Goal: Book appointment/travel/reservation

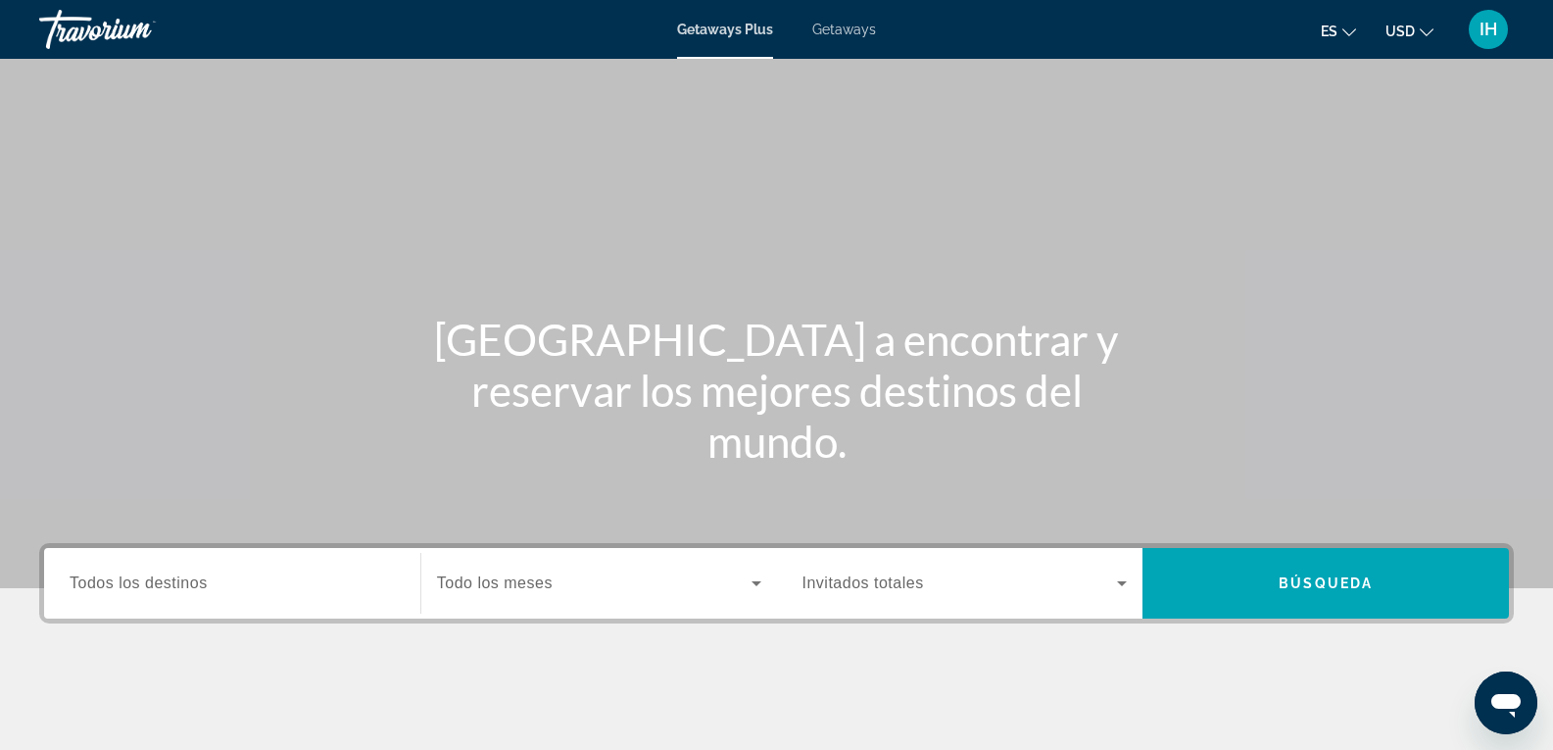
click at [170, 574] on span "Todos los destinos" at bounding box center [139, 582] width 138 height 17
click at [170, 574] on input "Destination Todos los destinos" at bounding box center [232, 584] width 325 height 24
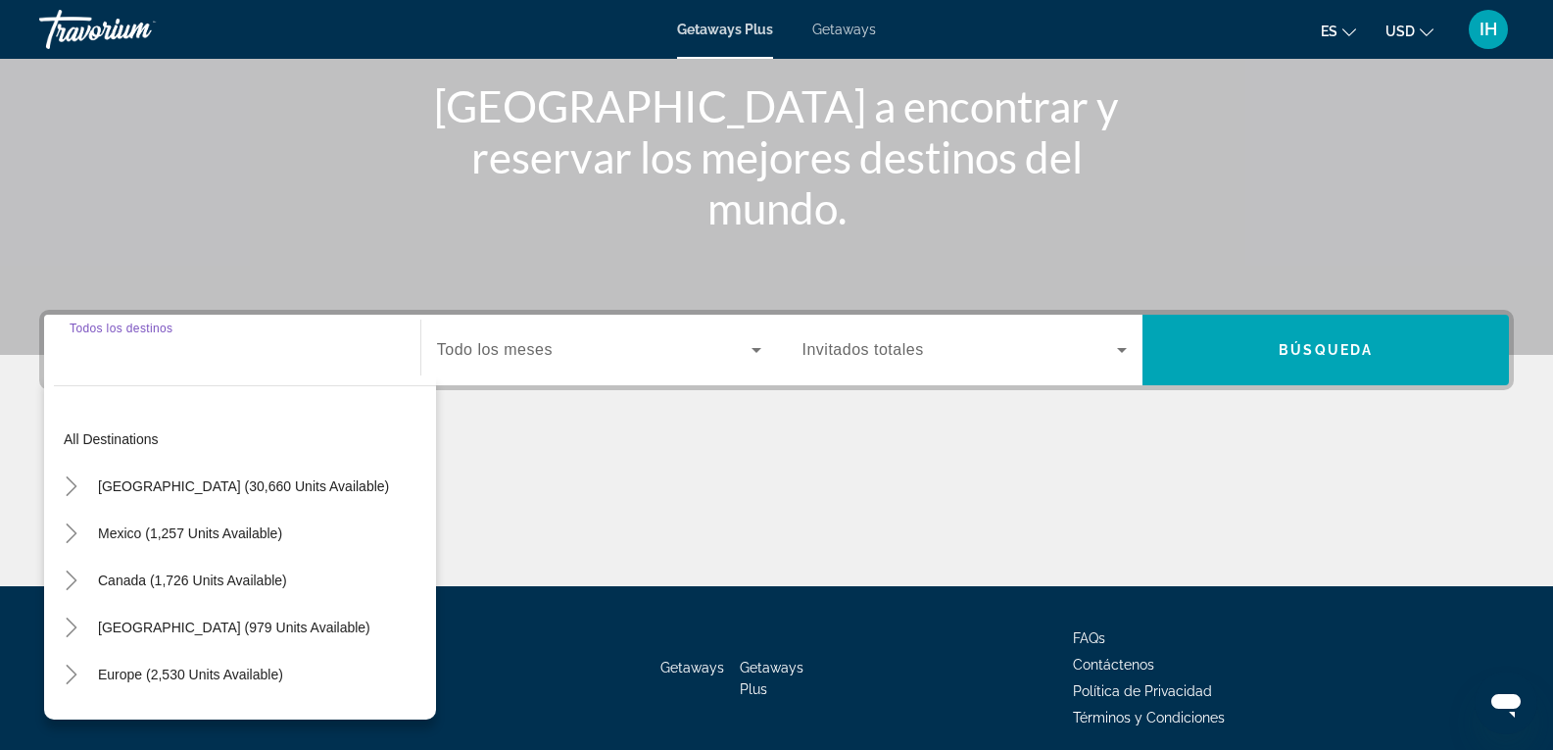
scroll to position [310, 0]
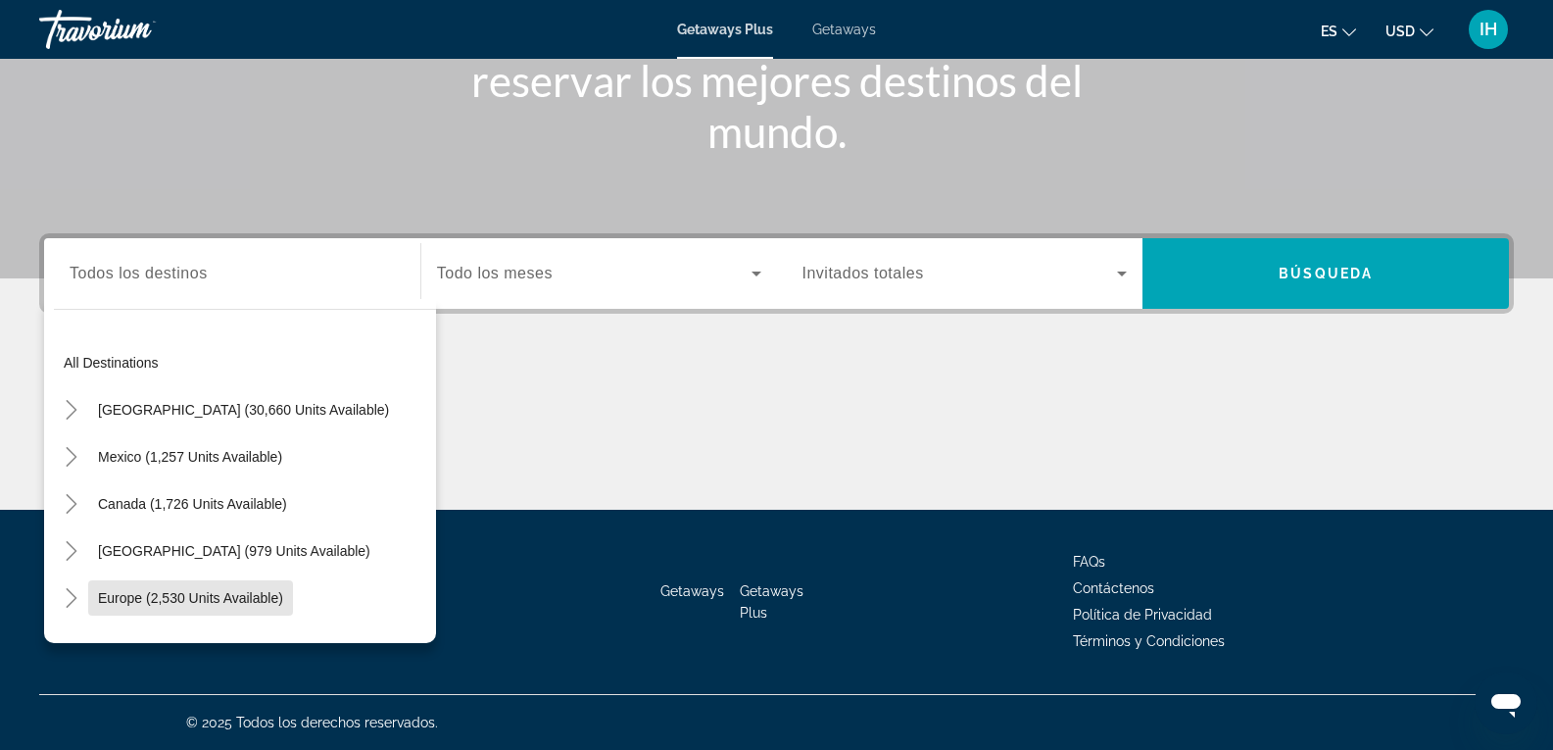
click at [170, 574] on span "Search widget" at bounding box center [190, 597] width 205 height 47
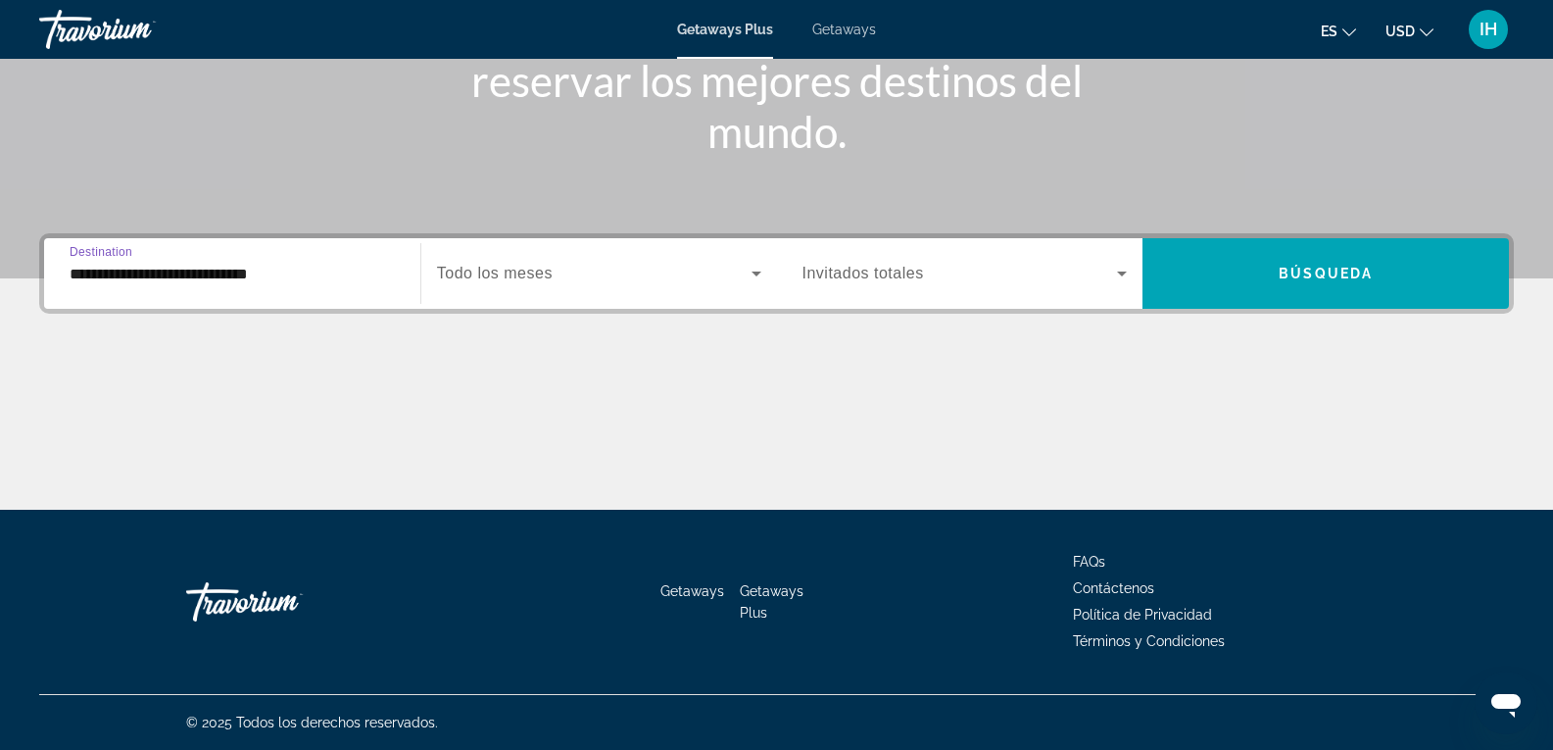
click at [297, 281] on input "**********" at bounding box center [232, 275] width 325 height 24
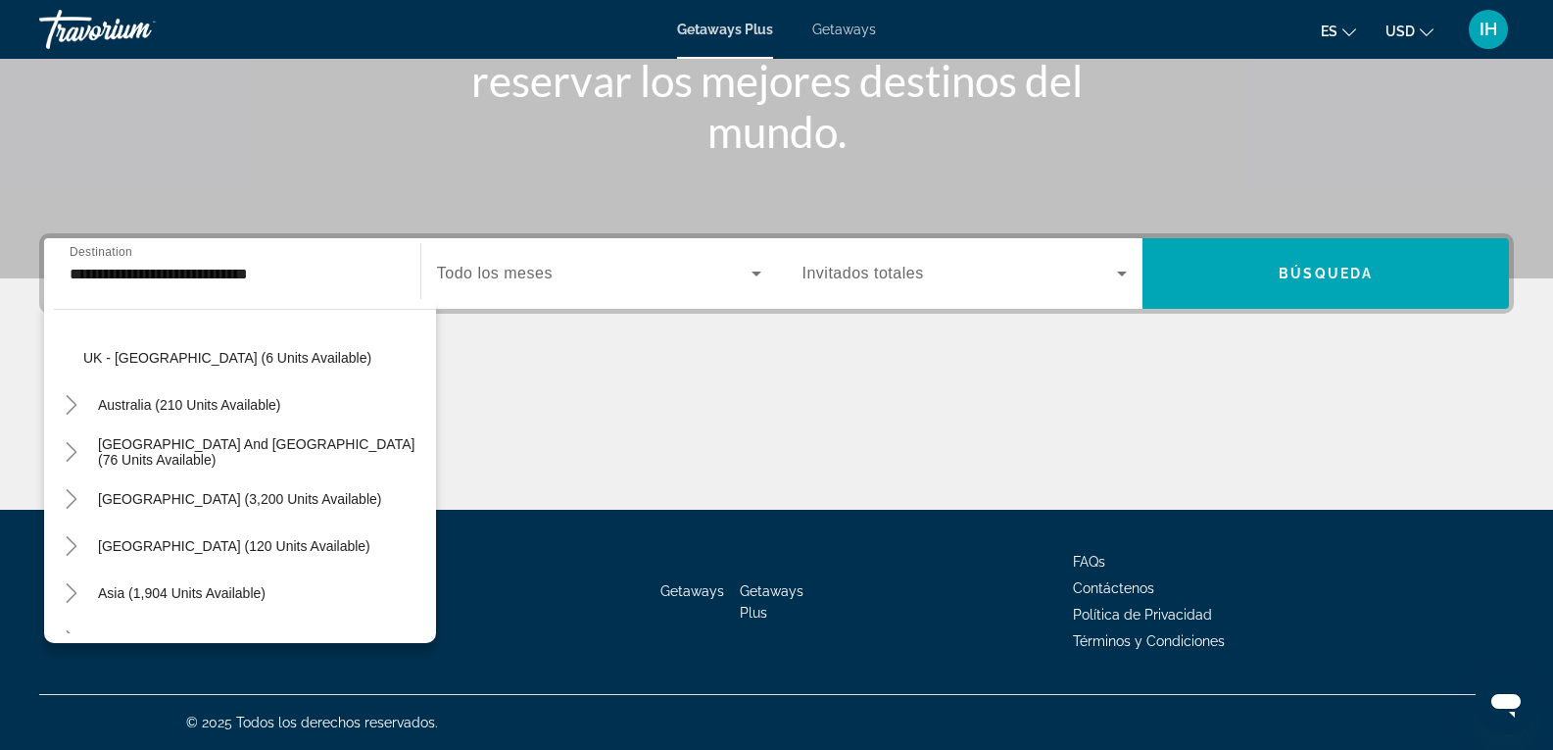
scroll to position [1211, 0]
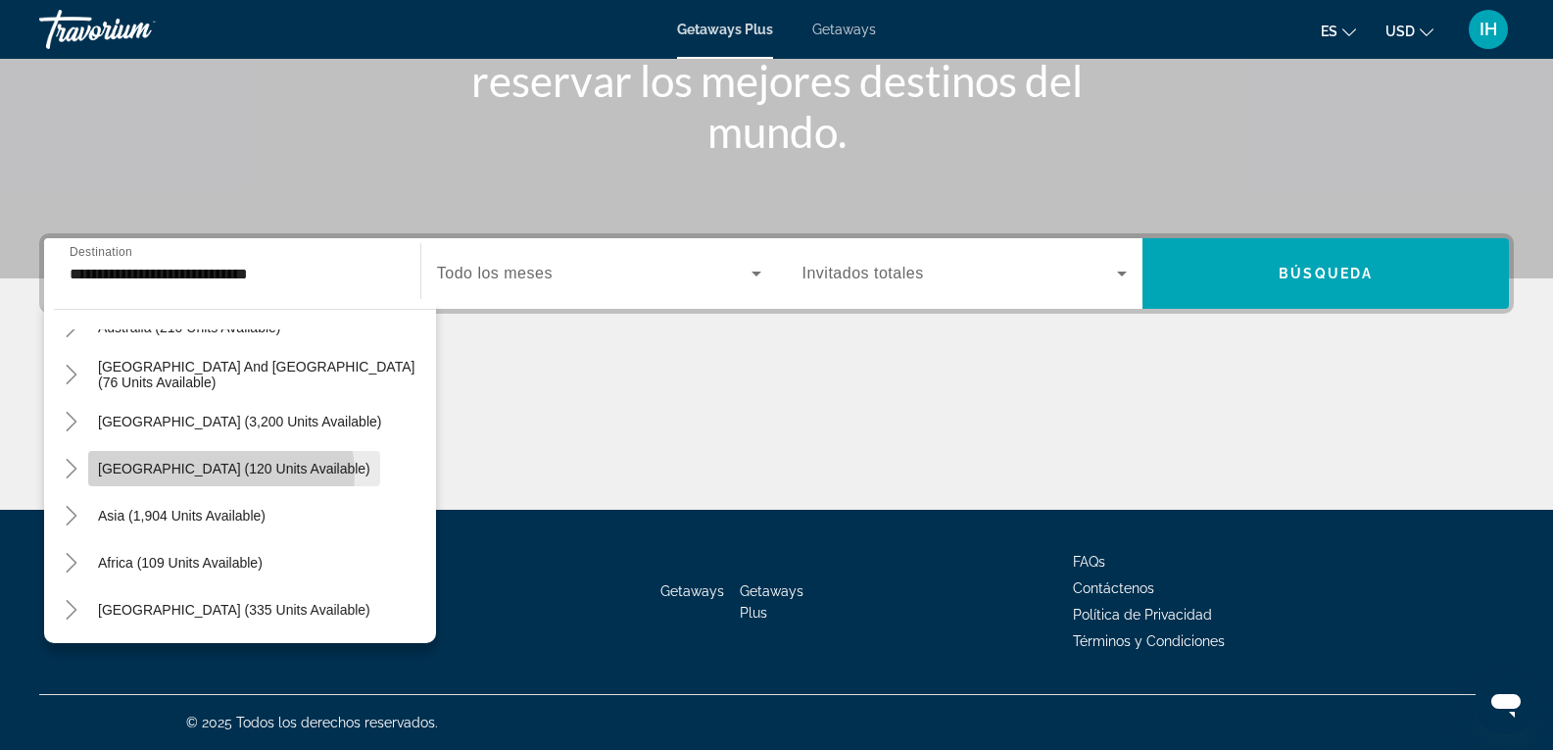
click at [220, 474] on span "[GEOGRAPHIC_DATA] (120 units available)" at bounding box center [234, 468] width 272 height 16
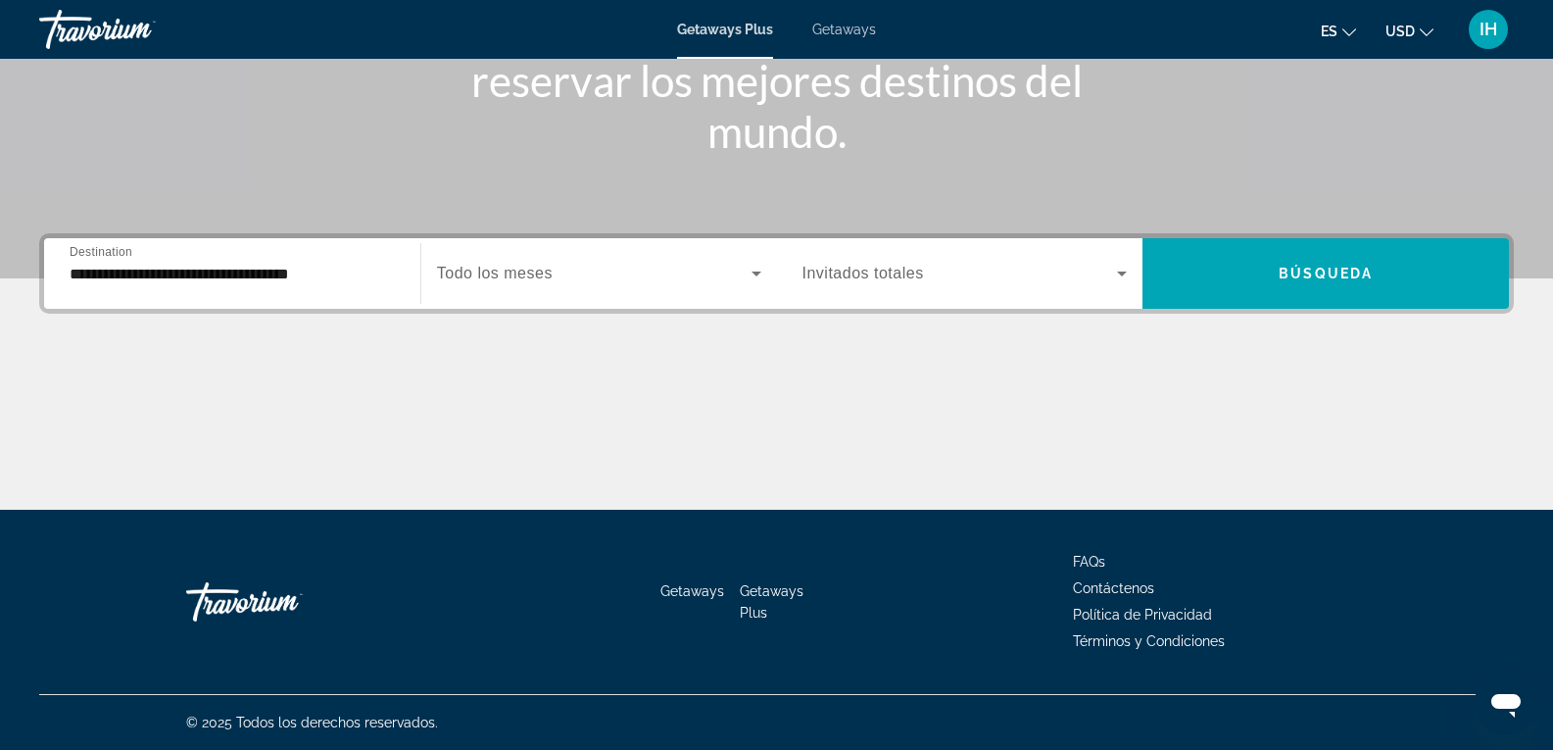
click at [235, 292] on div "**********" at bounding box center [232, 274] width 325 height 56
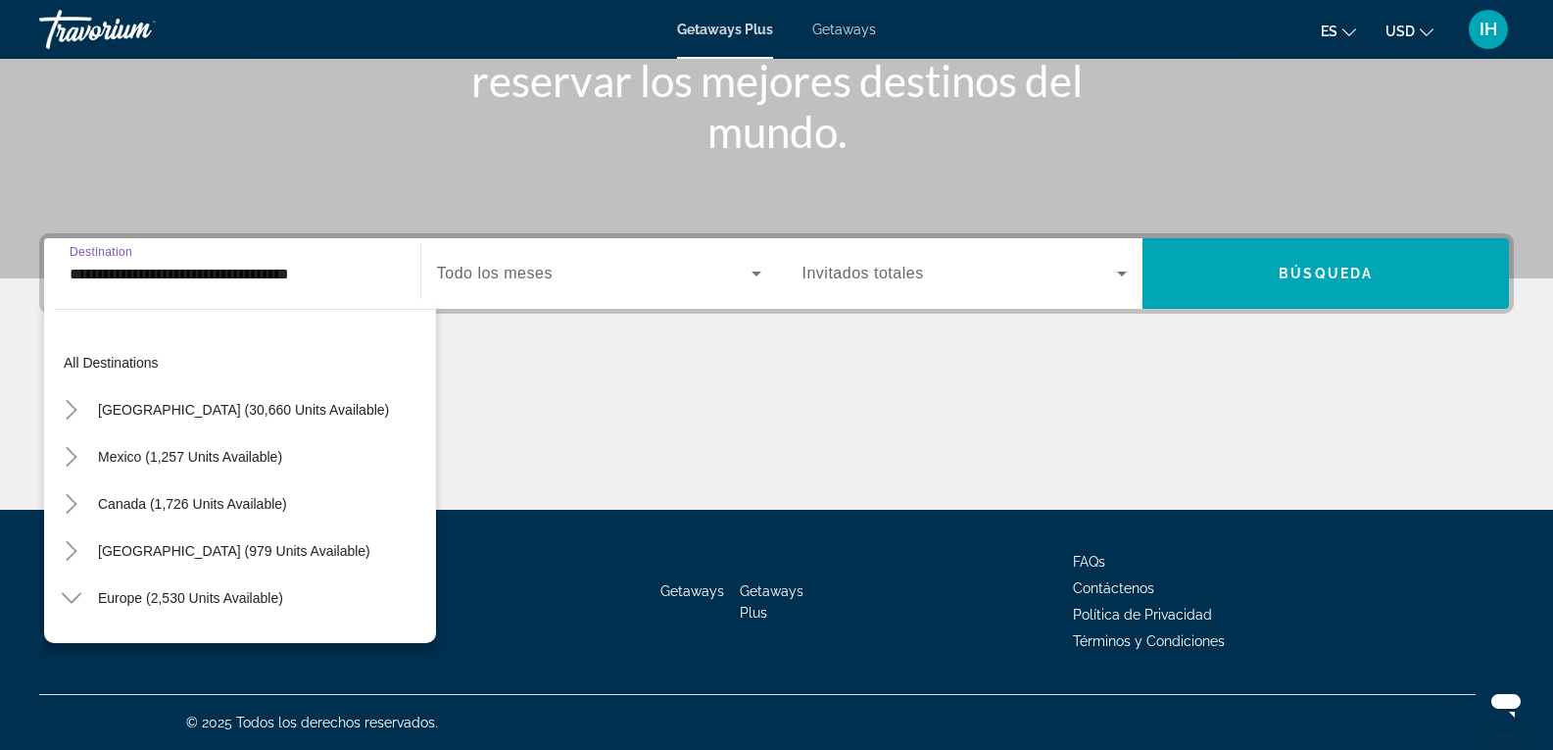
scroll to position [1198, 0]
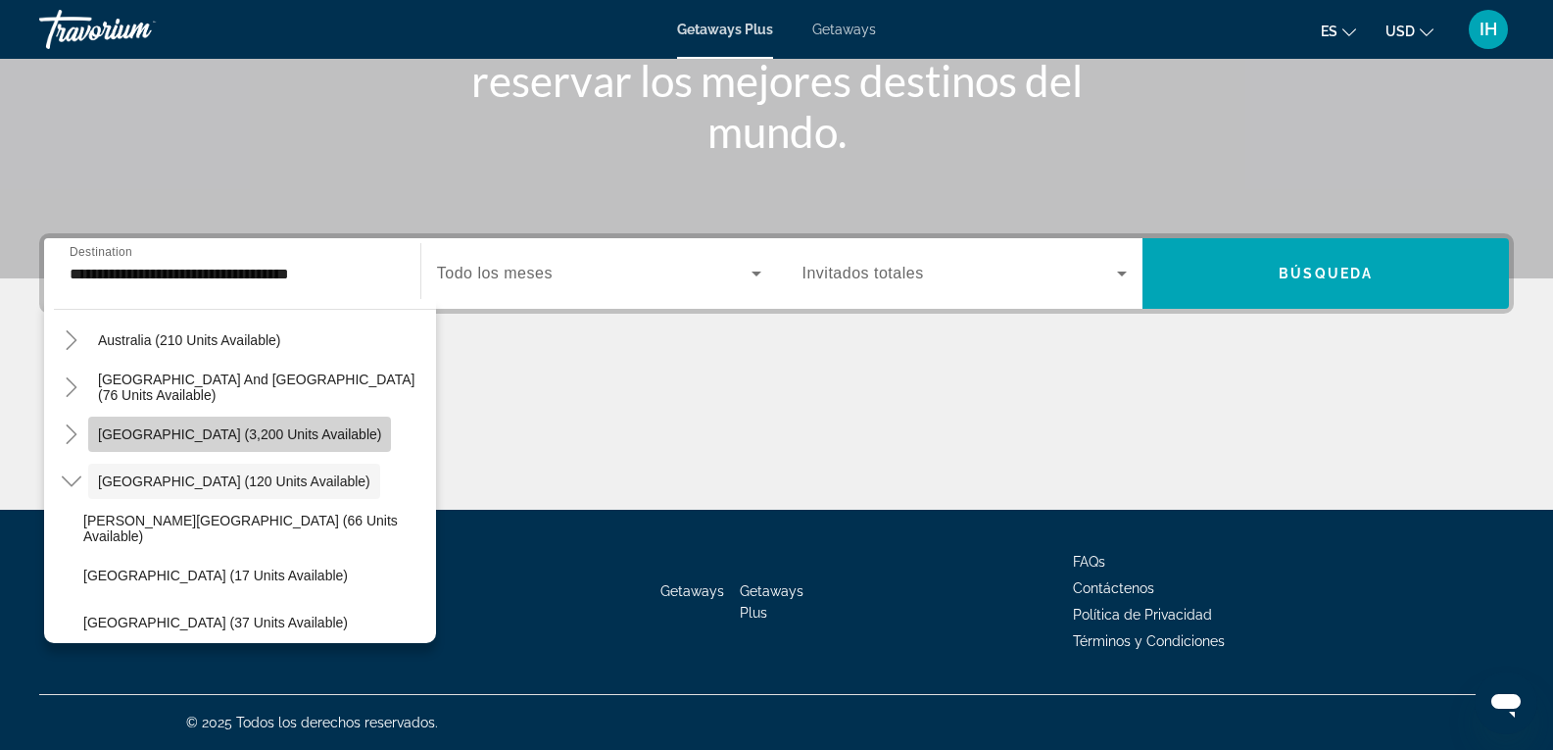
click at [287, 431] on span "[GEOGRAPHIC_DATA] (3,200 units available)" at bounding box center [239, 434] width 283 height 16
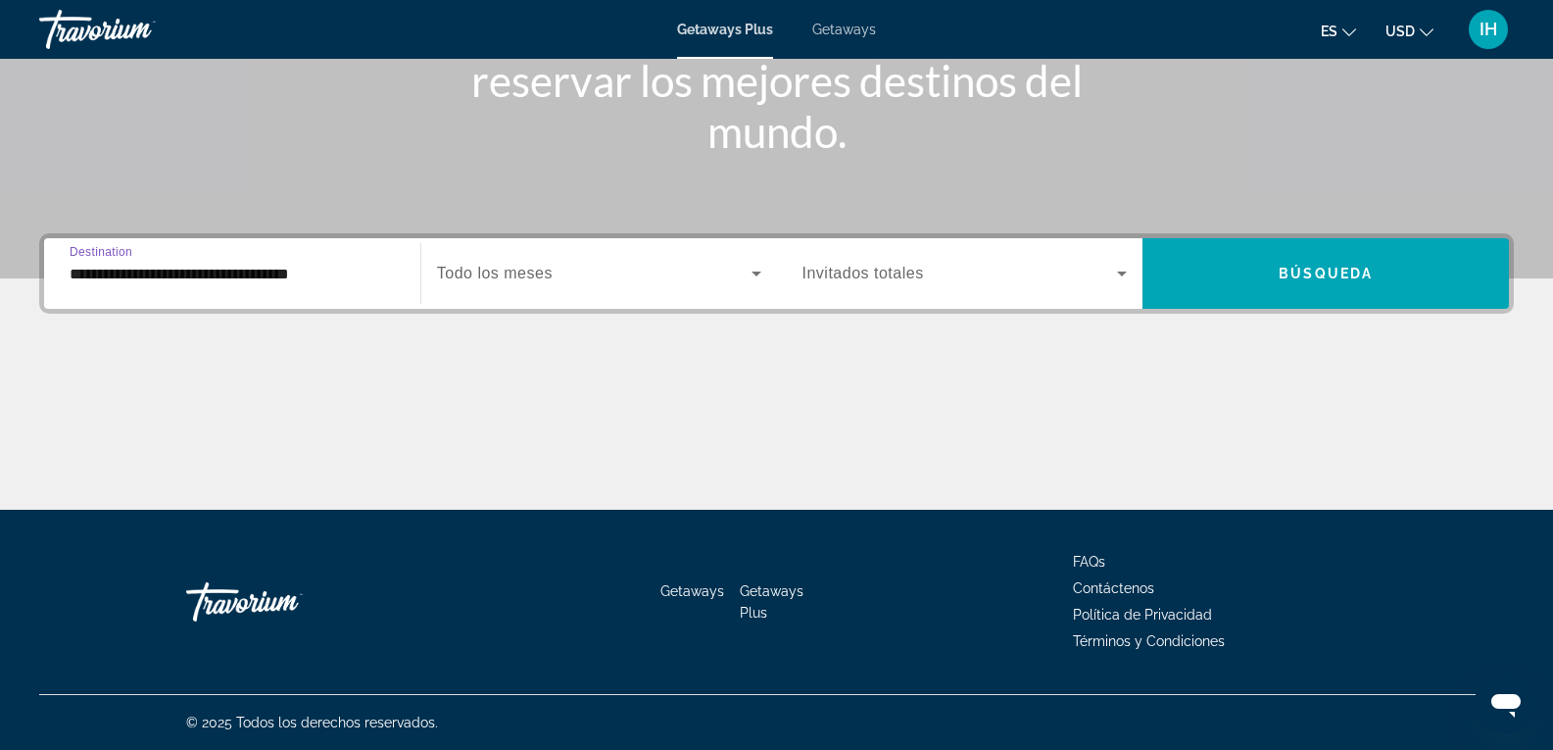
click at [267, 282] on input "**********" at bounding box center [232, 275] width 325 height 24
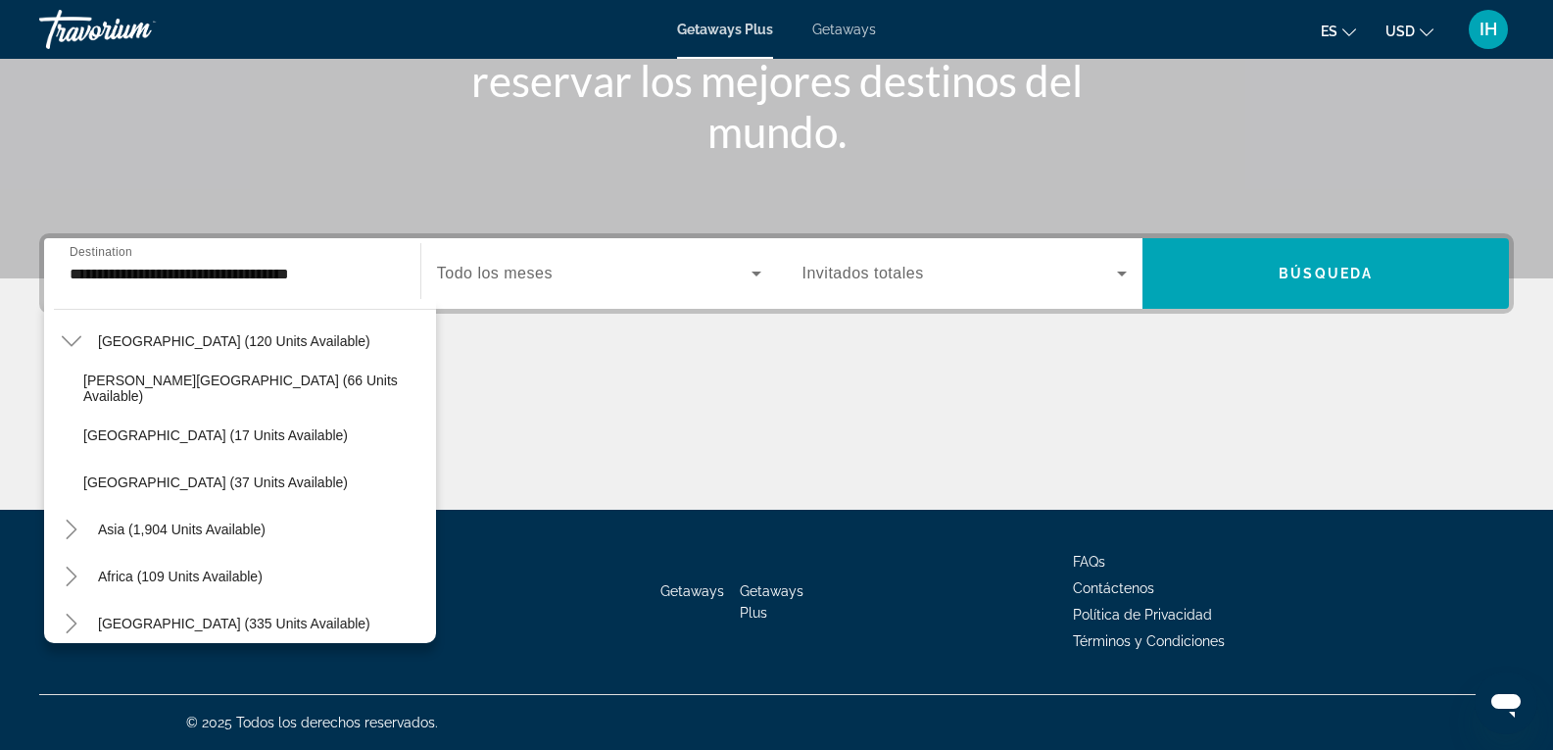
scroll to position [1728, 0]
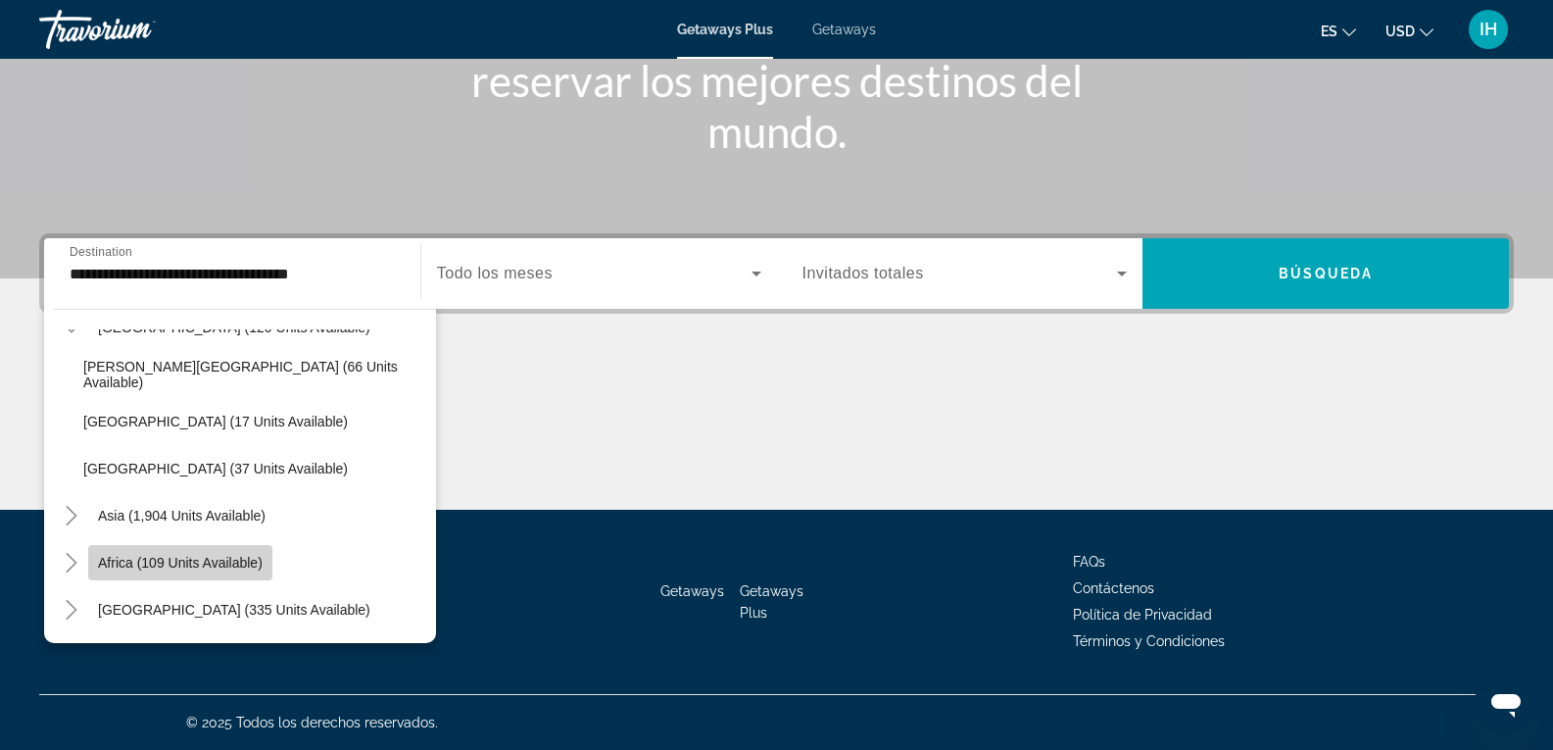
click at [251, 563] on span "Africa (109 units available)" at bounding box center [180, 563] width 165 height 16
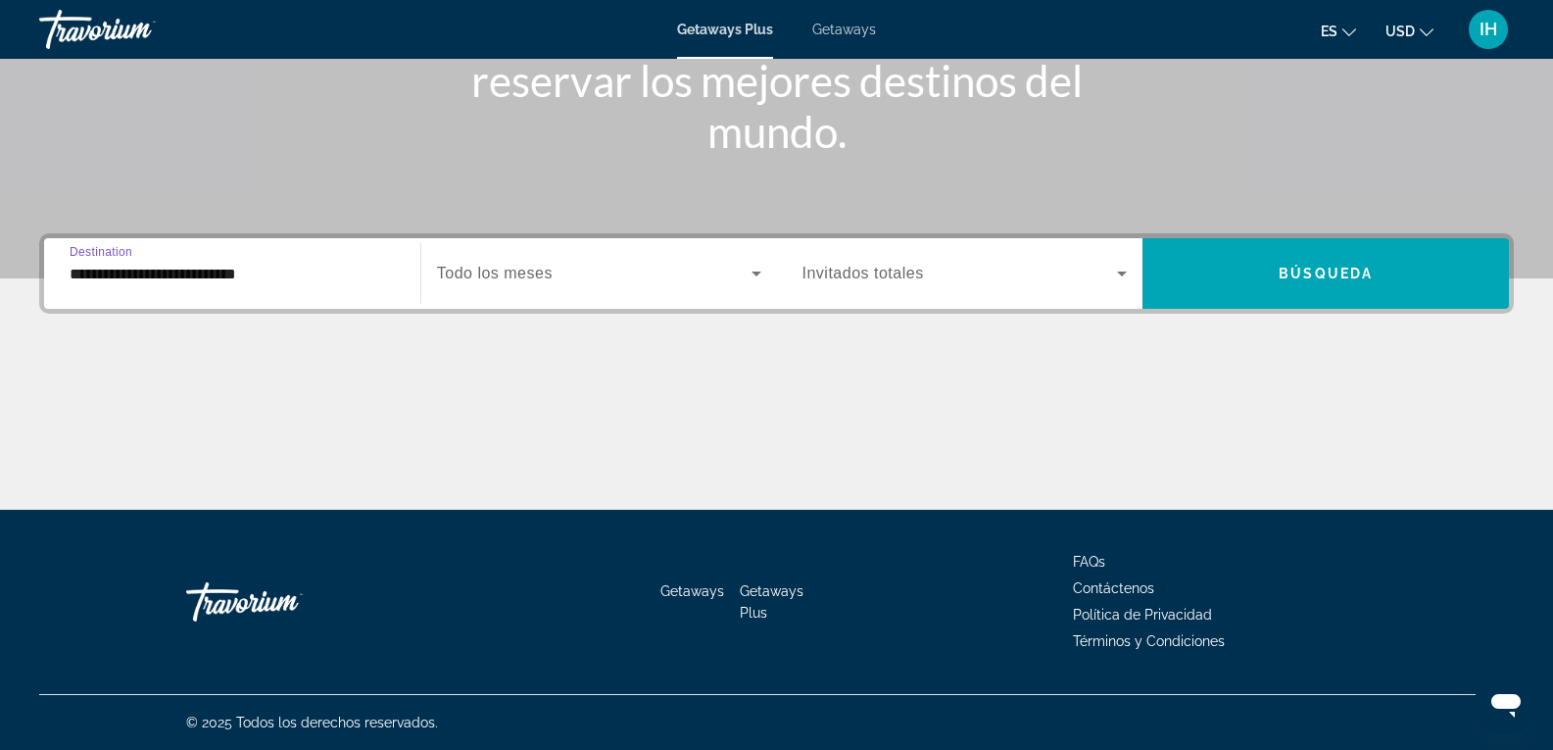
click at [291, 283] on input "**********" at bounding box center [232, 275] width 325 height 24
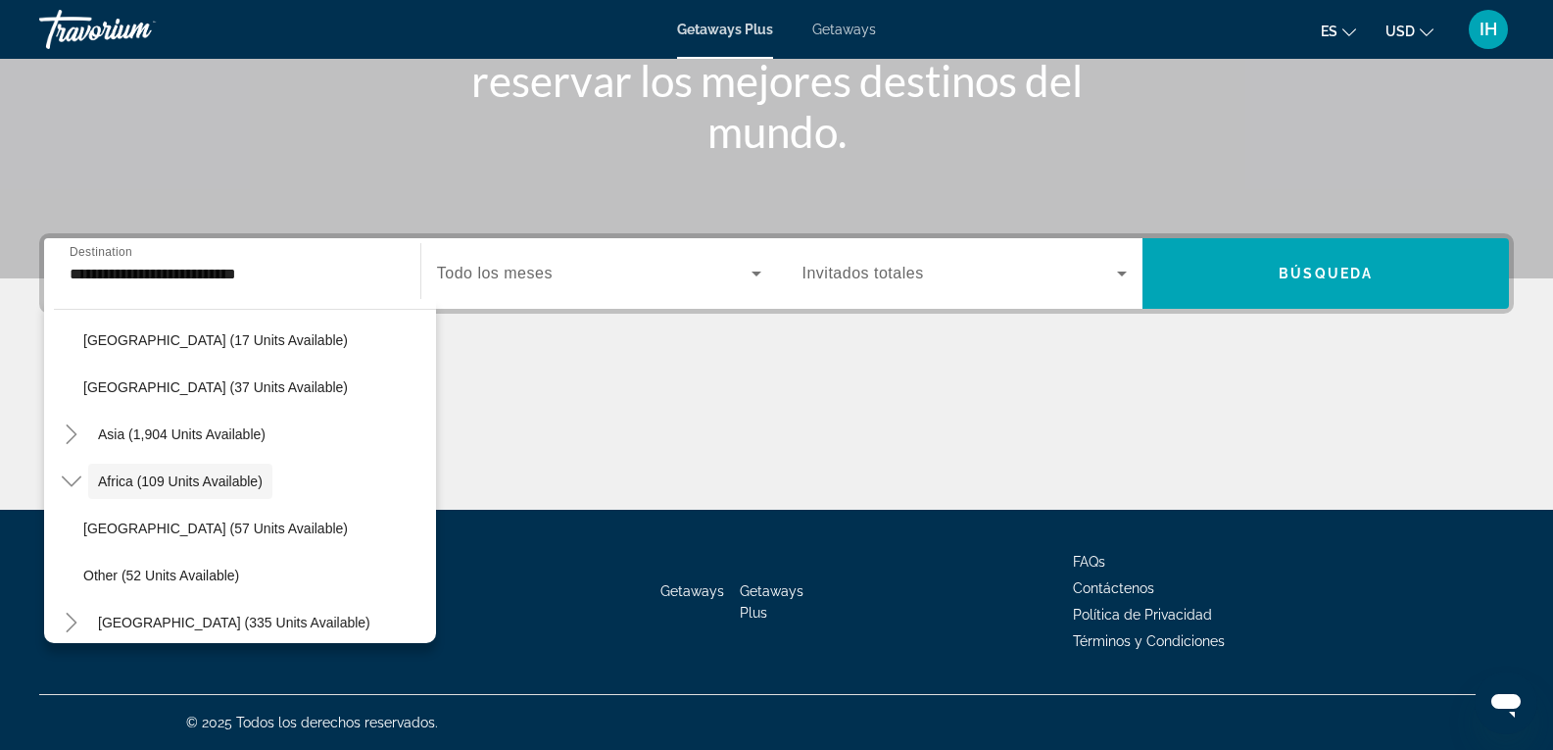
scroll to position [1822, 0]
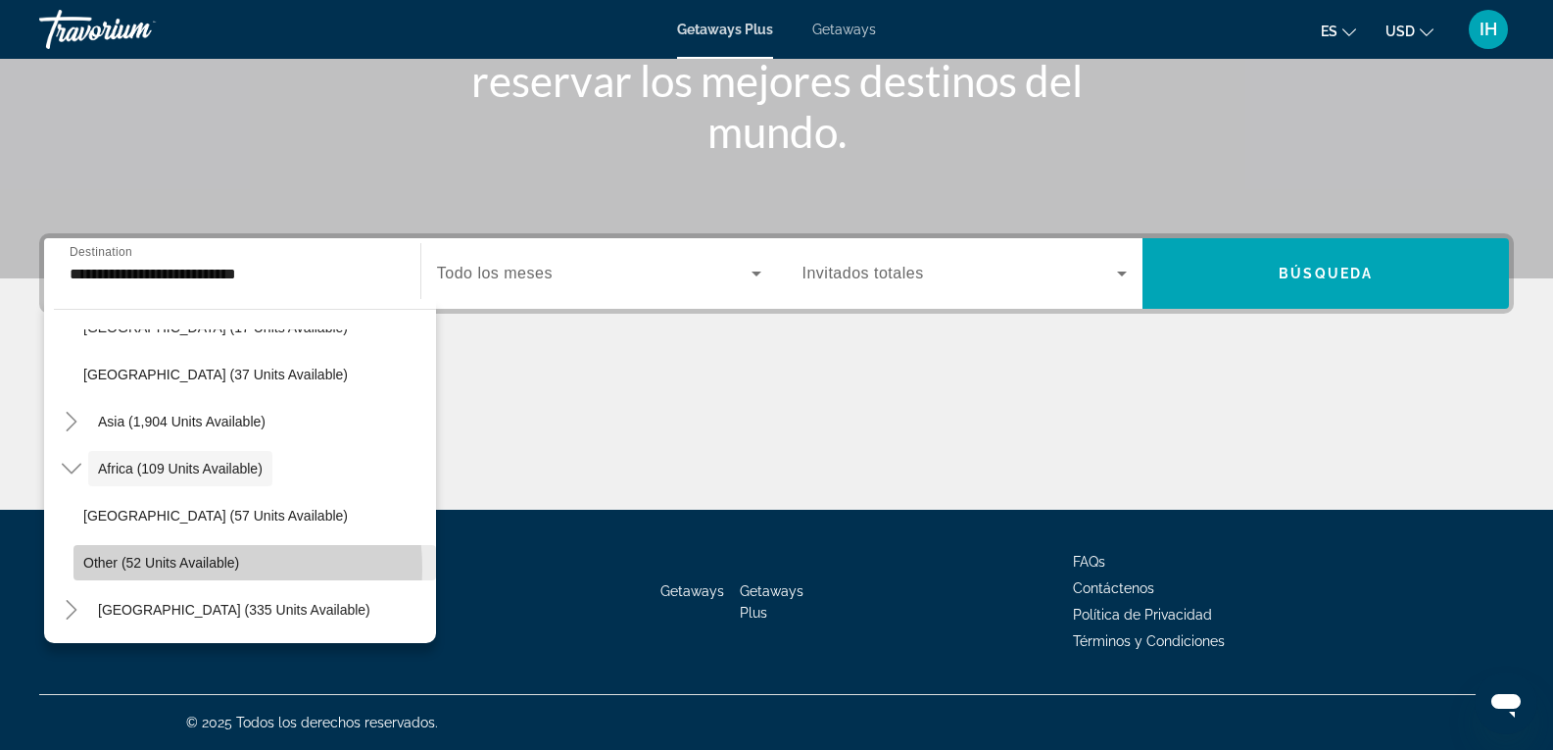
click at [173, 568] on span "Other (52 units available)" at bounding box center [161, 563] width 156 height 16
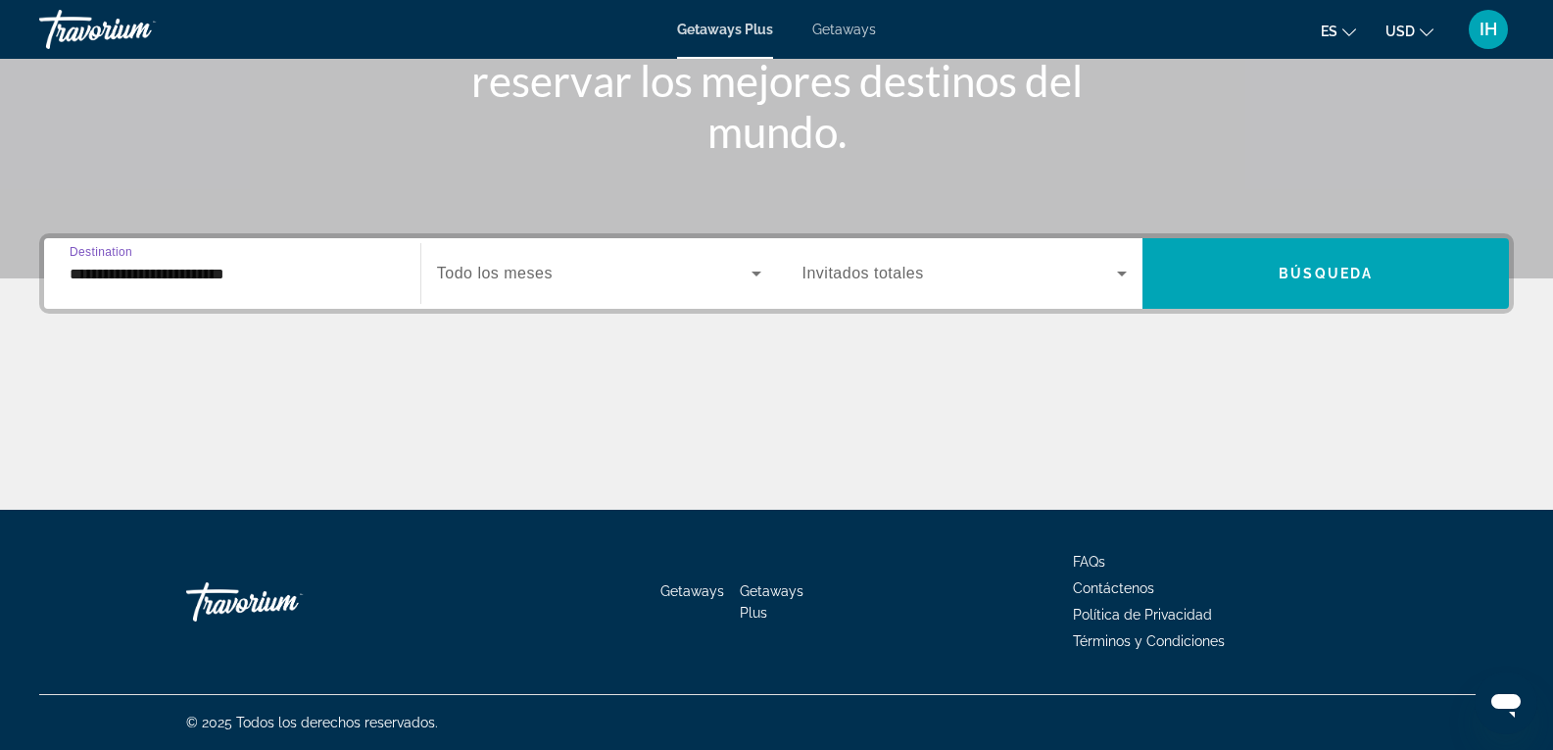
click at [194, 265] on input "**********" at bounding box center [232, 275] width 325 height 24
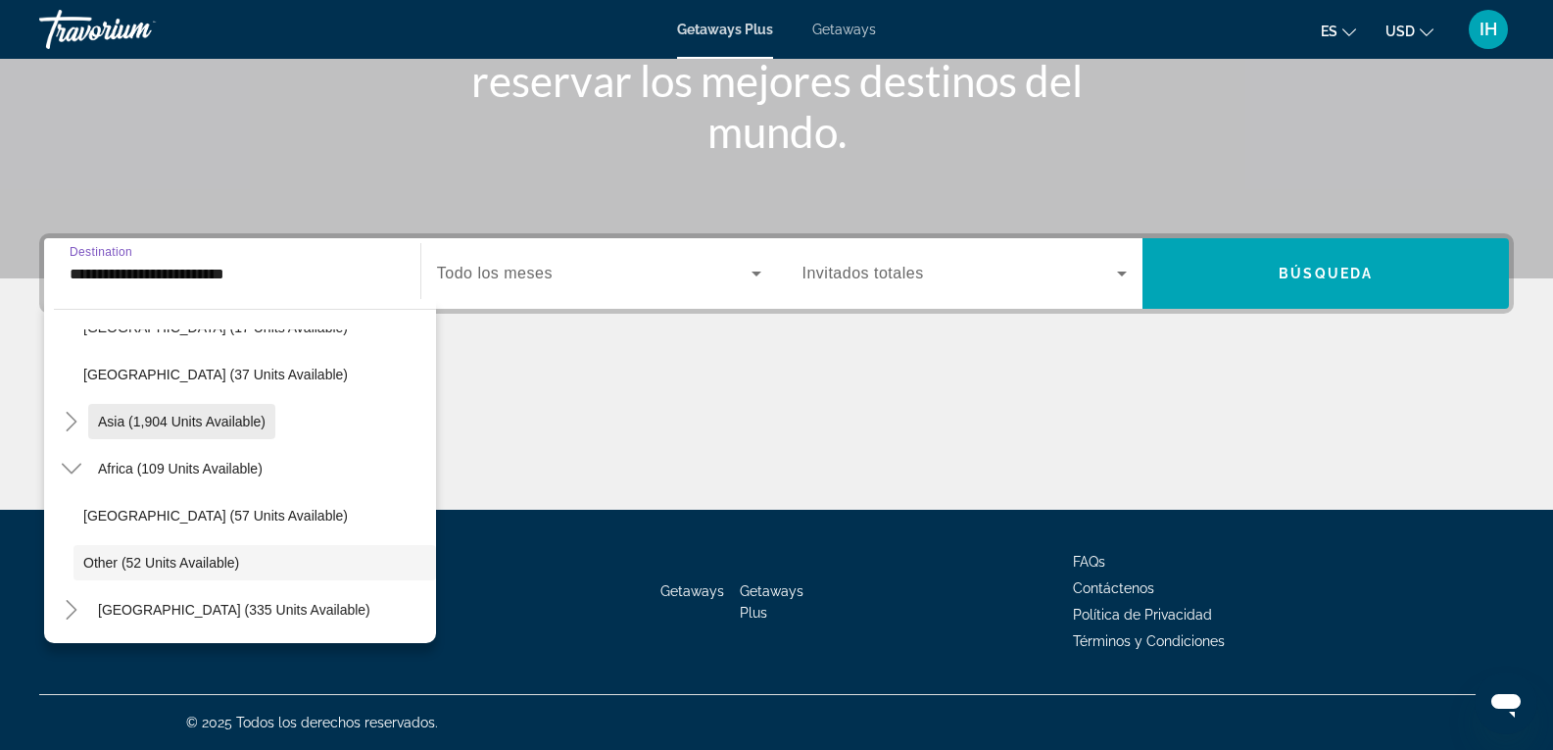
click at [267, 418] on span "Search widget" at bounding box center [181, 421] width 187 height 47
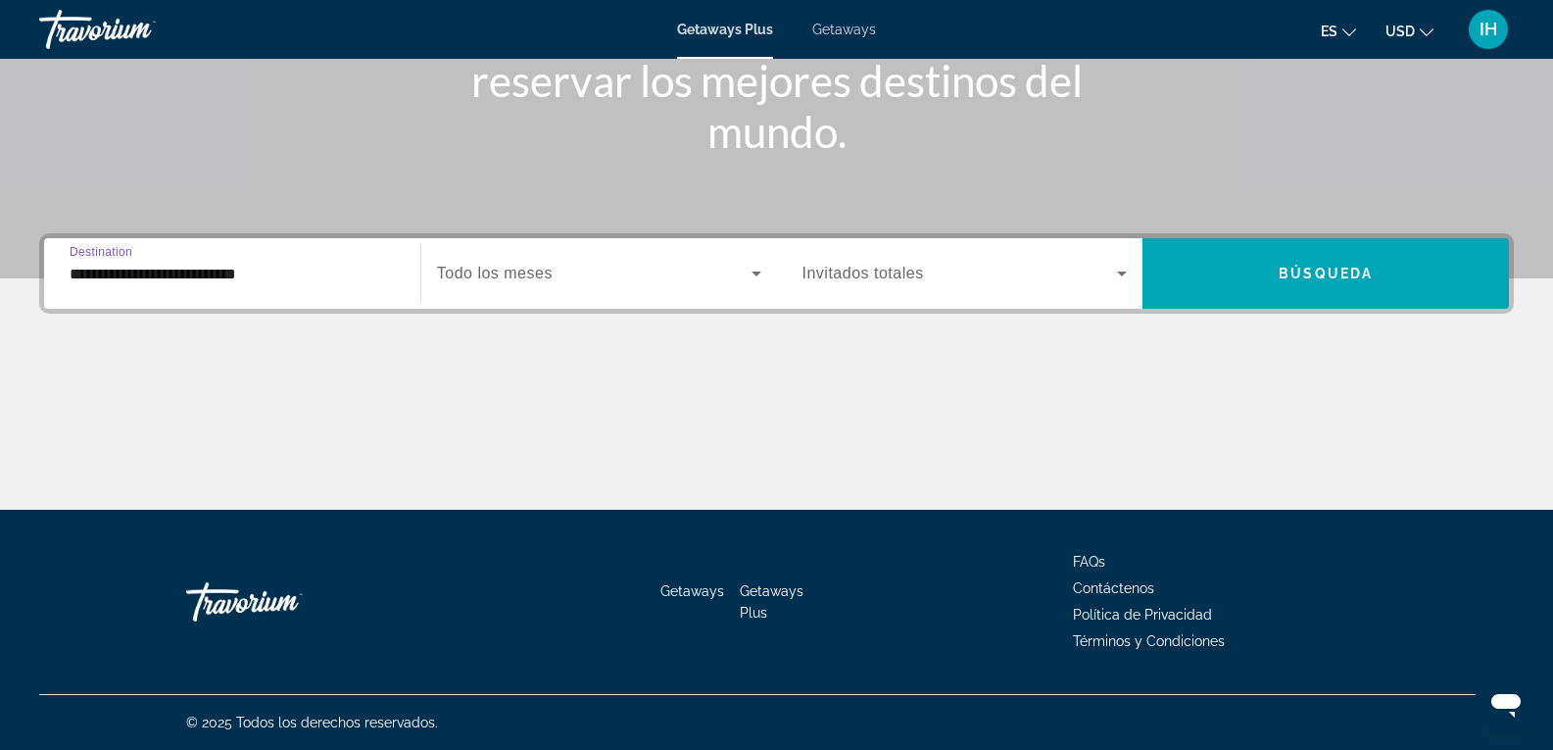
click at [264, 282] on input "**********" at bounding box center [232, 275] width 325 height 24
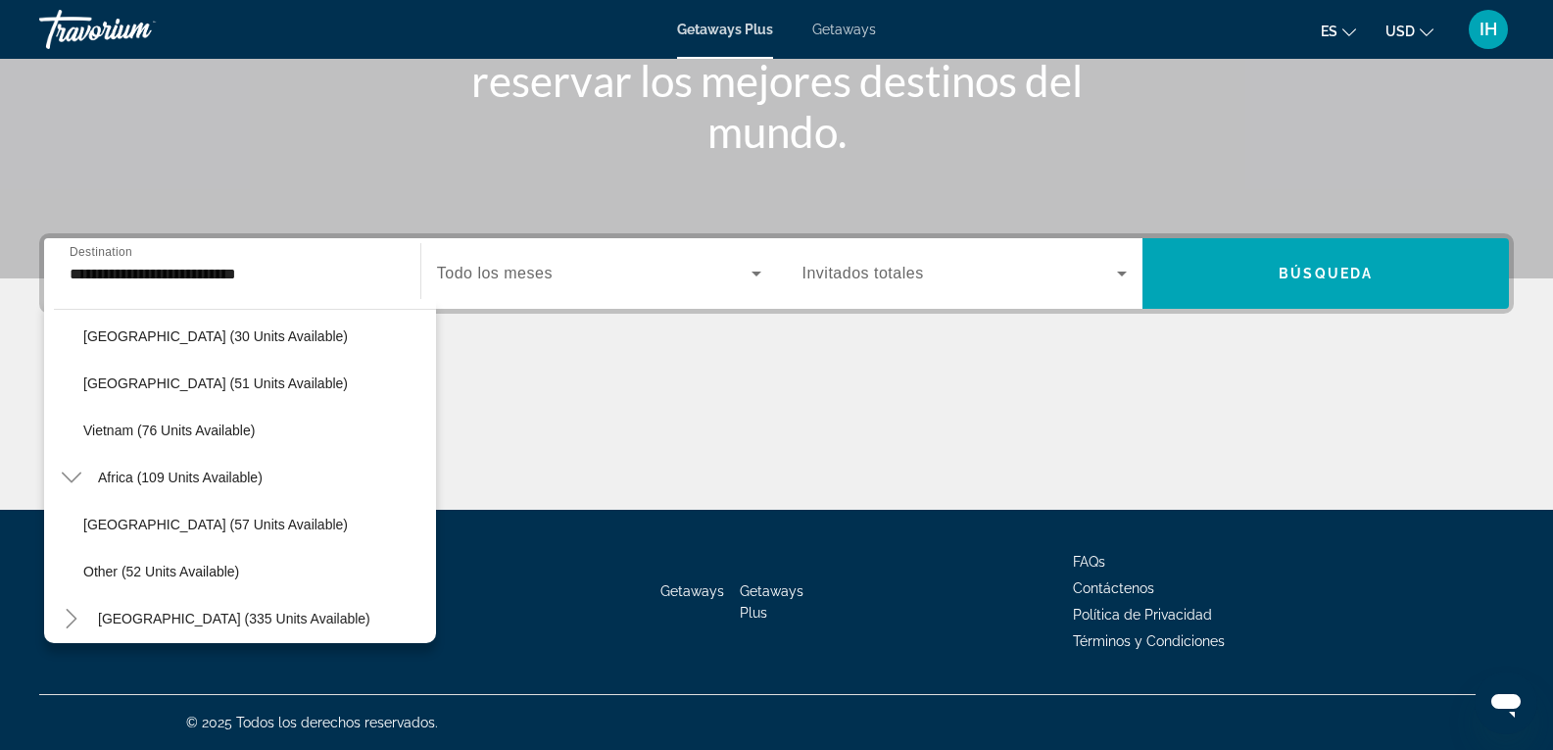
scroll to position [2340, 0]
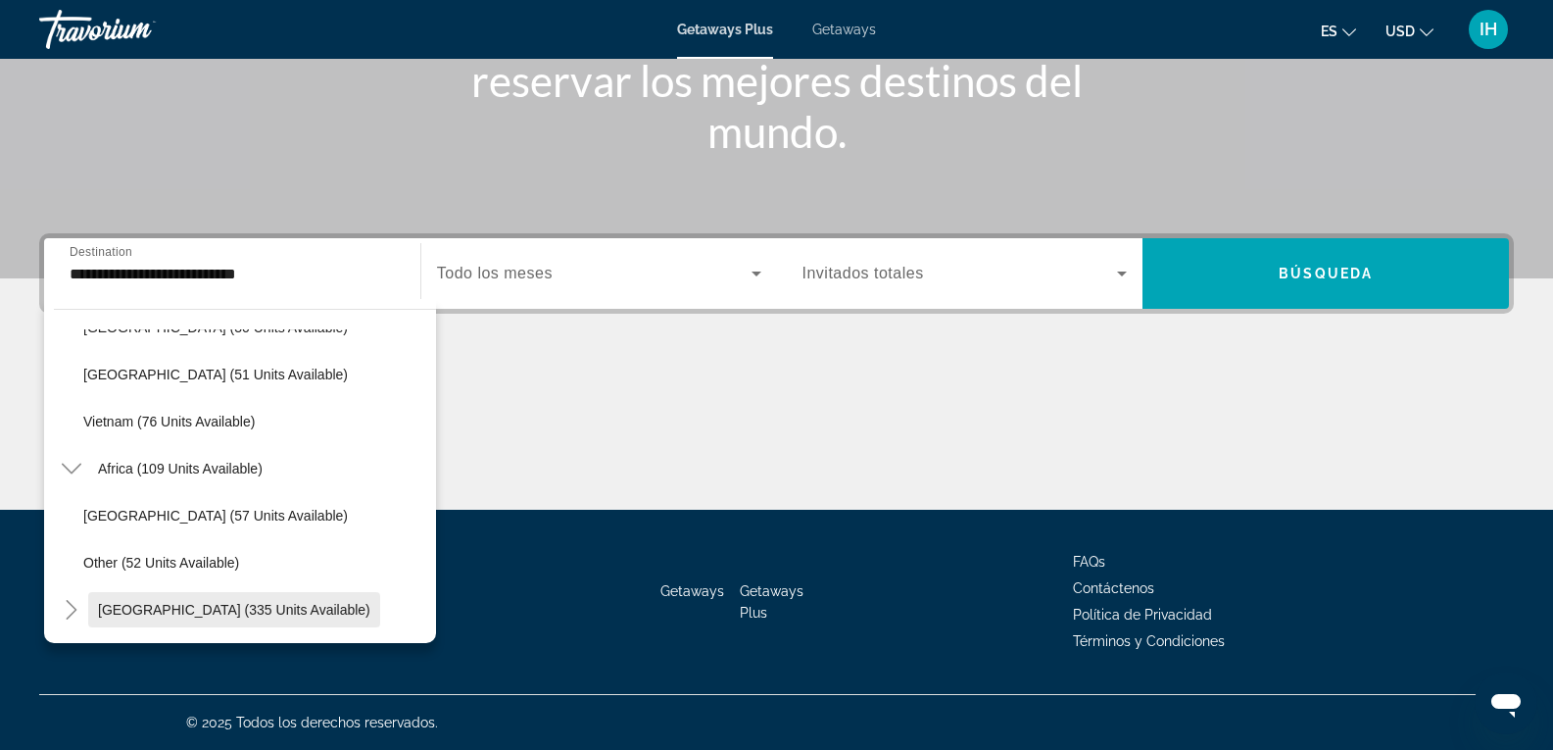
click at [284, 613] on span "[GEOGRAPHIC_DATA] (335 units available)" at bounding box center [234, 610] width 272 height 16
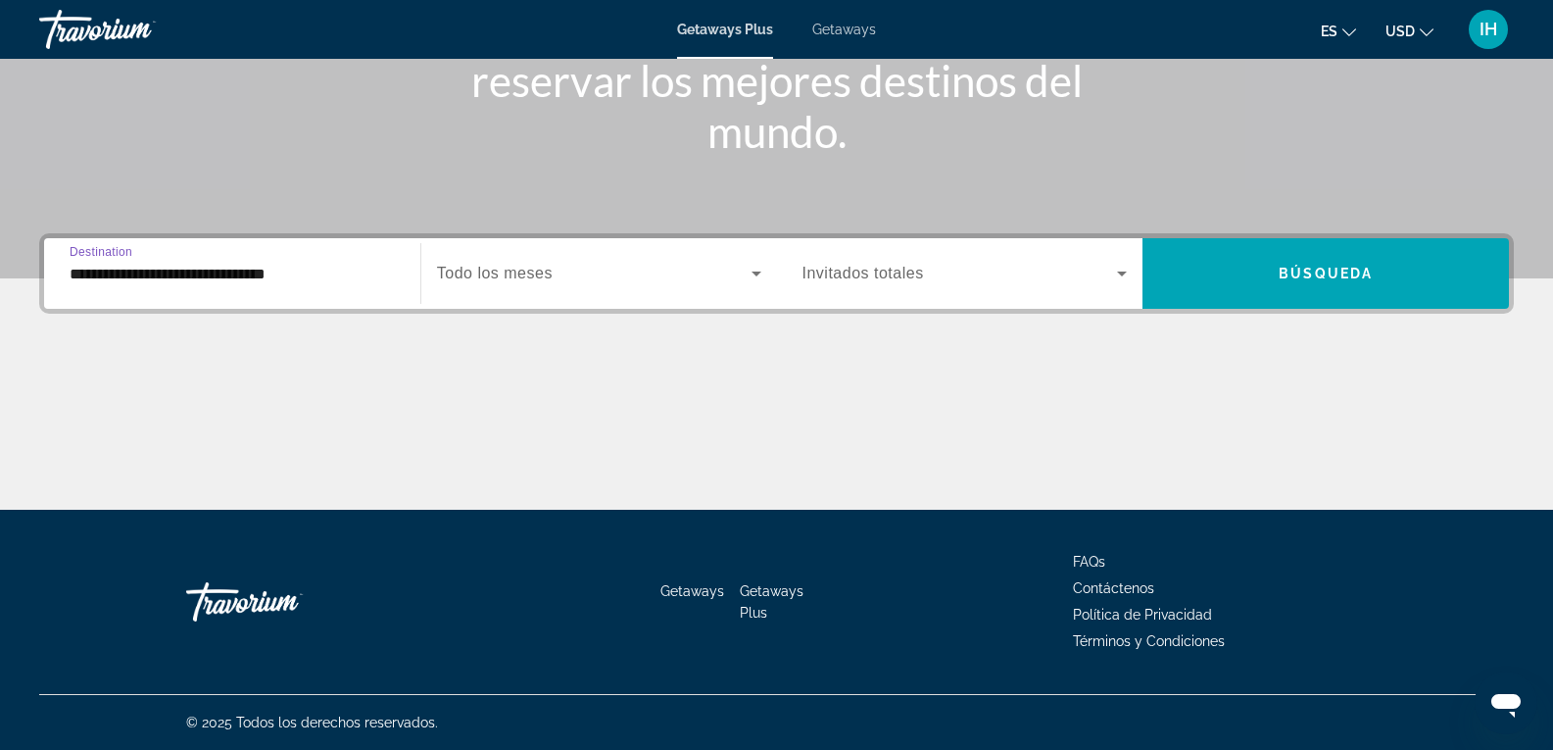
click at [252, 267] on input "**********" at bounding box center [232, 275] width 325 height 24
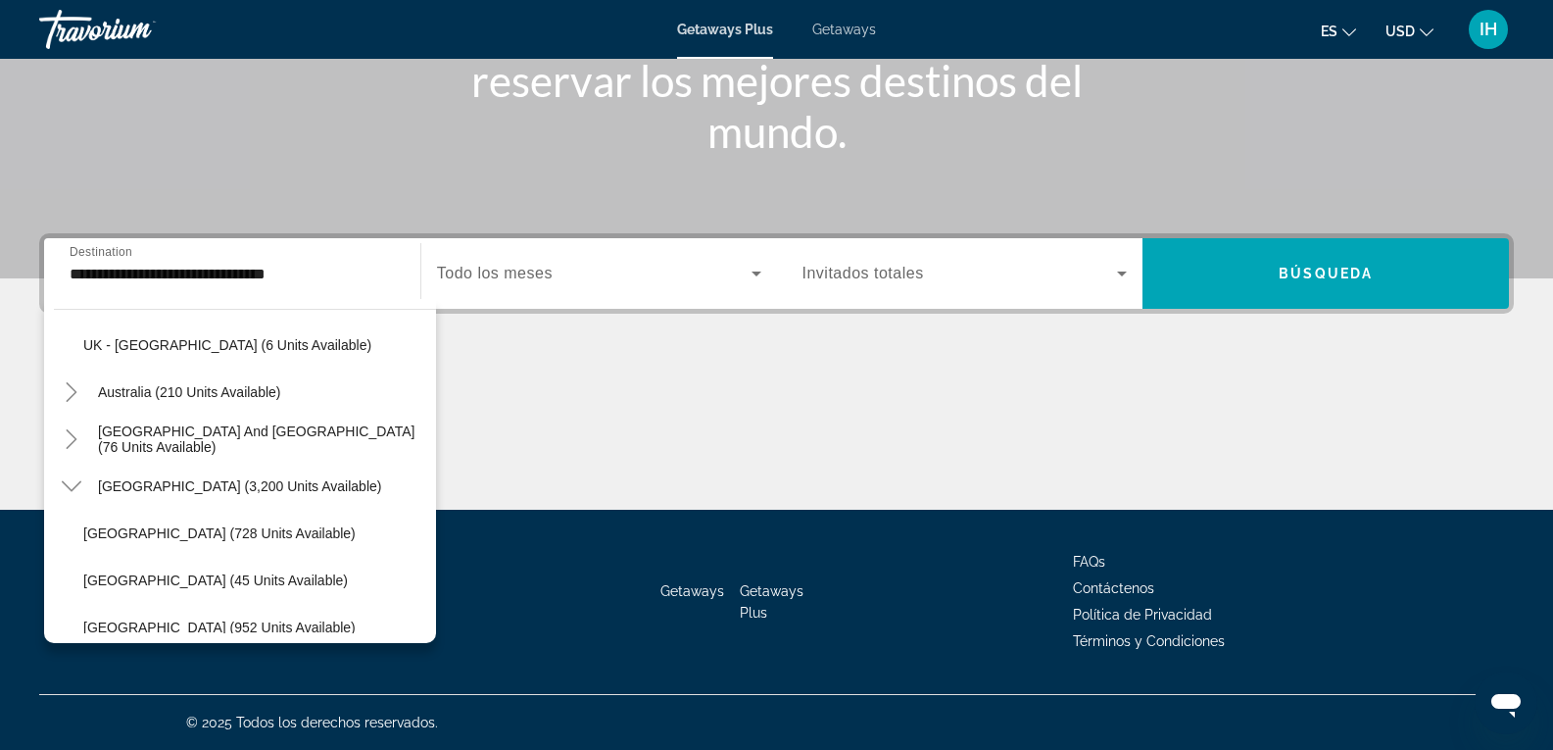
scroll to position [1137, 0]
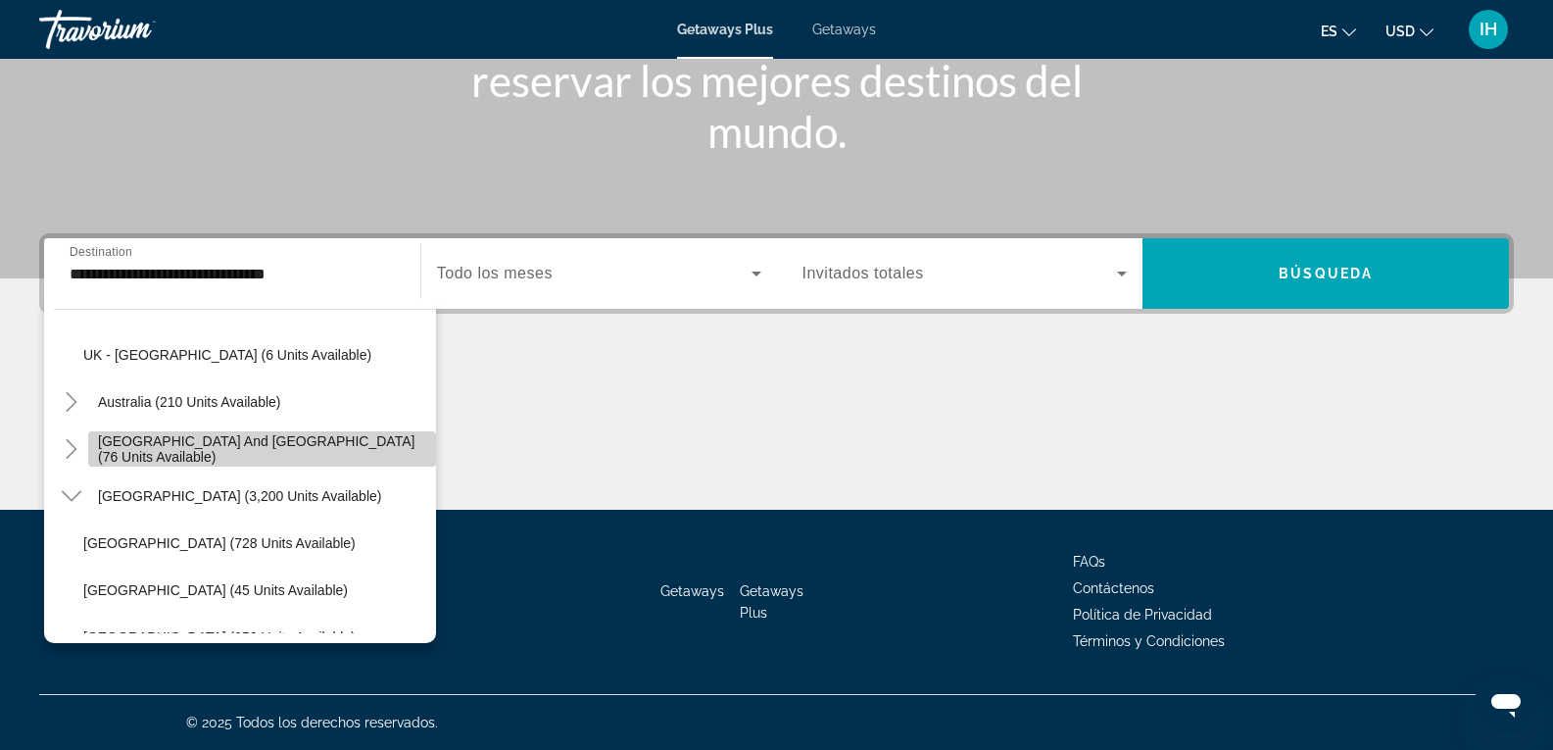
click at [357, 444] on span "[GEOGRAPHIC_DATA] and [GEOGRAPHIC_DATA] (76 units available)" at bounding box center [262, 448] width 328 height 31
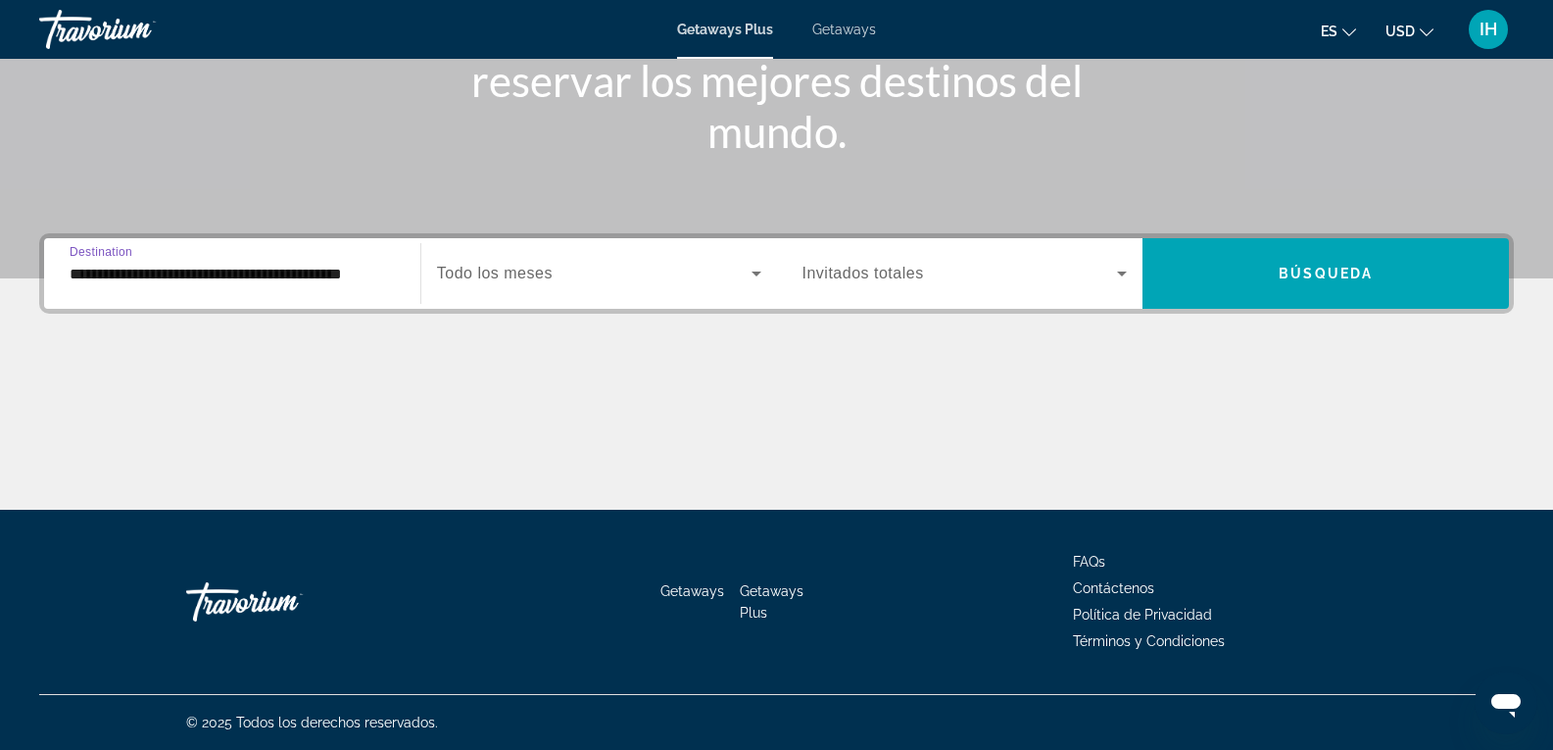
click at [336, 269] on input "**********" at bounding box center [232, 275] width 325 height 24
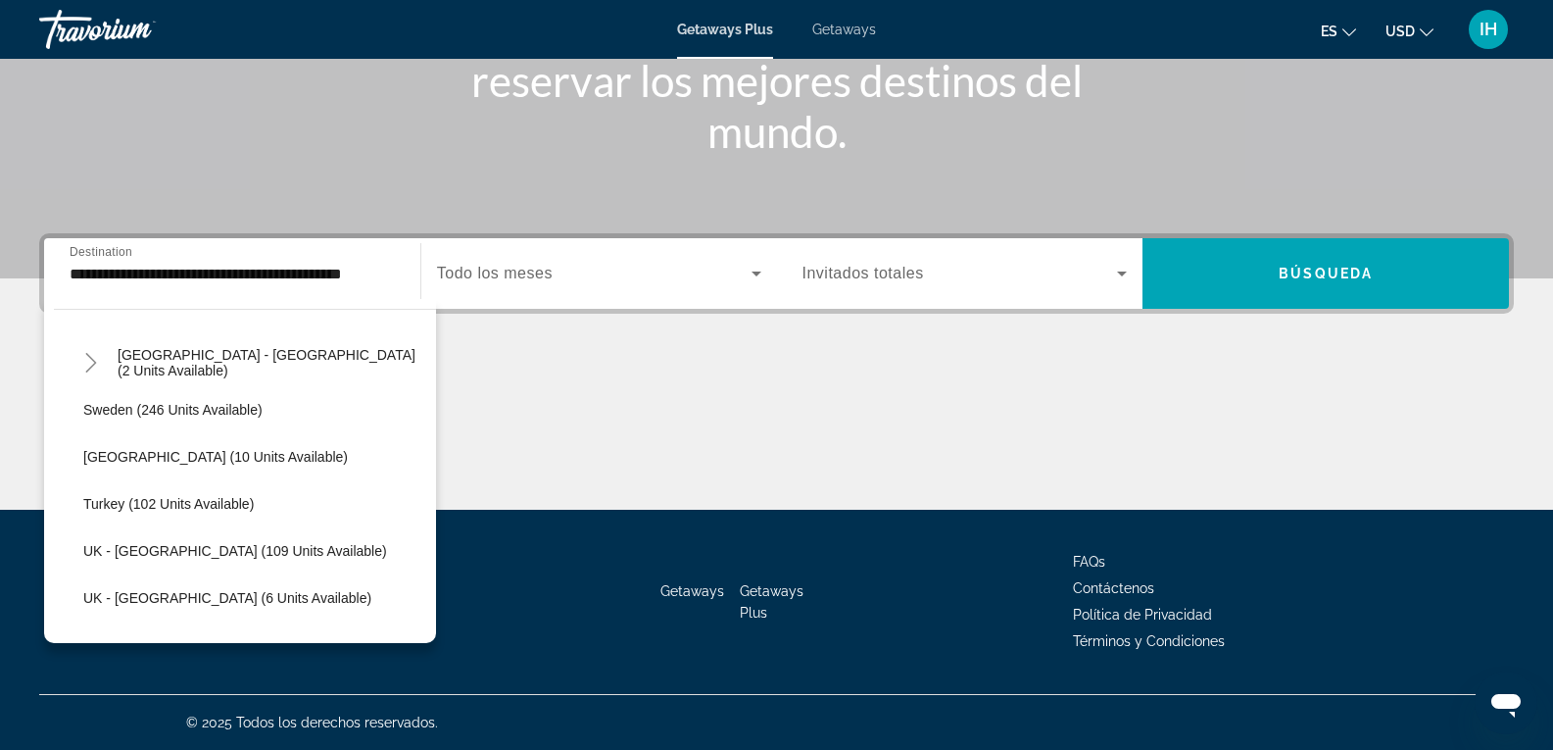
scroll to position [904, 0]
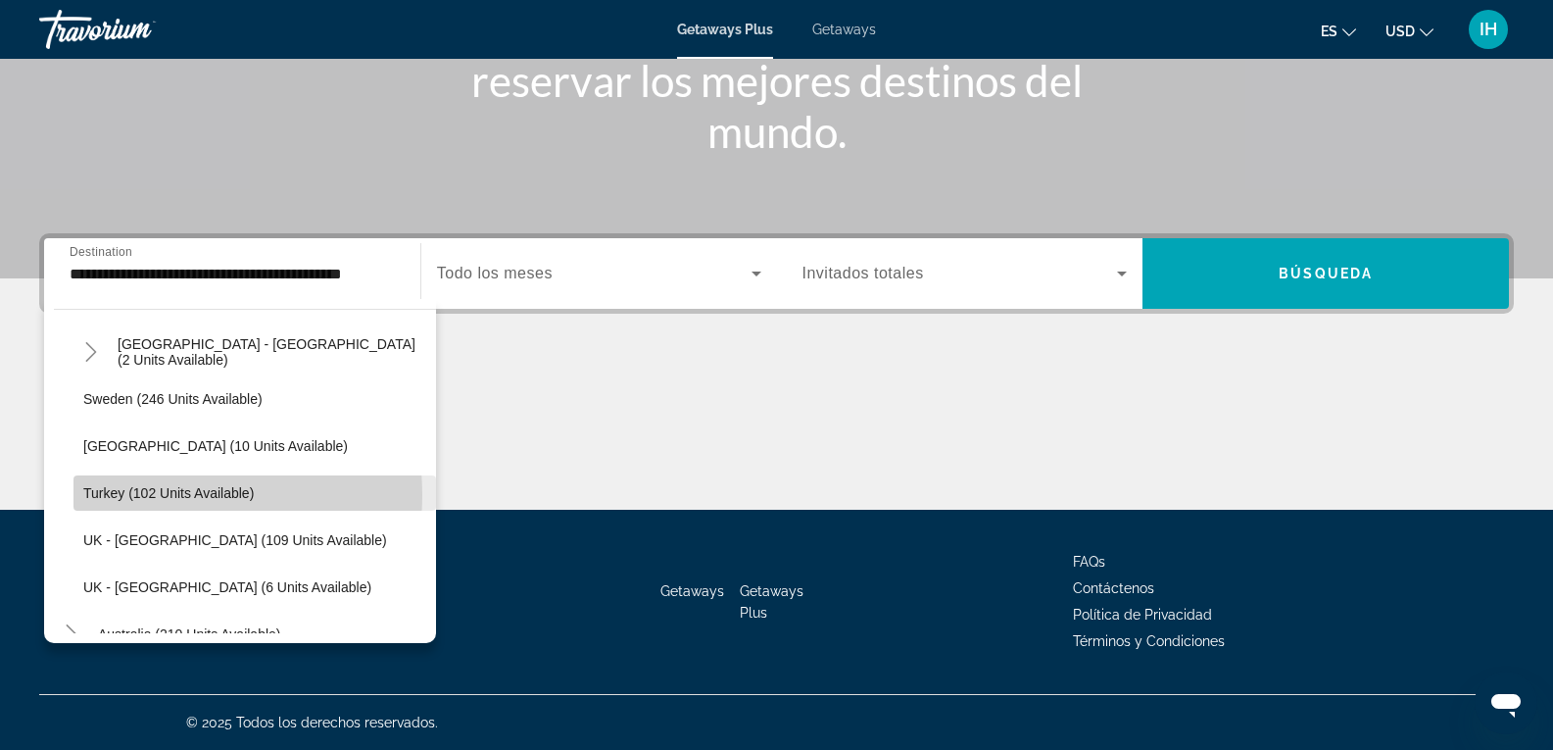
click at [147, 495] on span "Turkey (102 units available)" at bounding box center [168, 493] width 170 height 16
type input "**********"
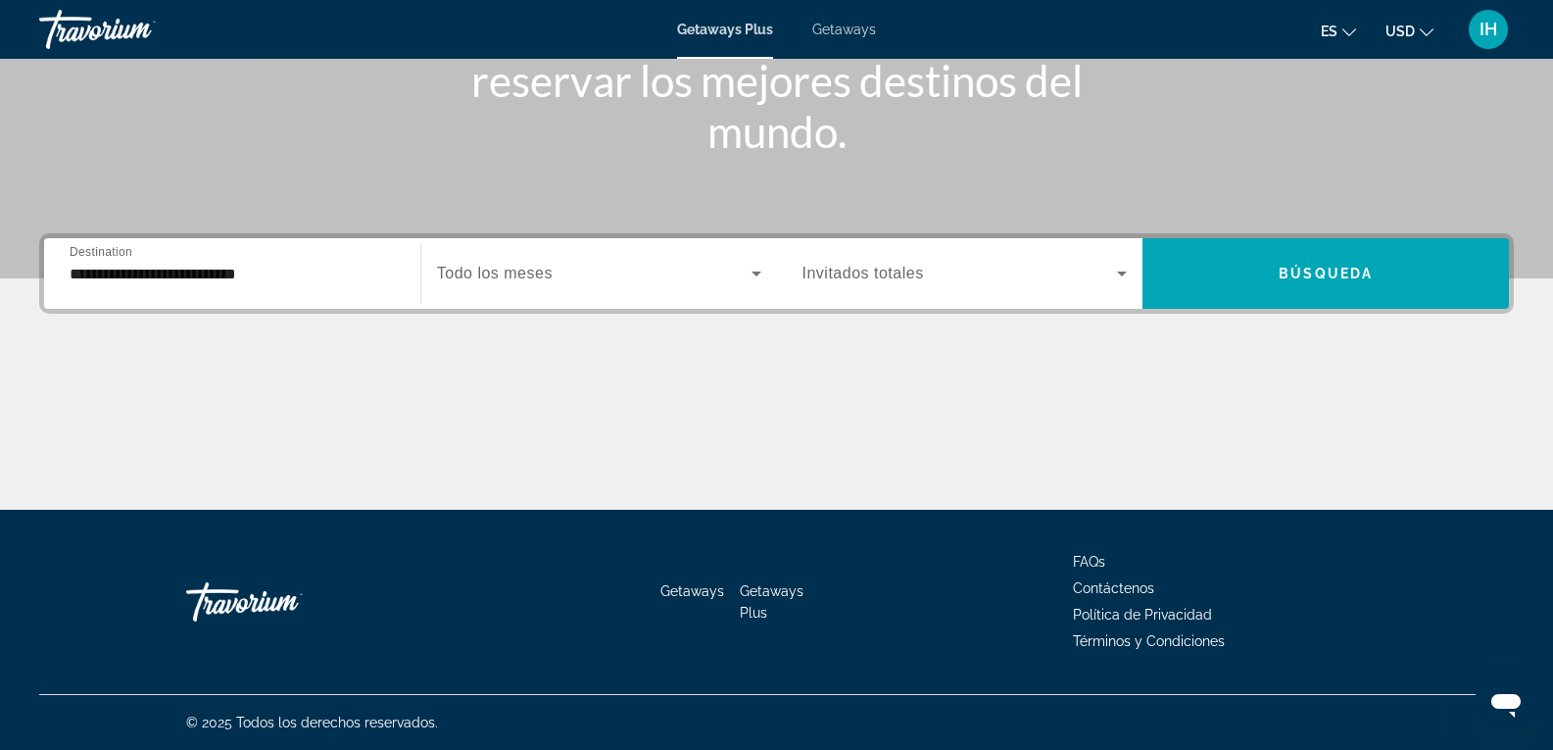
click at [227, 286] on div "**********" at bounding box center [232, 274] width 325 height 56
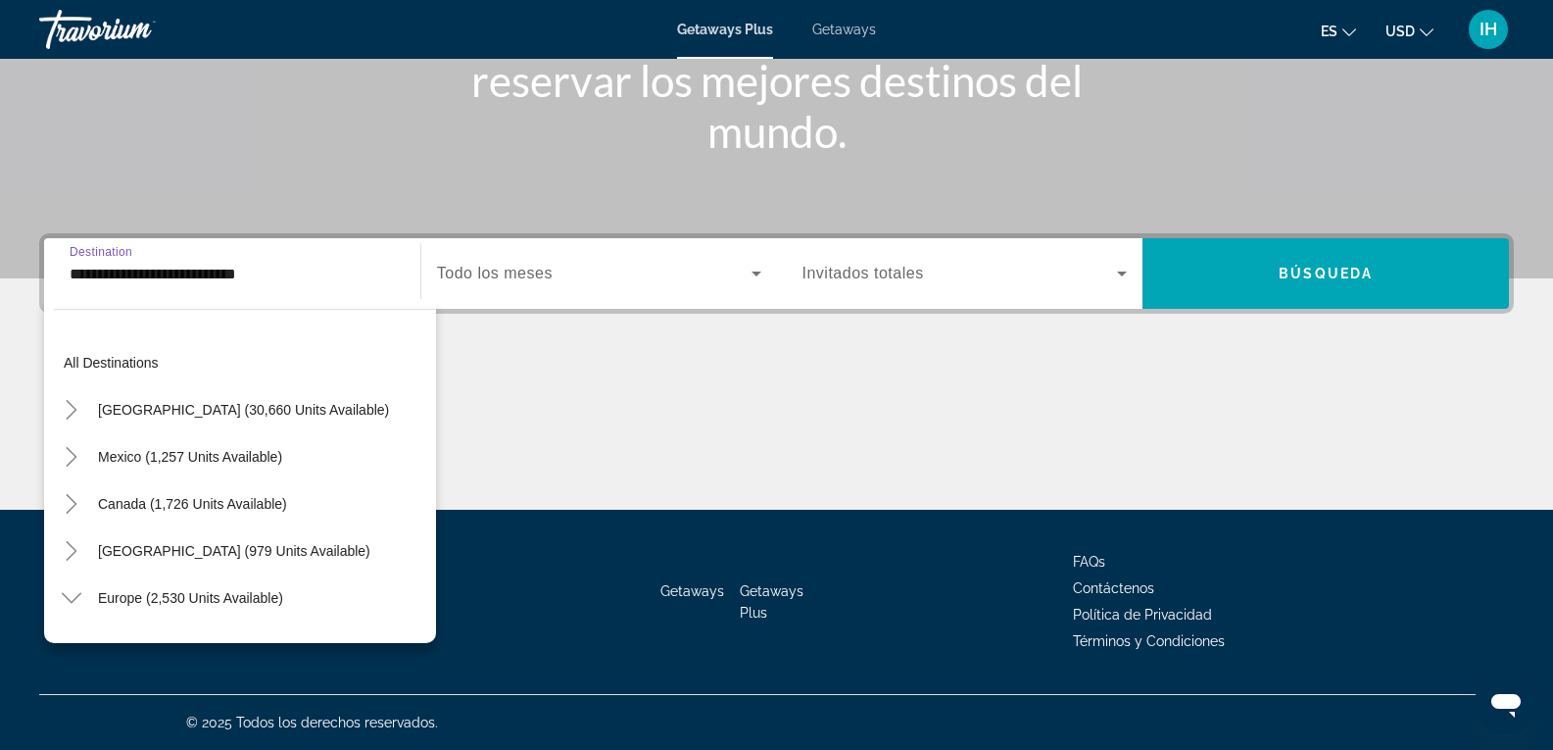
scroll to position [916, 0]
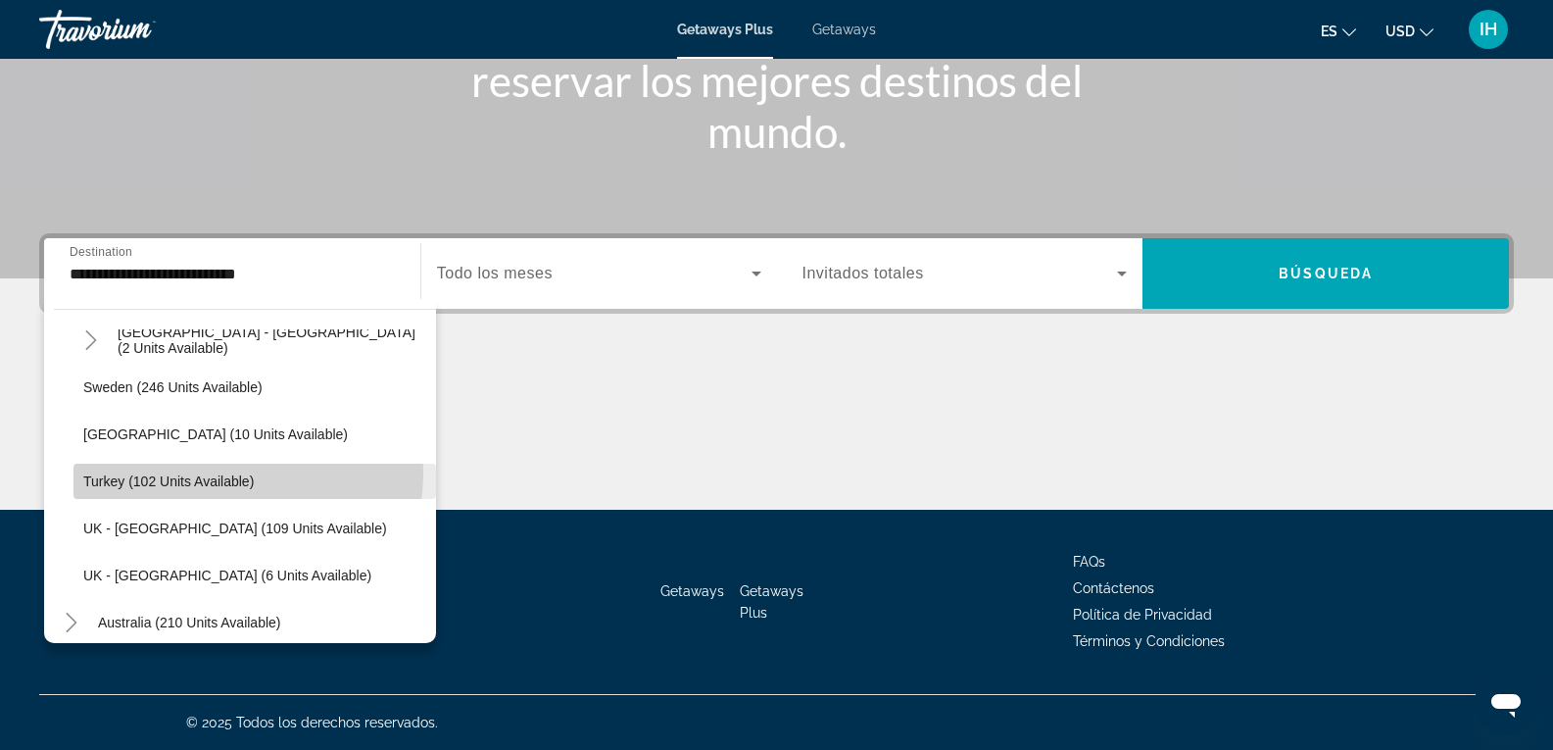
click at [222, 472] on span "Search widget" at bounding box center [254, 481] width 363 height 47
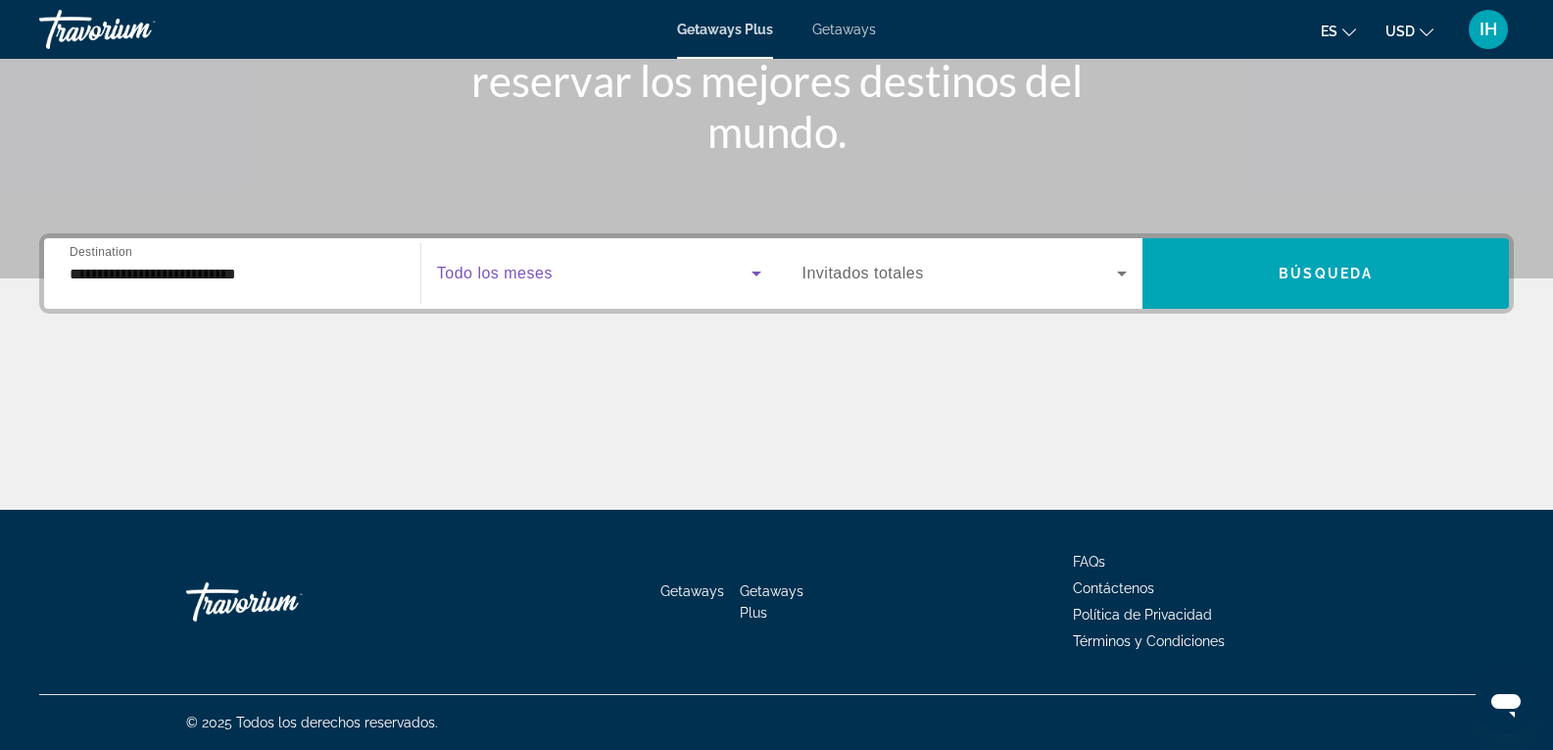
click at [753, 276] on icon "Search widget" at bounding box center [757, 274] width 24 height 24
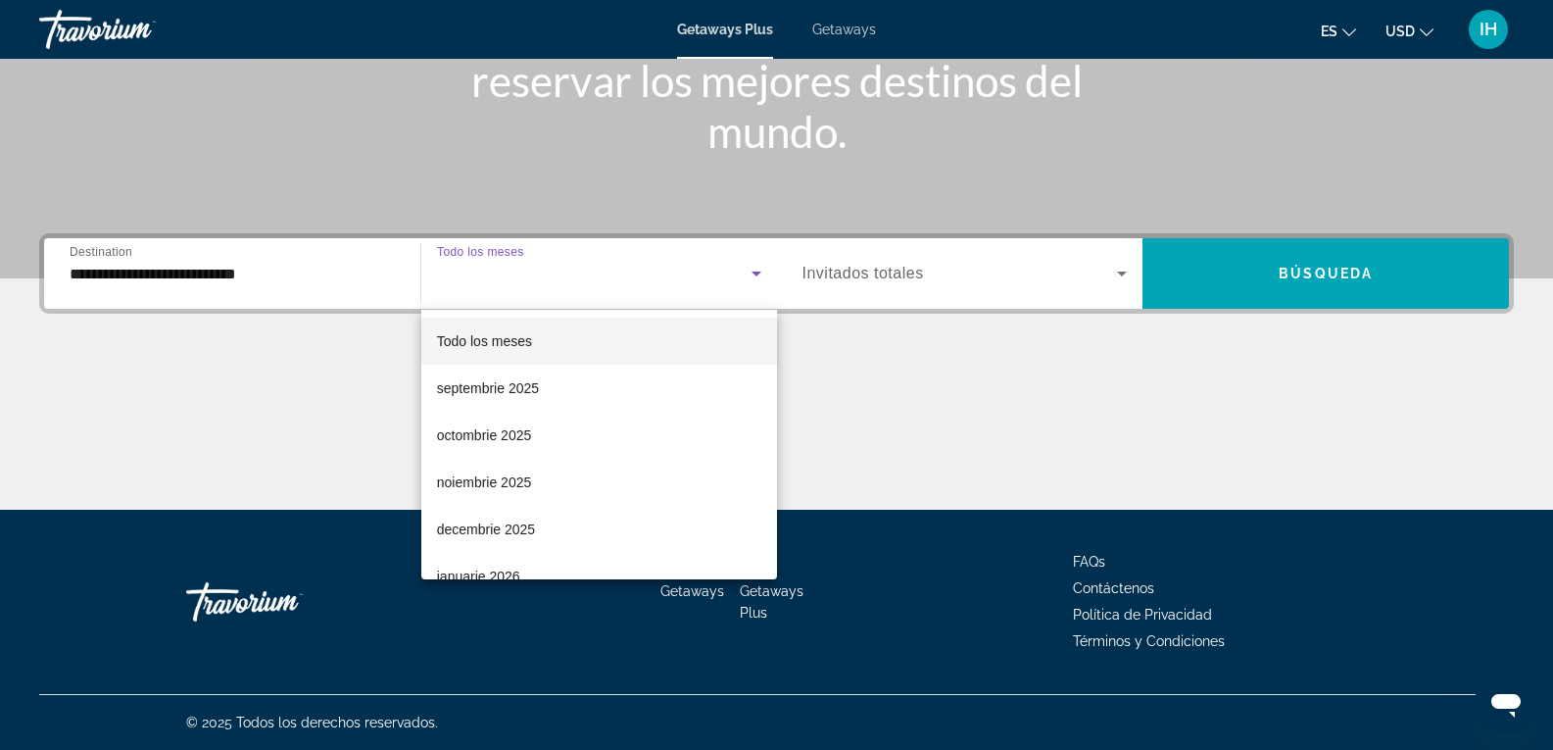
scroll to position [280, 0]
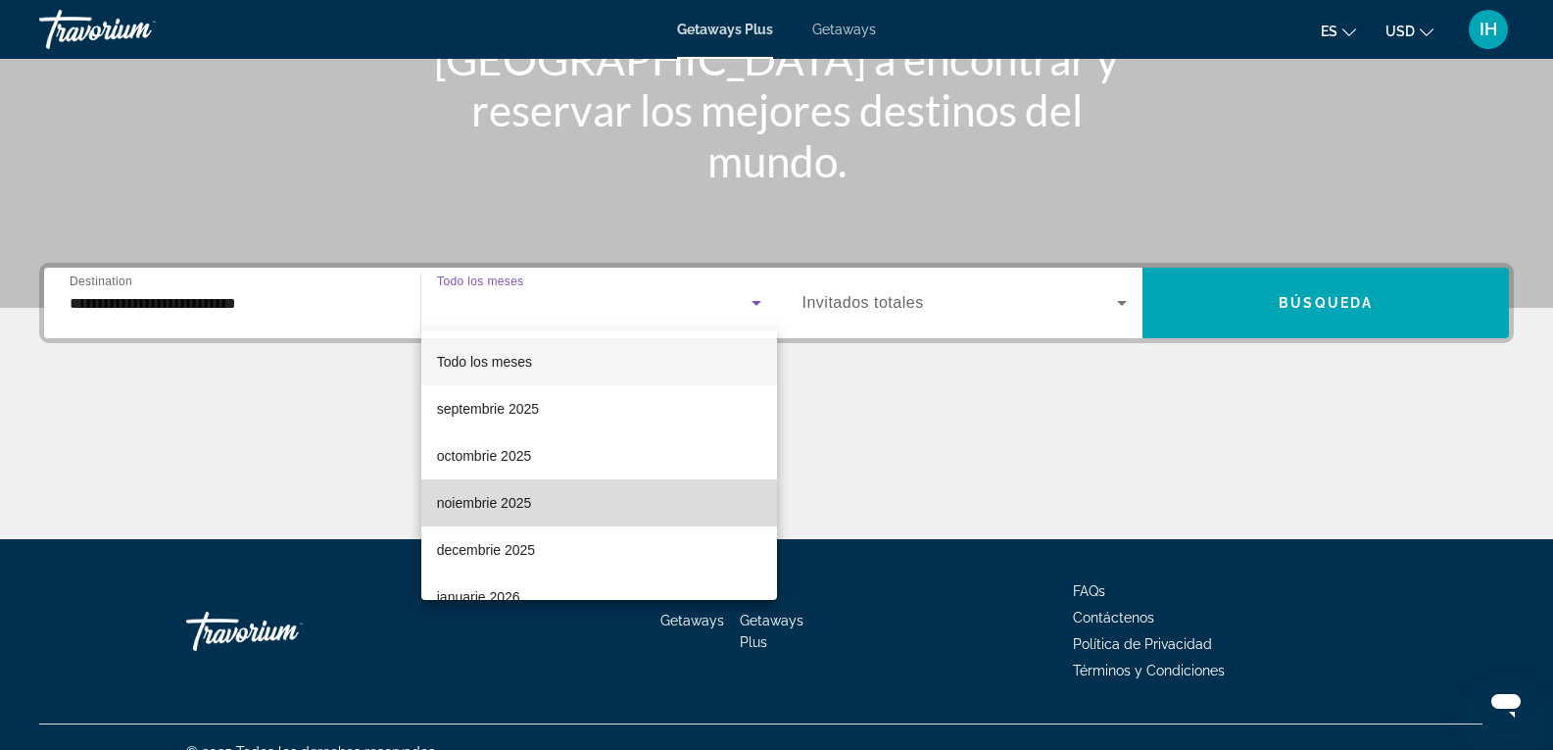
click at [623, 509] on mat-option "noiembrie 2025" at bounding box center [599, 502] width 356 height 47
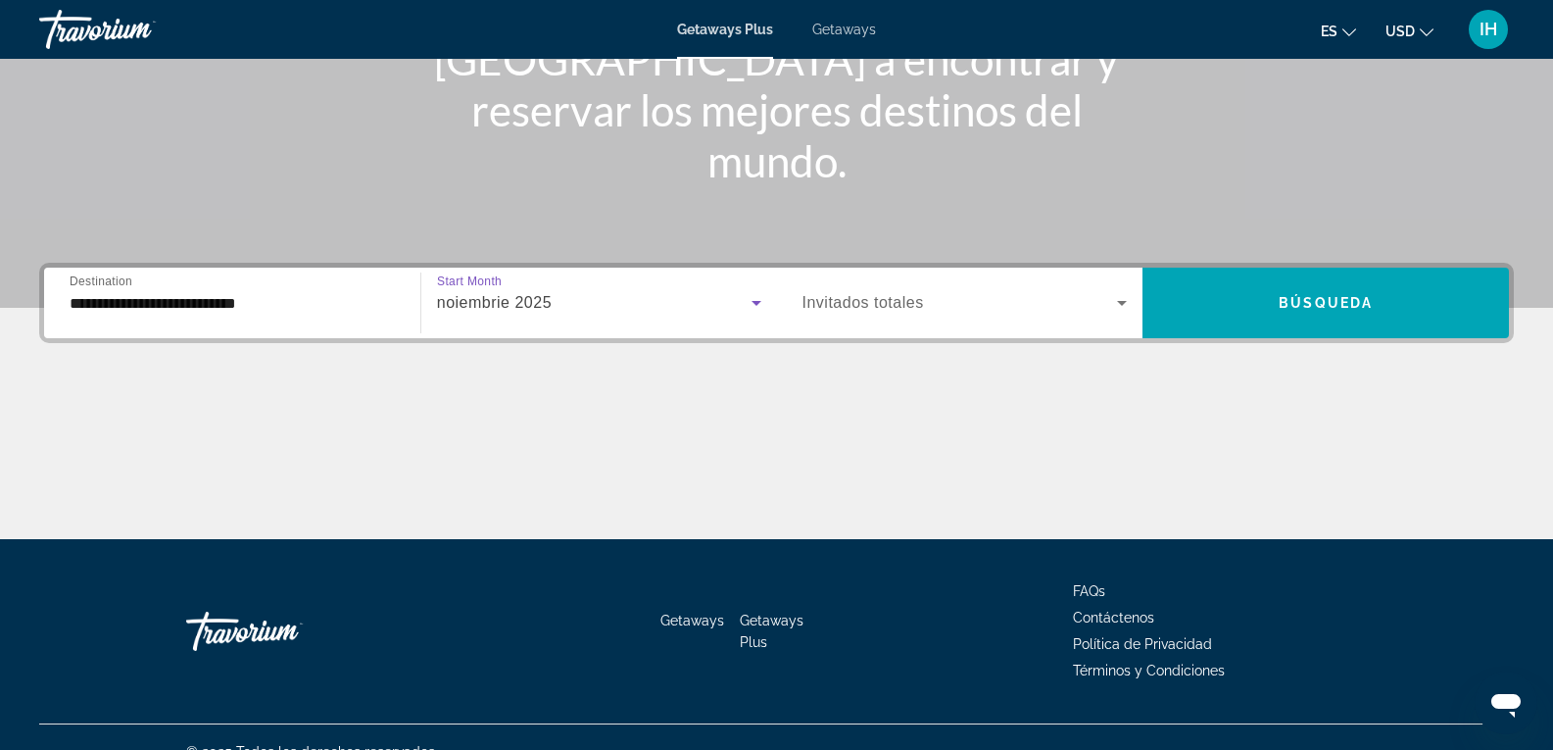
click at [724, 299] on div "noiembrie 2025" at bounding box center [594, 303] width 315 height 24
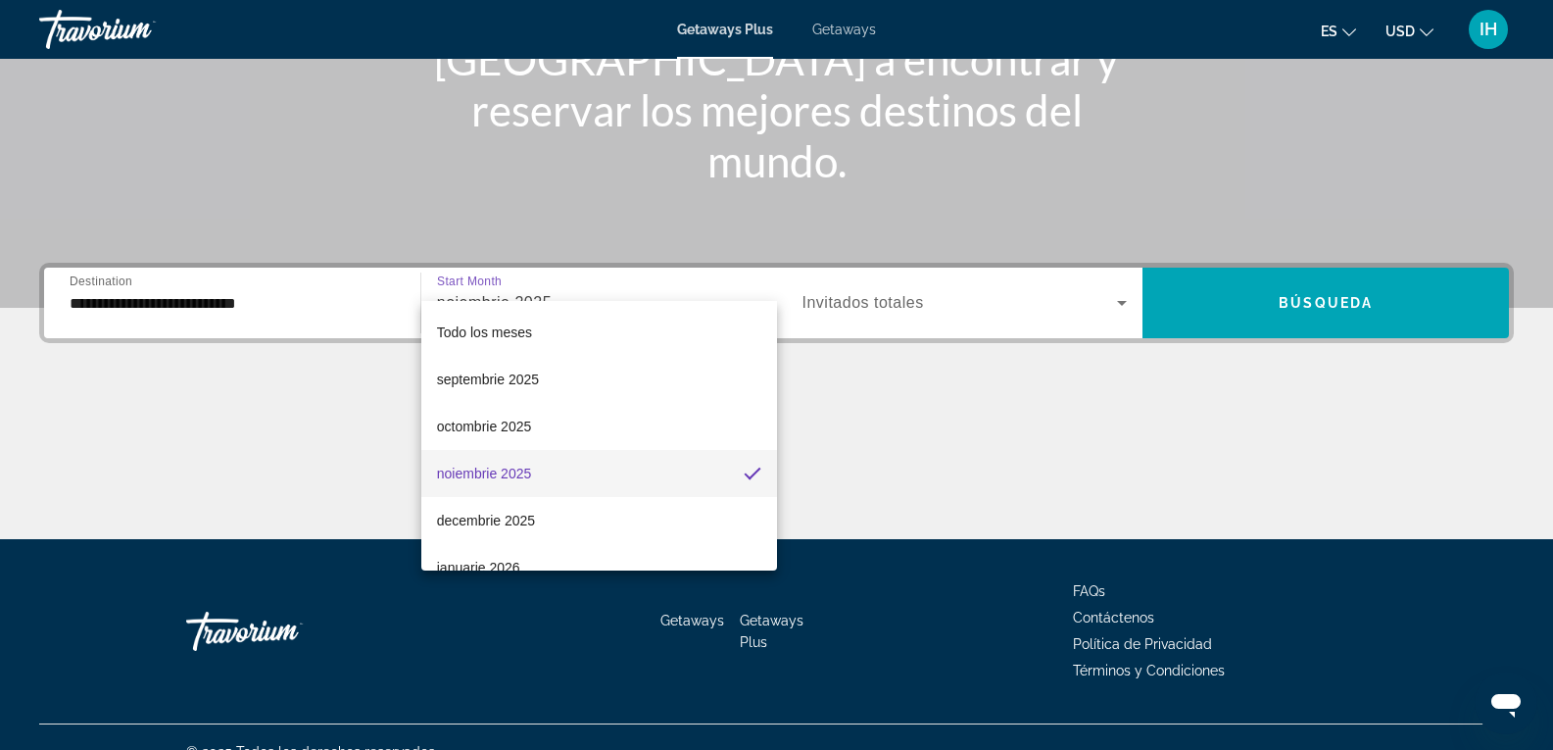
scroll to position [310, 0]
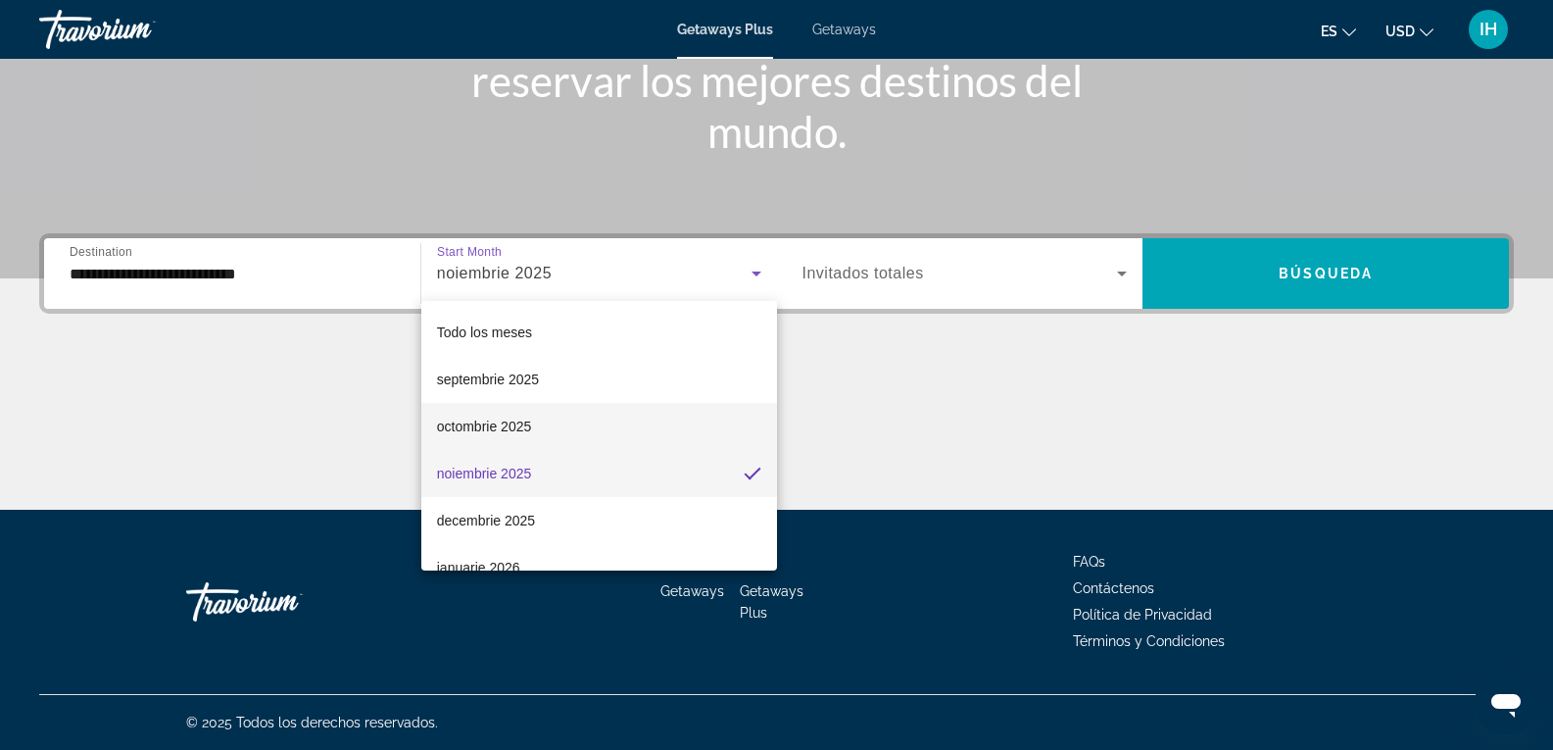
click at [601, 425] on mat-option "octombrie 2025" at bounding box center [599, 426] width 356 height 47
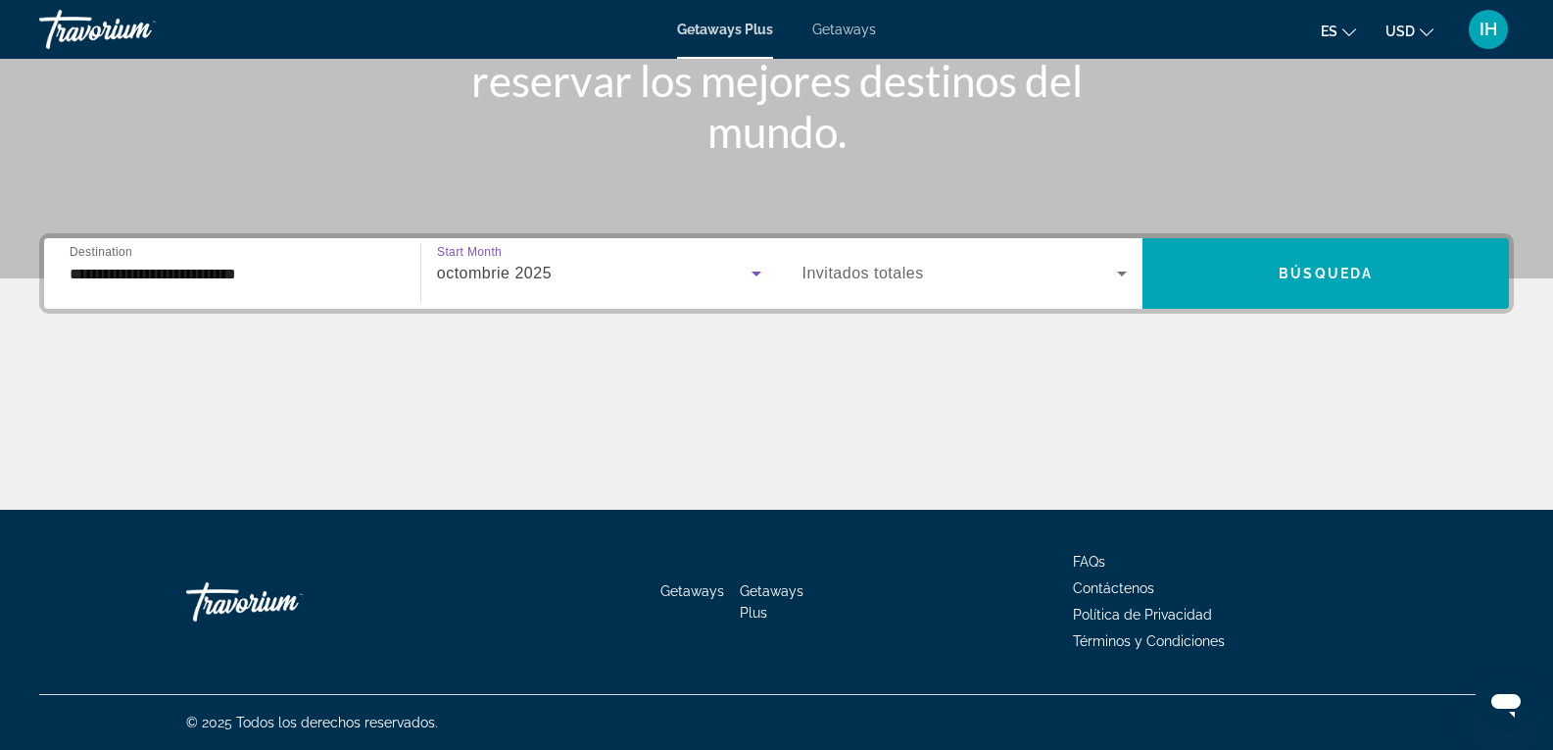
click at [904, 268] on span "Invitados totales" at bounding box center [862, 273] width 121 height 17
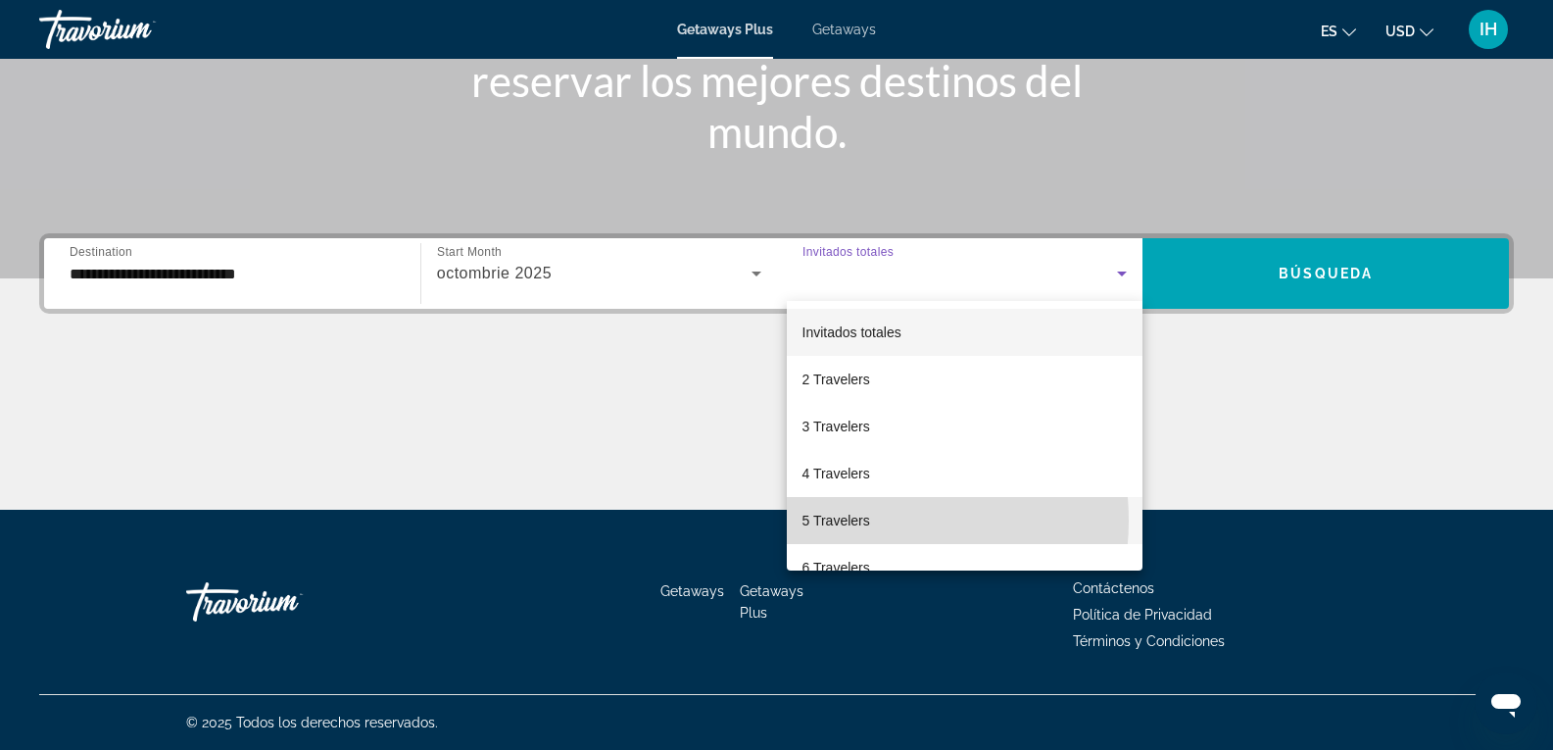
click at [860, 520] on span "5 Travelers" at bounding box center [836, 521] width 68 height 24
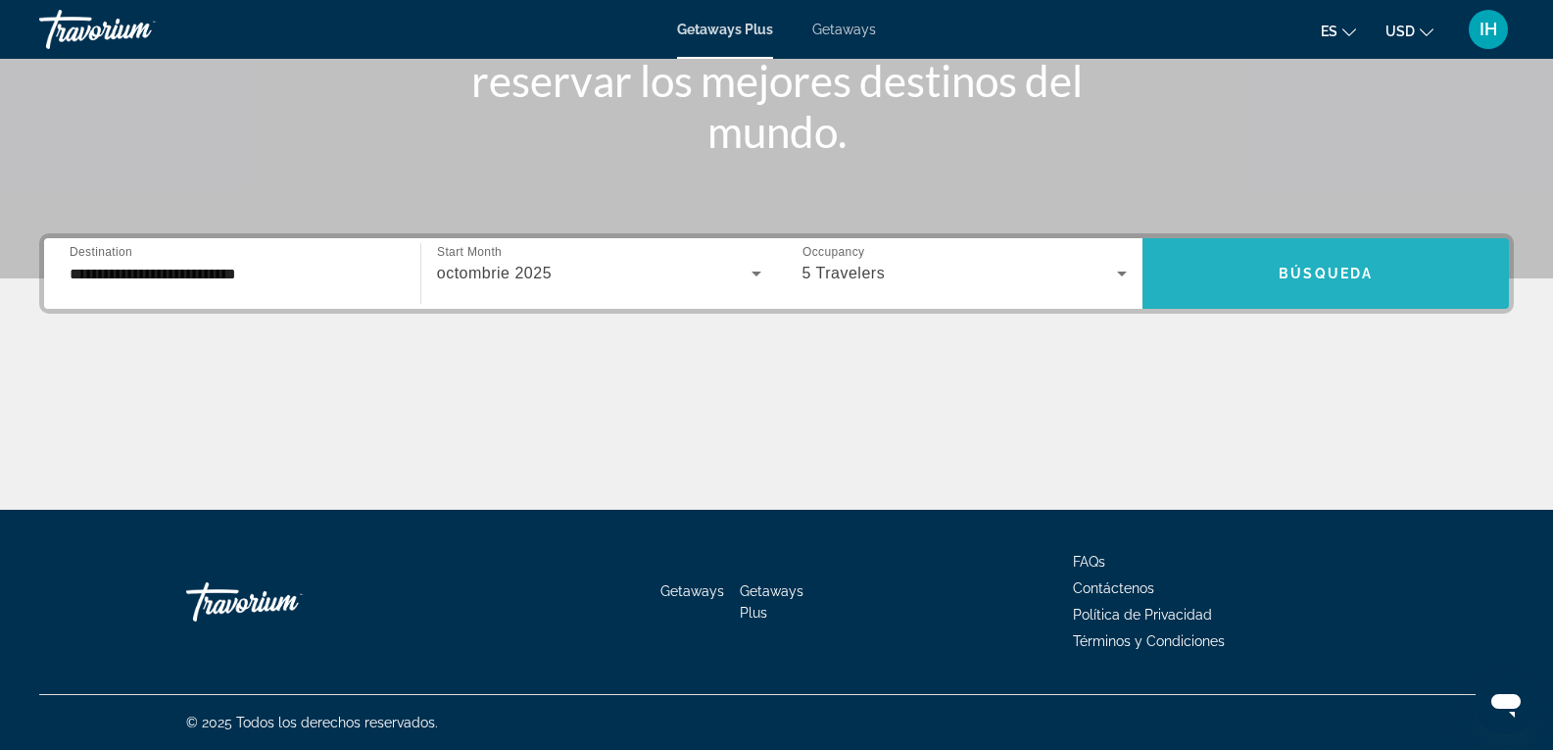
click at [1310, 267] on span "Búsqueda" at bounding box center [1326, 274] width 94 height 16
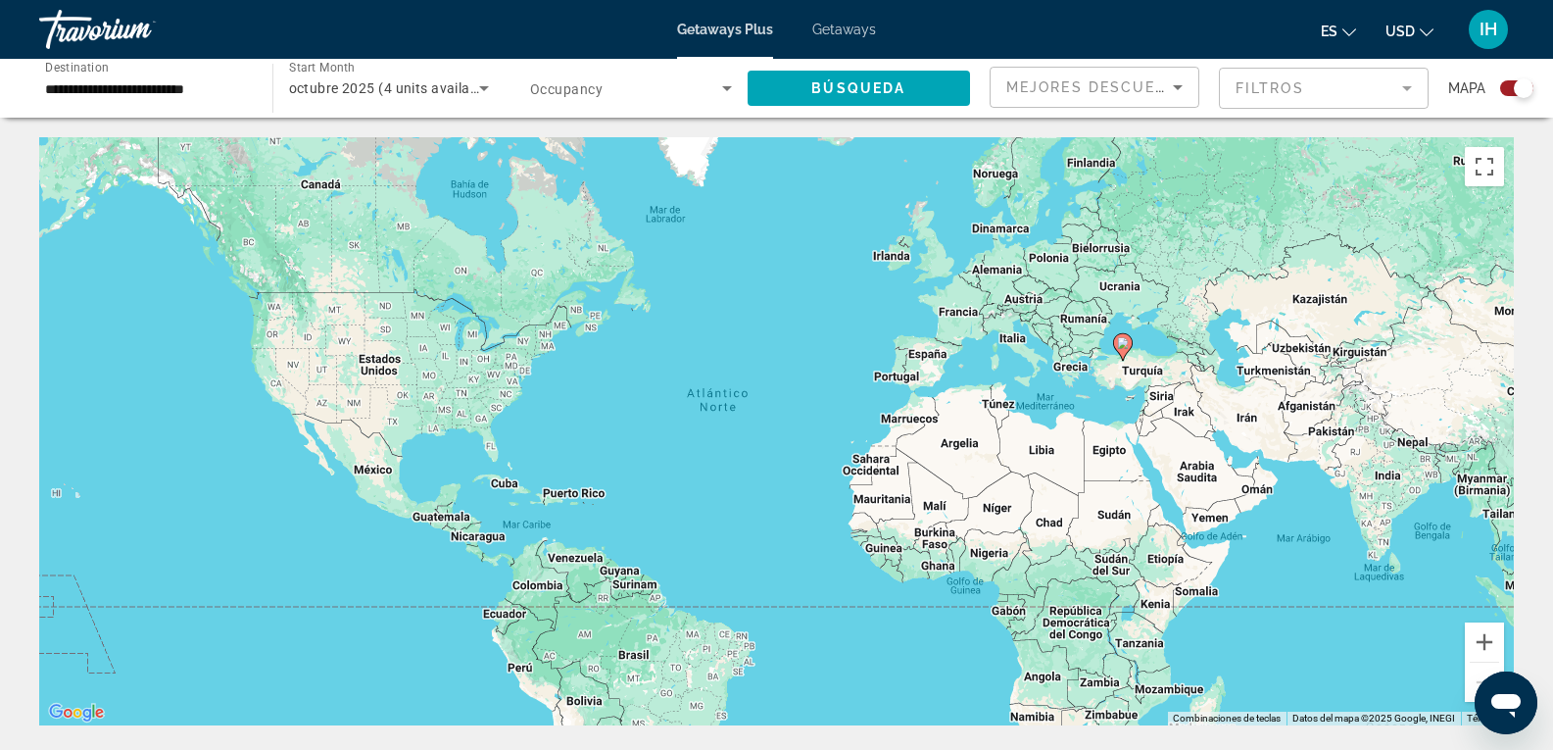
click at [1123, 342] on image "Main content" at bounding box center [1123, 343] width 12 height 12
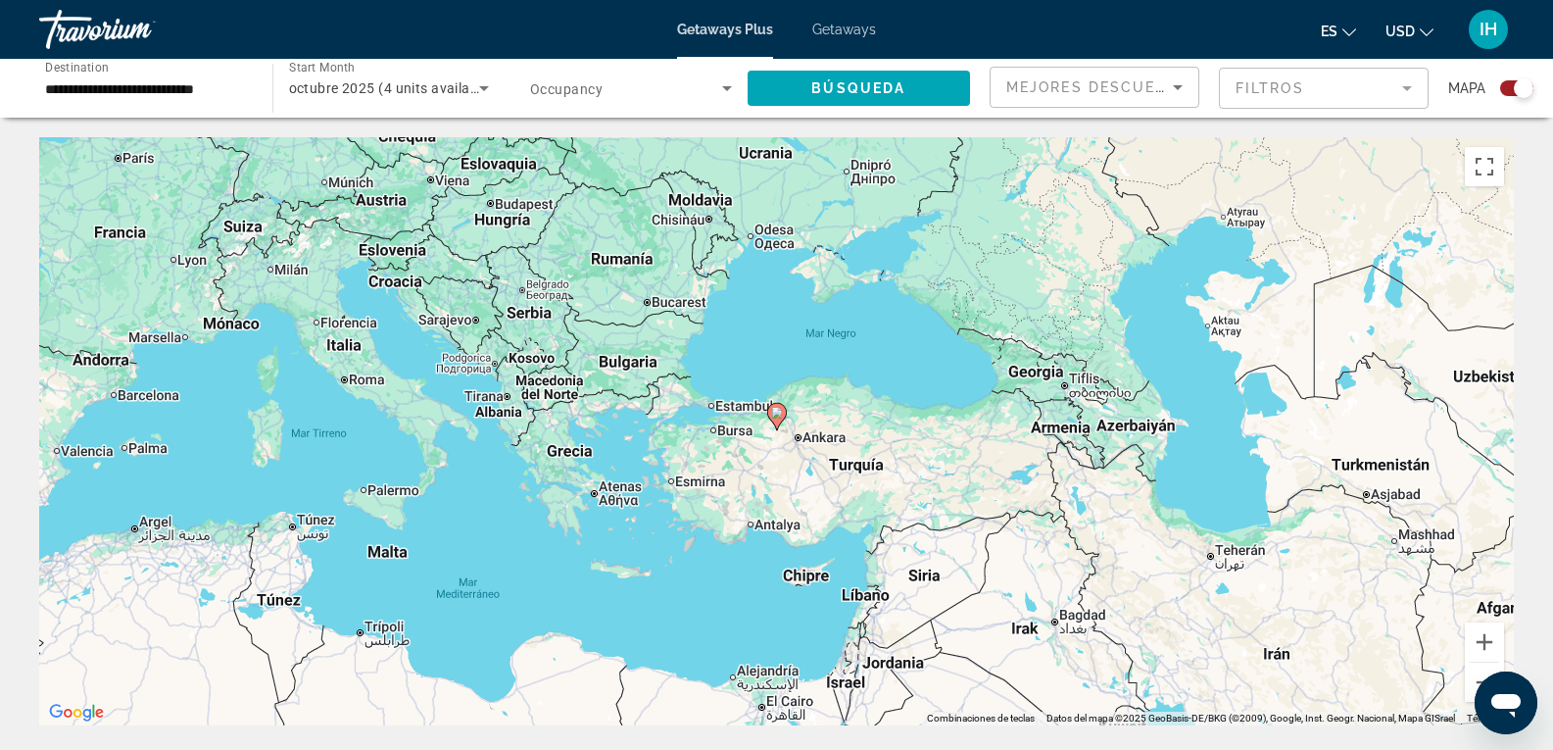
click at [848, 471] on div "Para desplazarte, pulsa las teclas [PERSON_NAME]. Para activar la función de ar…" at bounding box center [776, 431] width 1475 height 588
click at [751, 413] on div "Para activar la función de arrastre con el teclado, pulsa Alt + Intro. Cuando h…" at bounding box center [776, 431] width 1475 height 588
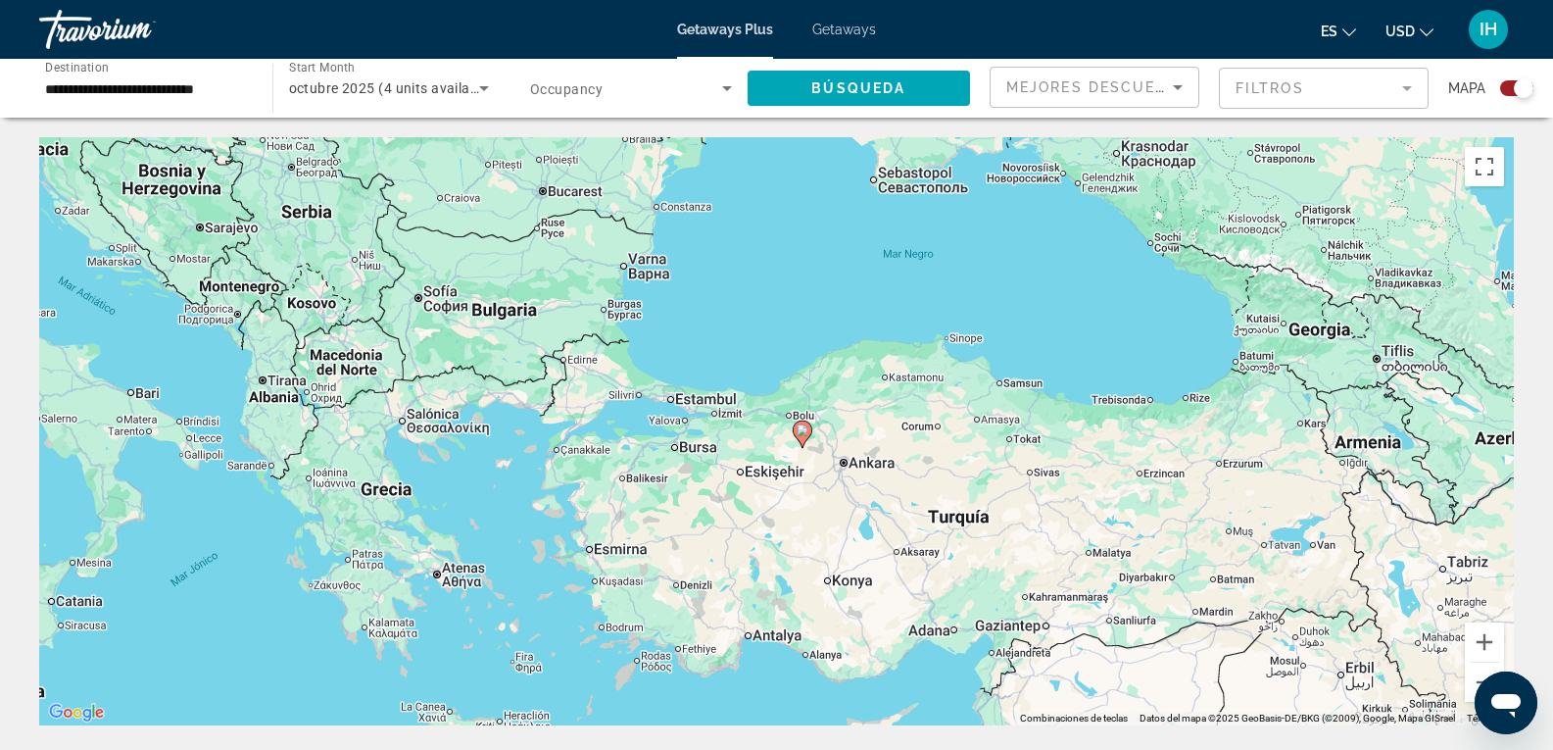
click at [726, 399] on div "Para activar la función de arrastre con el teclado, pulsa Alt + Intro. Cuando h…" at bounding box center [776, 431] width 1475 height 588
click at [799, 435] on image "Main content" at bounding box center [803, 430] width 12 height 12
type input "**********"
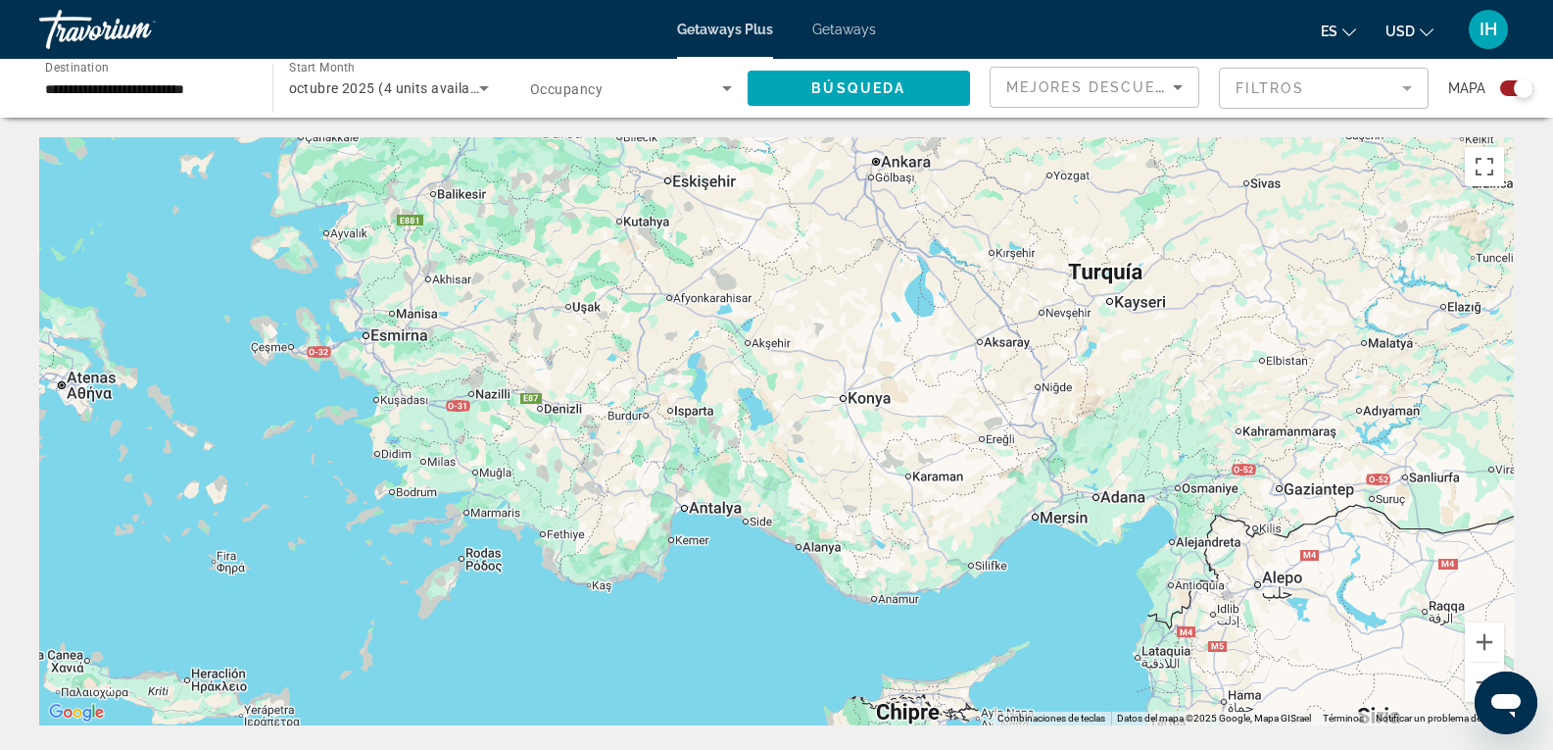
drag, startPoint x: 894, startPoint y: 674, endPoint x: 858, endPoint y: 332, distance: 343.8
click at [858, 332] on div "Para activar la función de arrastre con el teclado, pulsa Alt + Intro. Cuando h…" at bounding box center [776, 431] width 1475 height 588
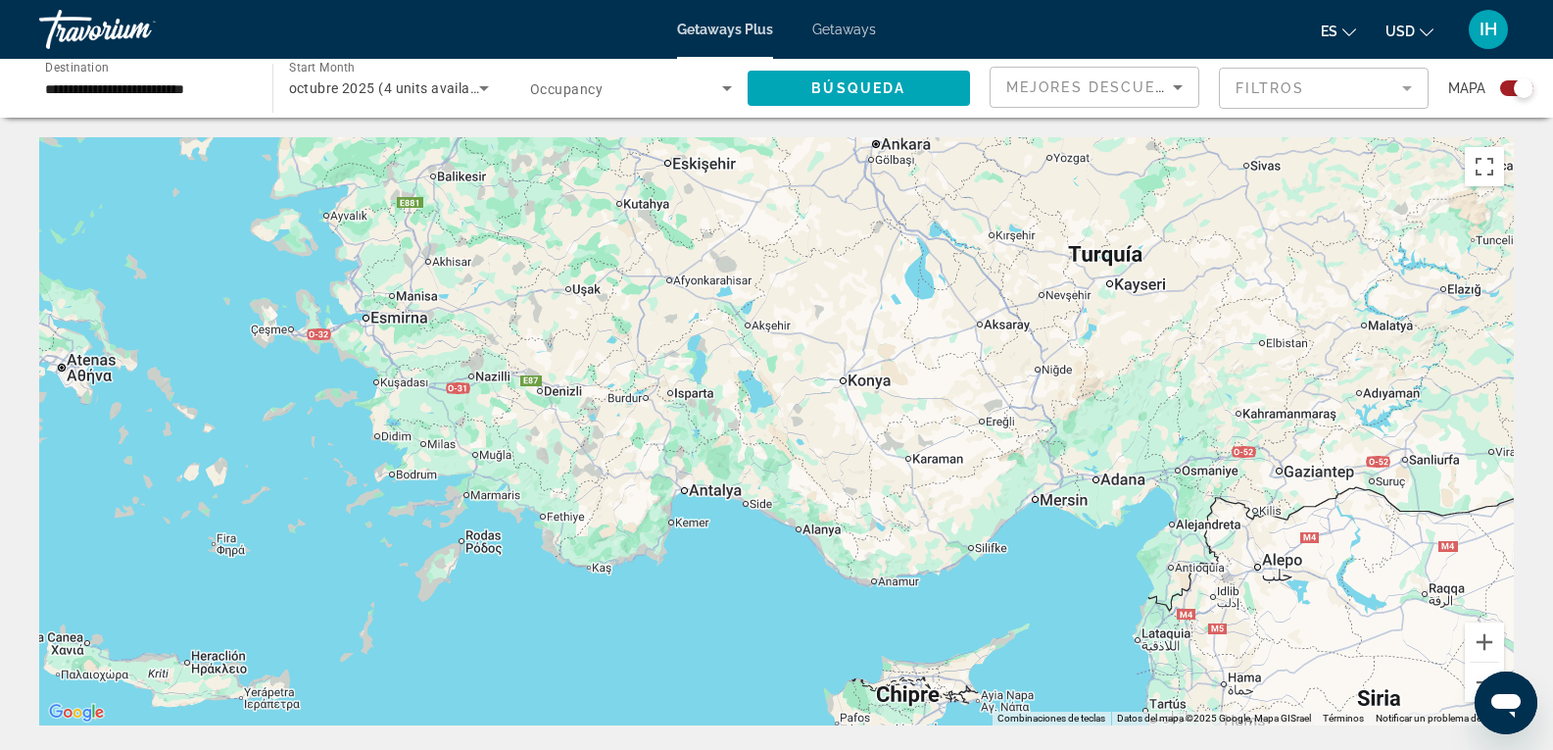
click at [858, 332] on div "Para activar la función de arrastre con el teclado, pulsa Alt + Intro. Cuando h…" at bounding box center [776, 431] width 1475 height 588
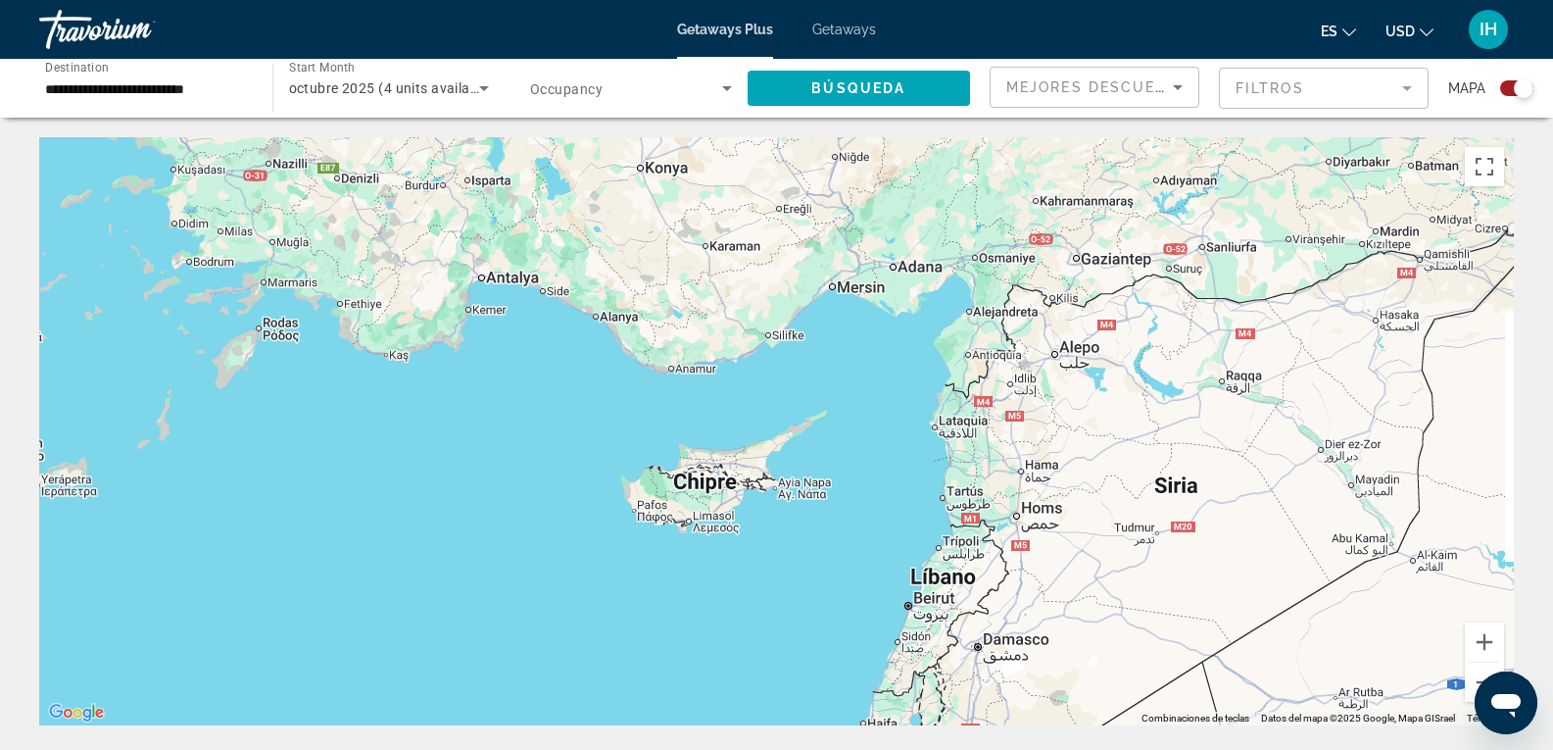
drag, startPoint x: 1263, startPoint y: 521, endPoint x: 1045, endPoint y: 265, distance: 336.5
click at [1045, 265] on div "Para activar la función de arrastre con el teclado, pulsa Alt + Intro. Cuando h…" at bounding box center [776, 431] width 1475 height 588
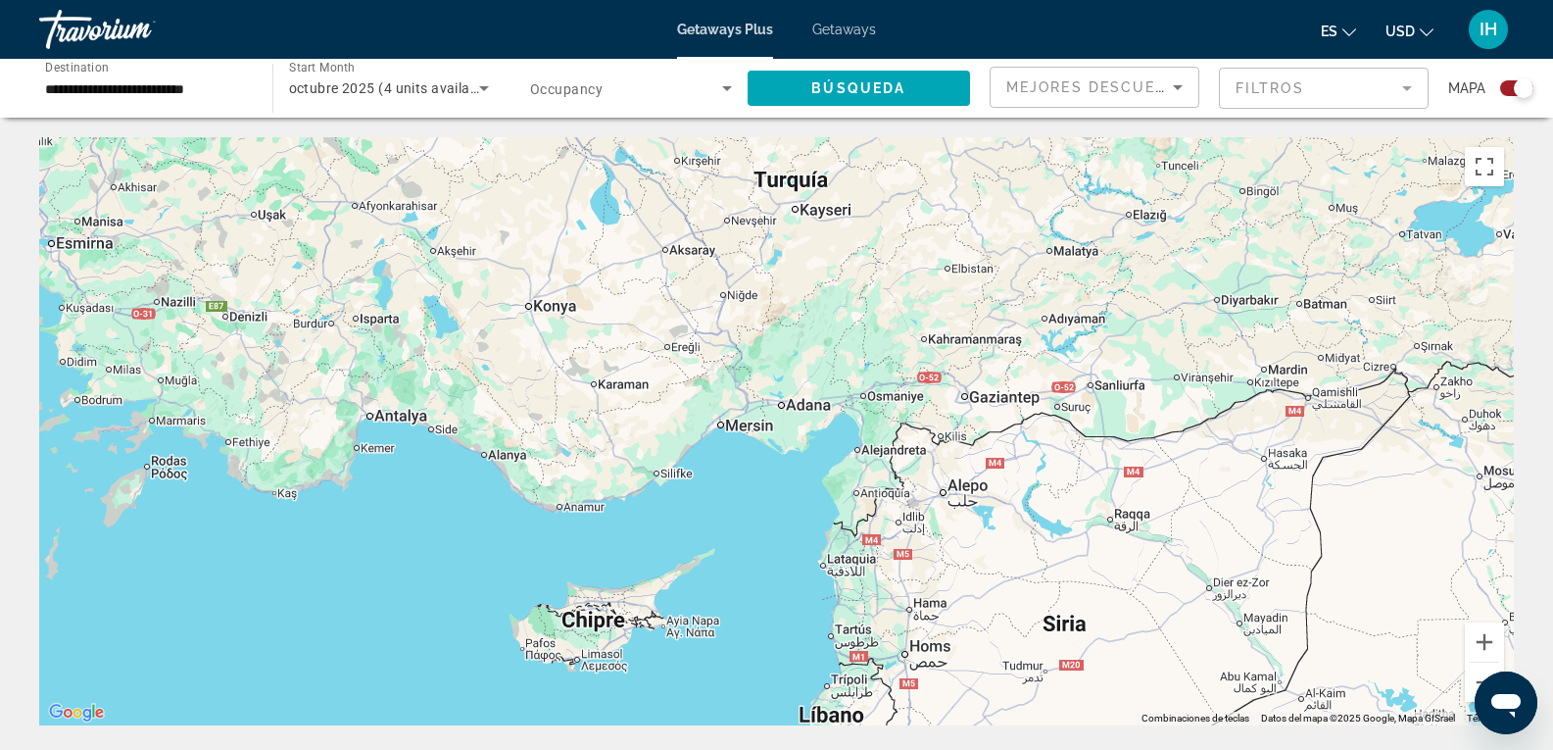
drag, startPoint x: 1174, startPoint y: 556, endPoint x: 1086, endPoint y: 791, distance: 251.1
click at [1086, 749] on html "**********" at bounding box center [776, 375] width 1553 height 750
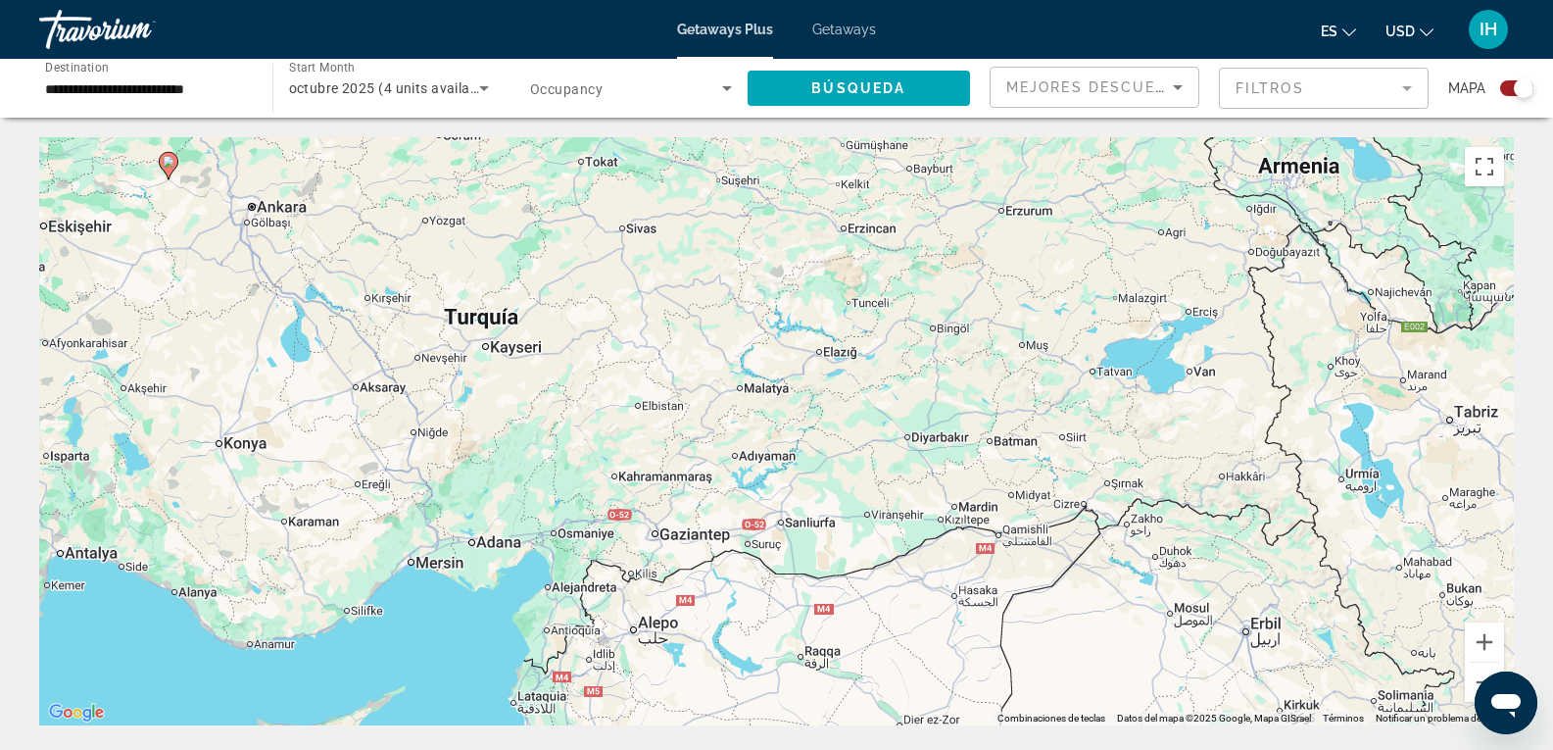
drag, startPoint x: 1239, startPoint y: 407, endPoint x: 927, endPoint y: 547, distance: 342.5
click at [927, 547] on div "Para activar la función de arrastre con el teclado, pulsa Alt + Intro. Cuando h…" at bounding box center [776, 431] width 1475 height 588
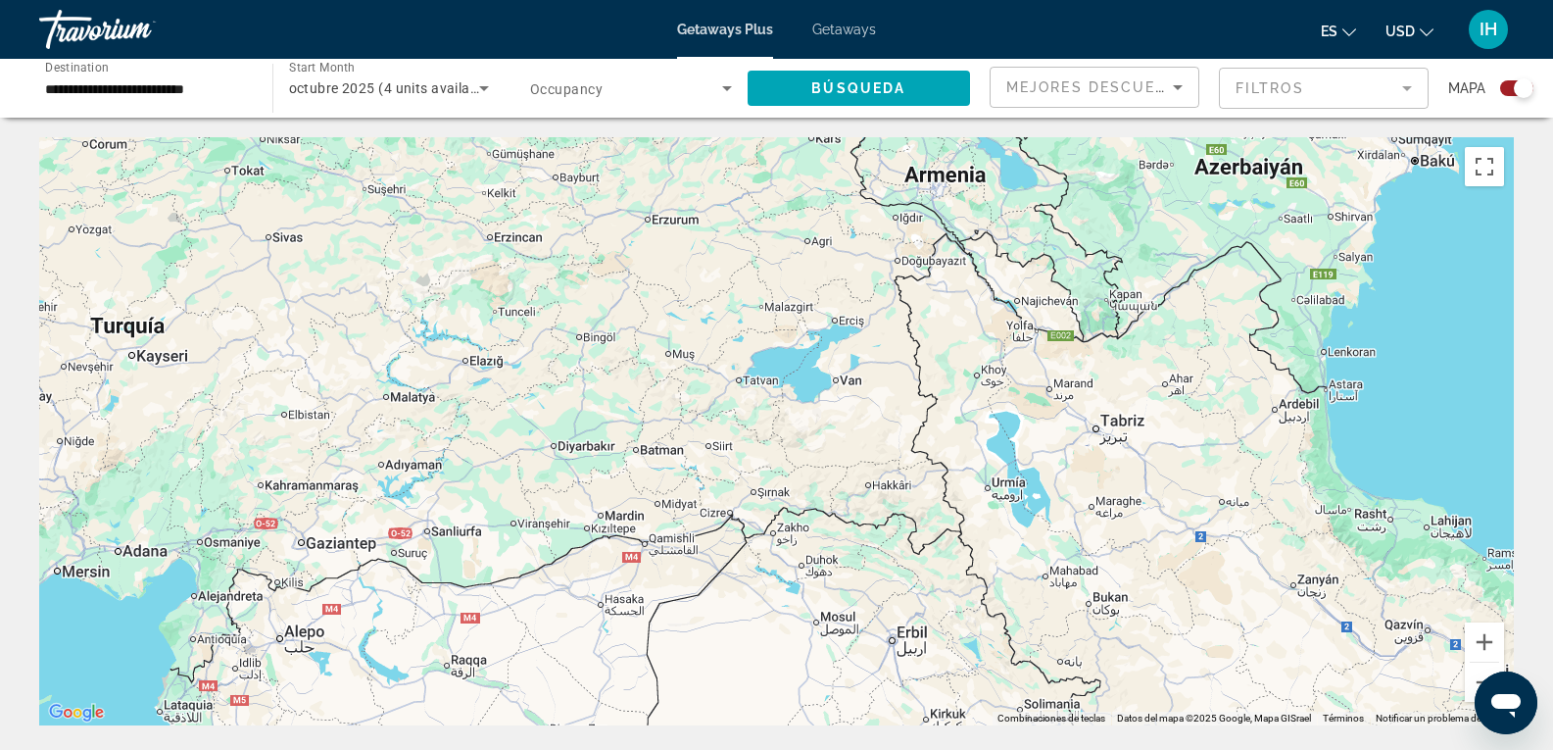
drag, startPoint x: 1170, startPoint y: 625, endPoint x: 800, endPoint y: 636, distance: 369.5
click at [800, 636] on div "Para activar la función de arrastre con el teclado, pulsa Alt + Intro. Cuando h…" at bounding box center [776, 431] width 1475 height 588
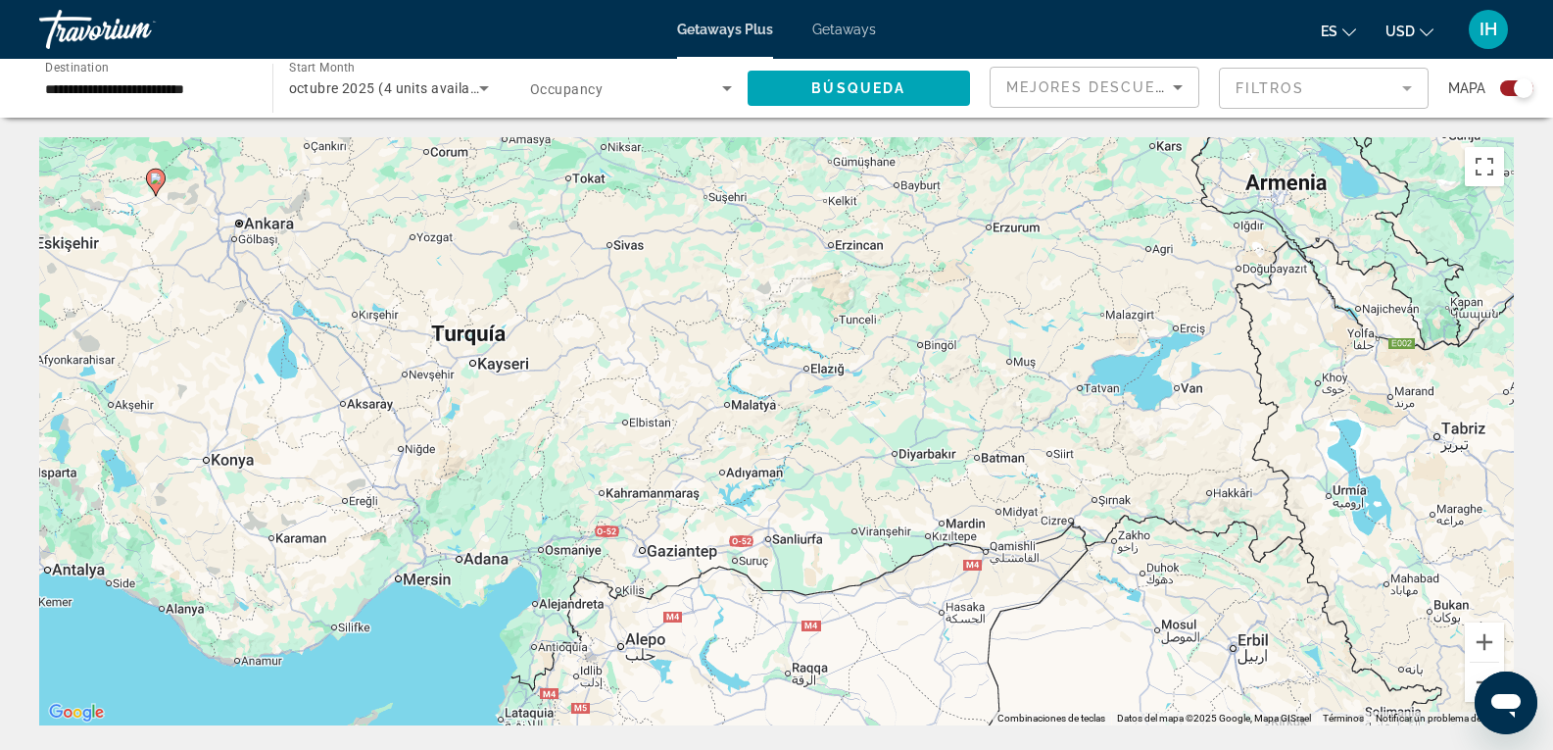
drag, startPoint x: 755, startPoint y: 628, endPoint x: 1106, endPoint y: 635, distance: 350.8
click at [1106, 635] on div "Para activar la función de arrastre con el teclado, pulsa Alt + Intro. Cuando h…" at bounding box center [776, 431] width 1475 height 588
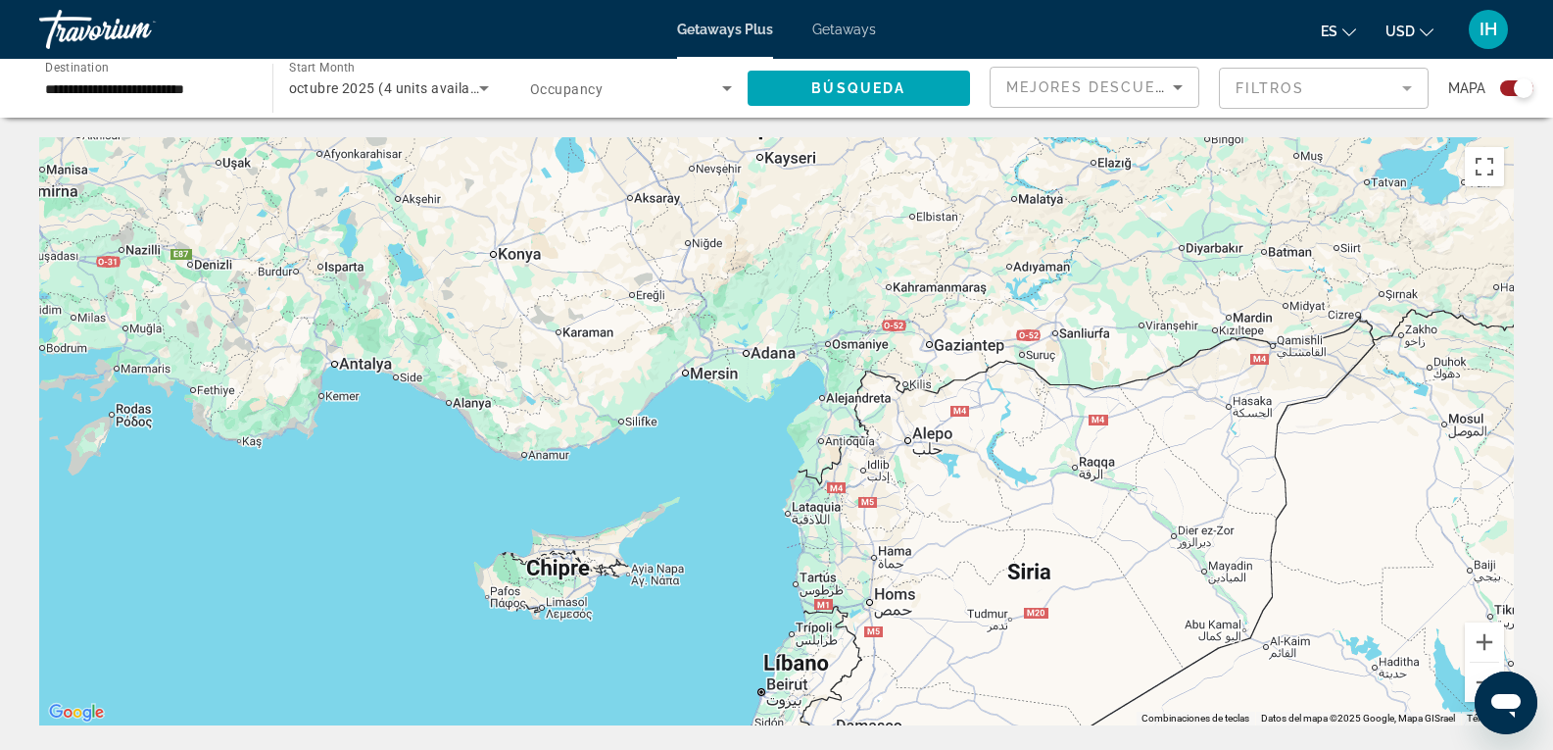
drag, startPoint x: 942, startPoint y: 524, endPoint x: 1238, endPoint y: 314, distance: 364.0
click at [1238, 314] on div "Para activar la función de arrastre con el teclado, pulsa Alt + Intro. Cuando h…" at bounding box center [776, 431] width 1475 height 588
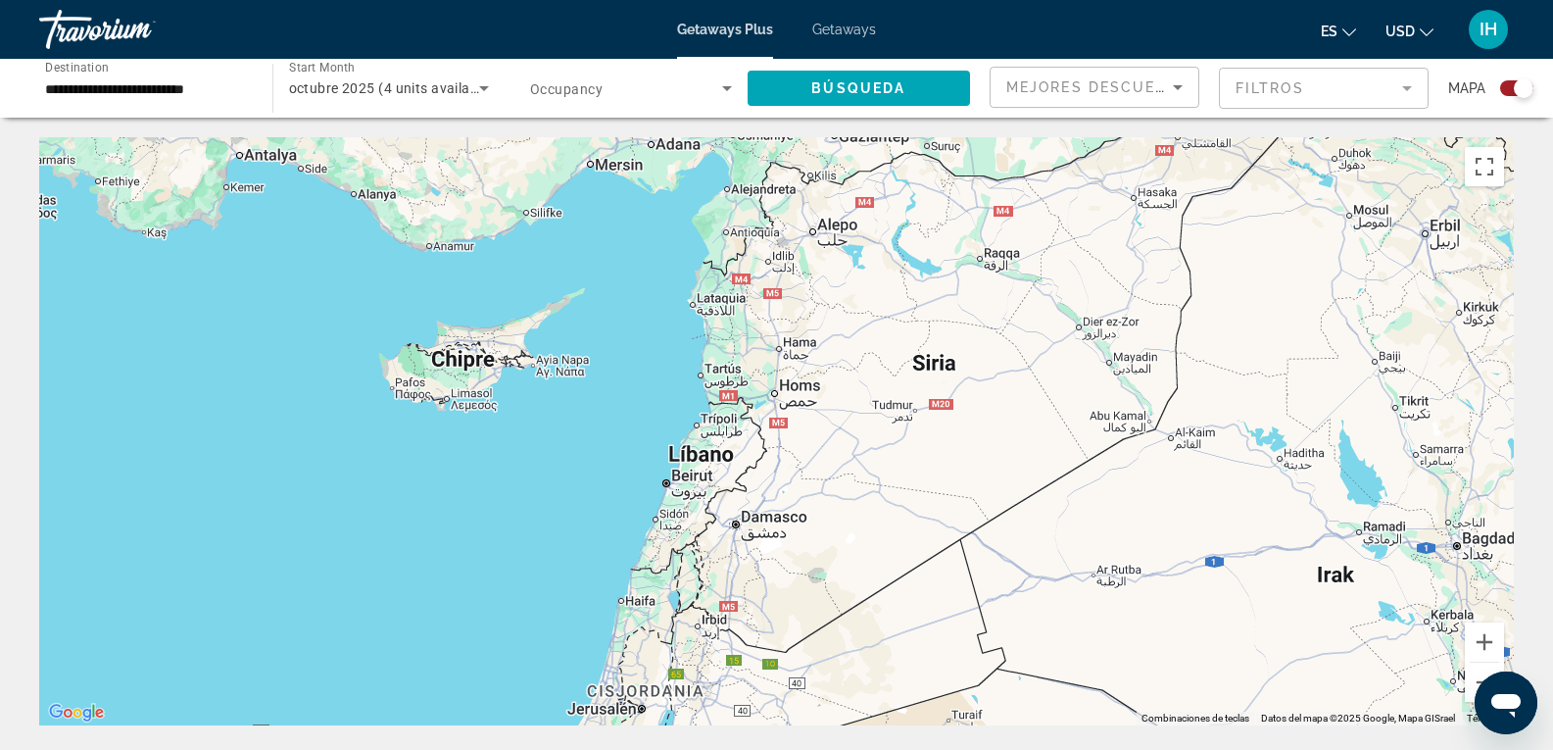
drag, startPoint x: 1149, startPoint y: 502, endPoint x: 996, endPoint y: 168, distance: 367.4
click at [996, 168] on div "Main content" at bounding box center [776, 431] width 1475 height 588
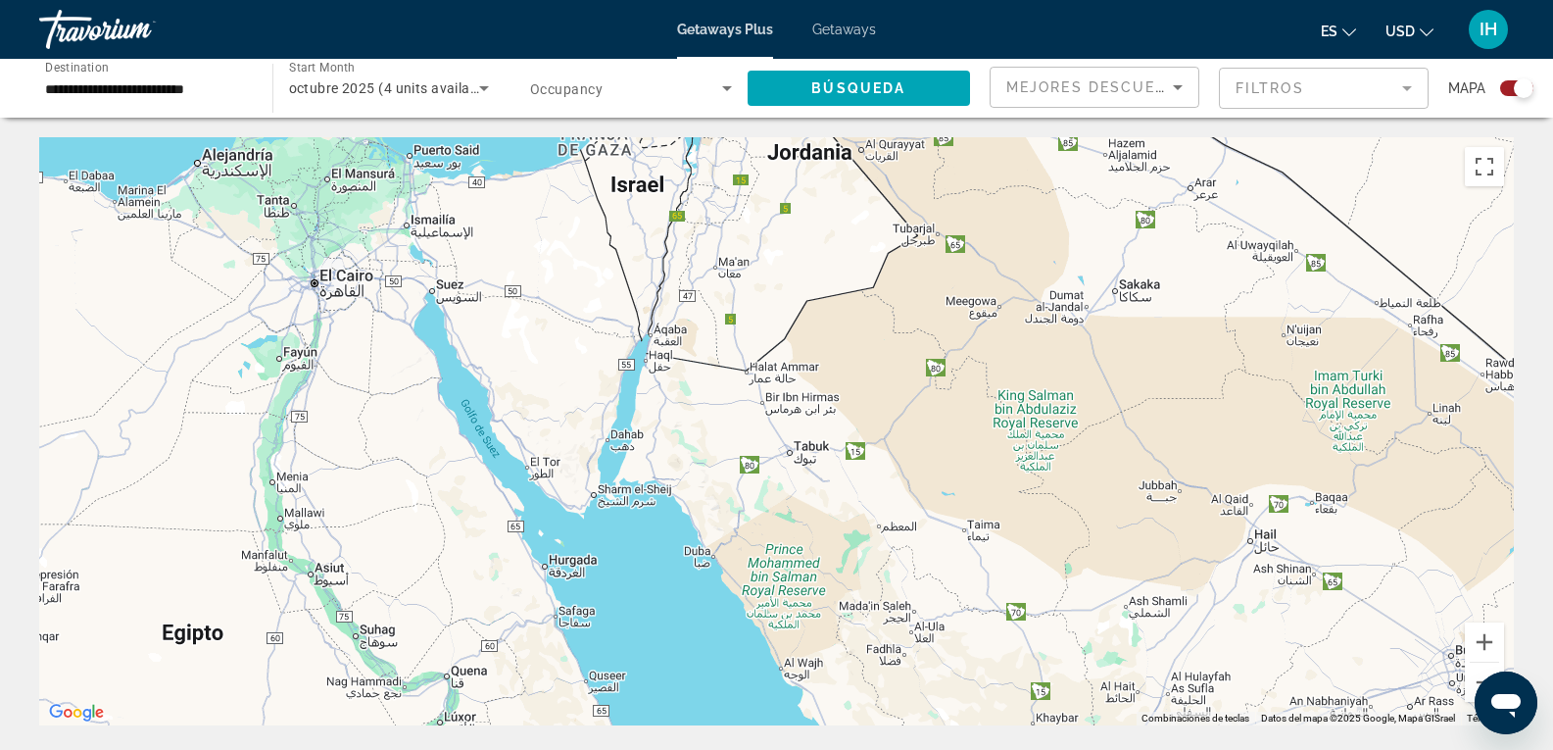
drag, startPoint x: 993, startPoint y: 426, endPoint x: 1121, endPoint y: -33, distance: 476.8
click at [1121, 0] on html "**********" at bounding box center [776, 375] width 1553 height 750
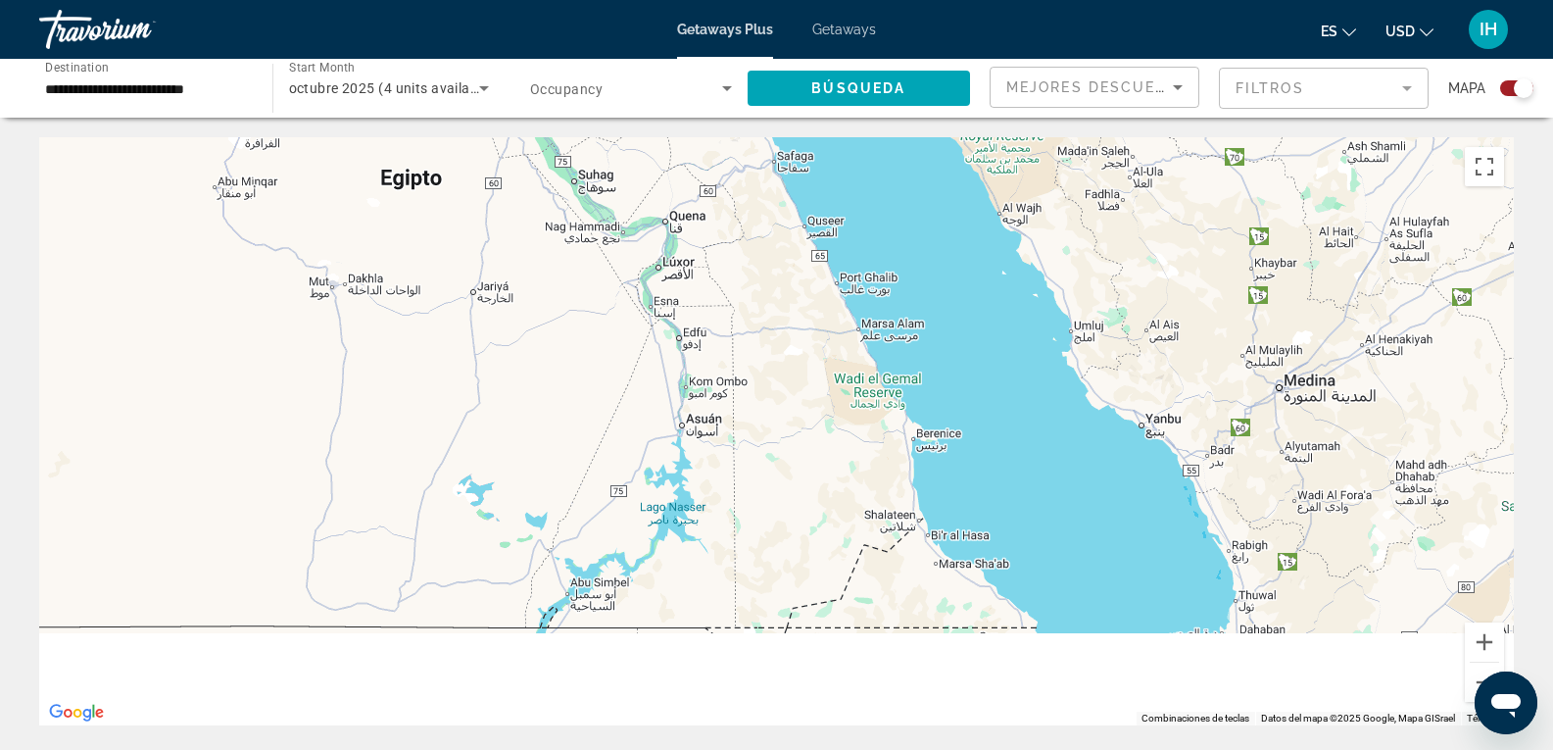
drag, startPoint x: 994, startPoint y: 290, endPoint x: 1180, endPoint y: -50, distance: 387.1
click at [1180, 0] on html "**********" at bounding box center [776, 375] width 1553 height 750
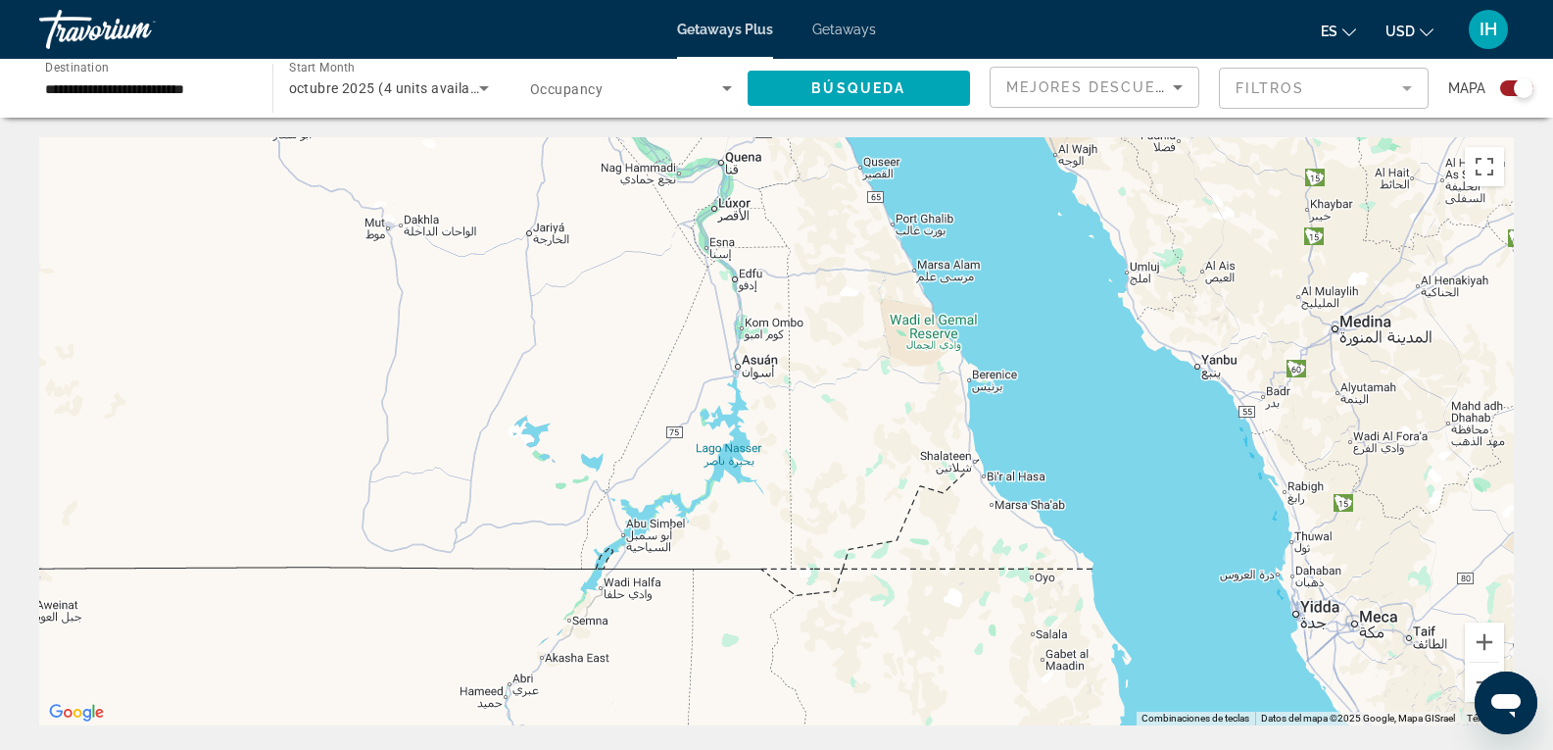
click at [845, 254] on div "Main content" at bounding box center [776, 431] width 1475 height 588
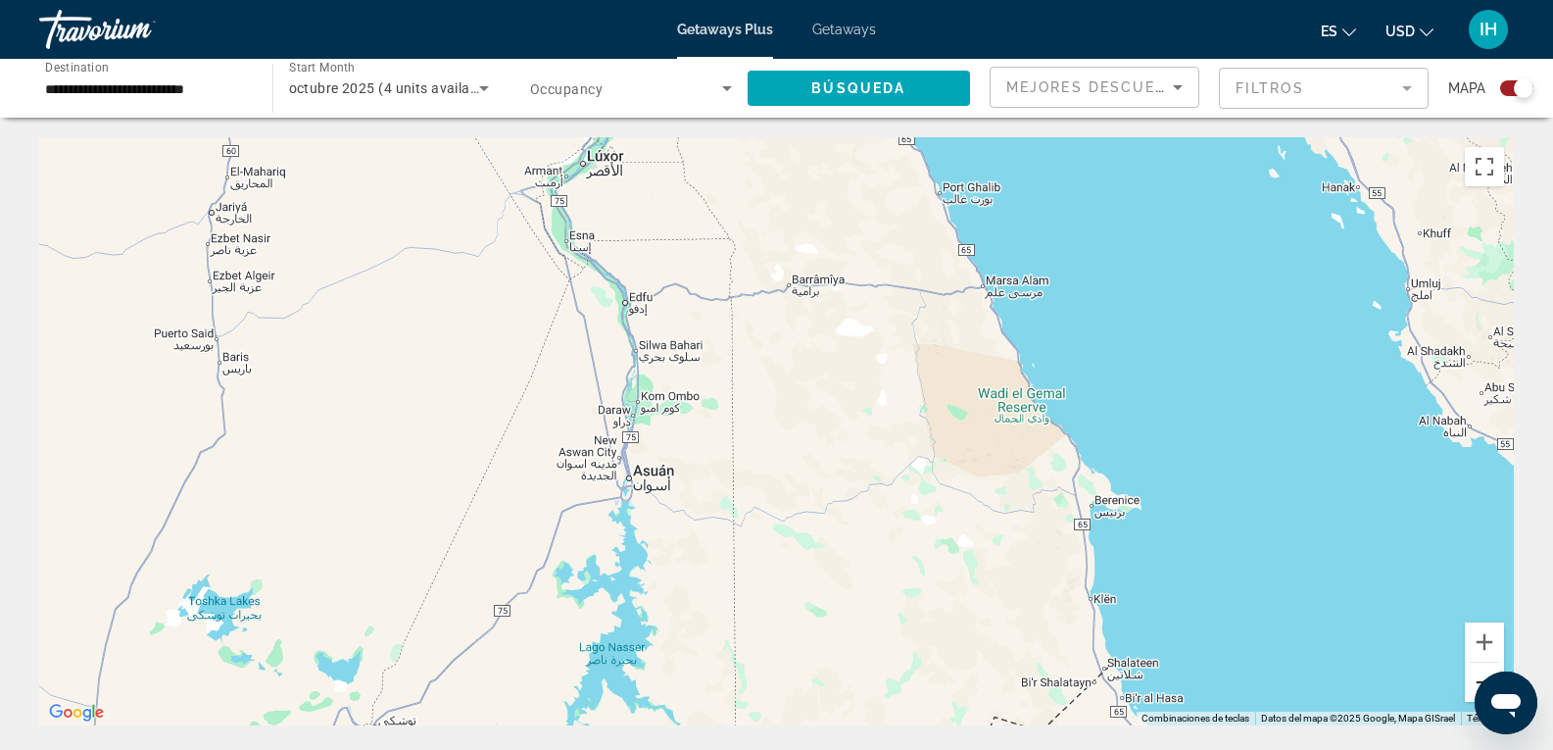
click at [1468, 682] on button "Reducir" at bounding box center [1484, 681] width 39 height 39
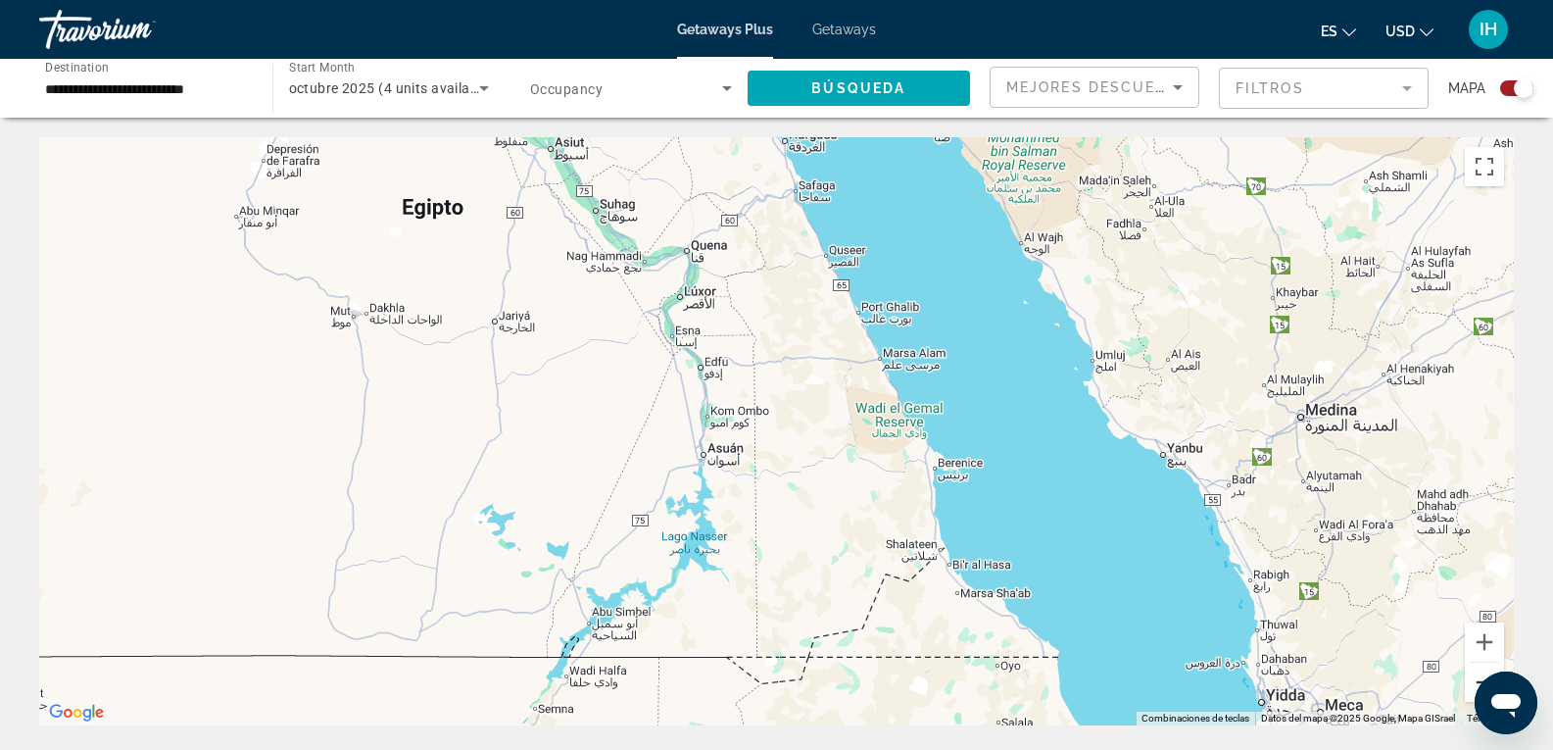
click at [1468, 682] on button "Reducir" at bounding box center [1484, 681] width 39 height 39
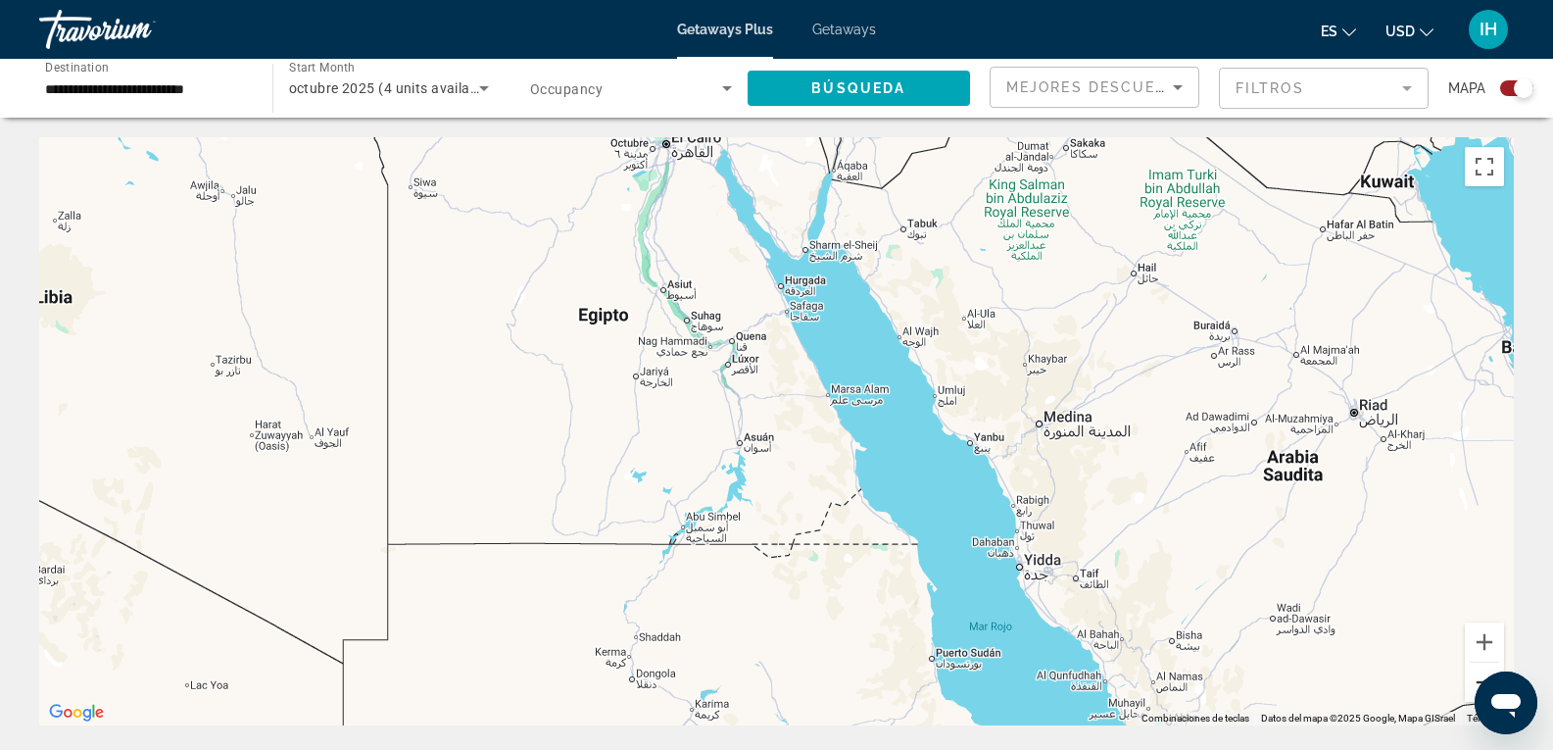
click at [1468, 682] on button "Reducir" at bounding box center [1484, 681] width 39 height 39
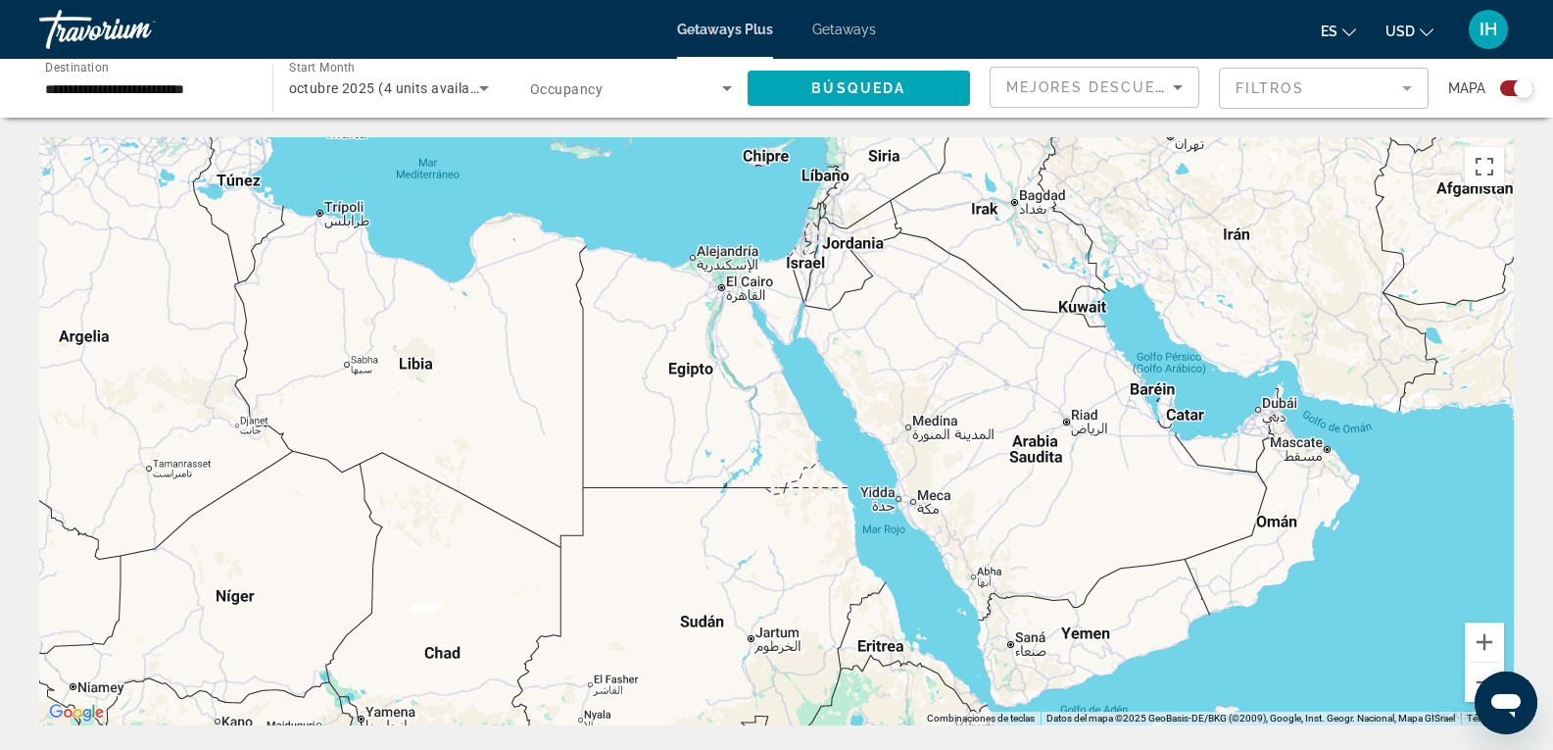
click at [1077, 442] on div "Para activar la función de arrastre con el teclado, pulsa Alt + Intro. Cuando h…" at bounding box center [776, 431] width 1475 height 588
click at [1040, 452] on div "Para activar la función de arrastre con el teclado, pulsa Alt + Intro. Cuando h…" at bounding box center [776, 431] width 1475 height 588
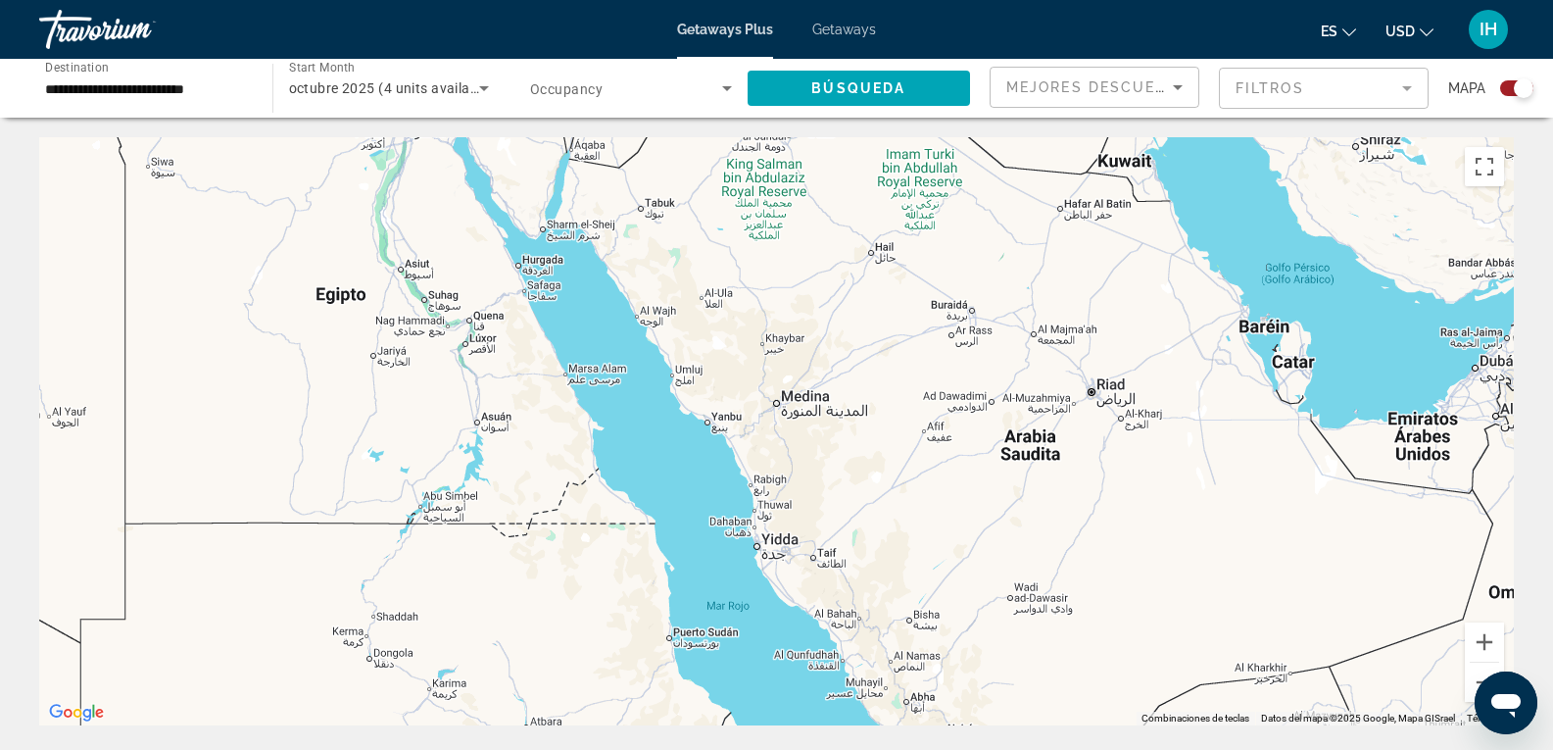
click at [1040, 452] on div "Main content" at bounding box center [776, 431] width 1475 height 588
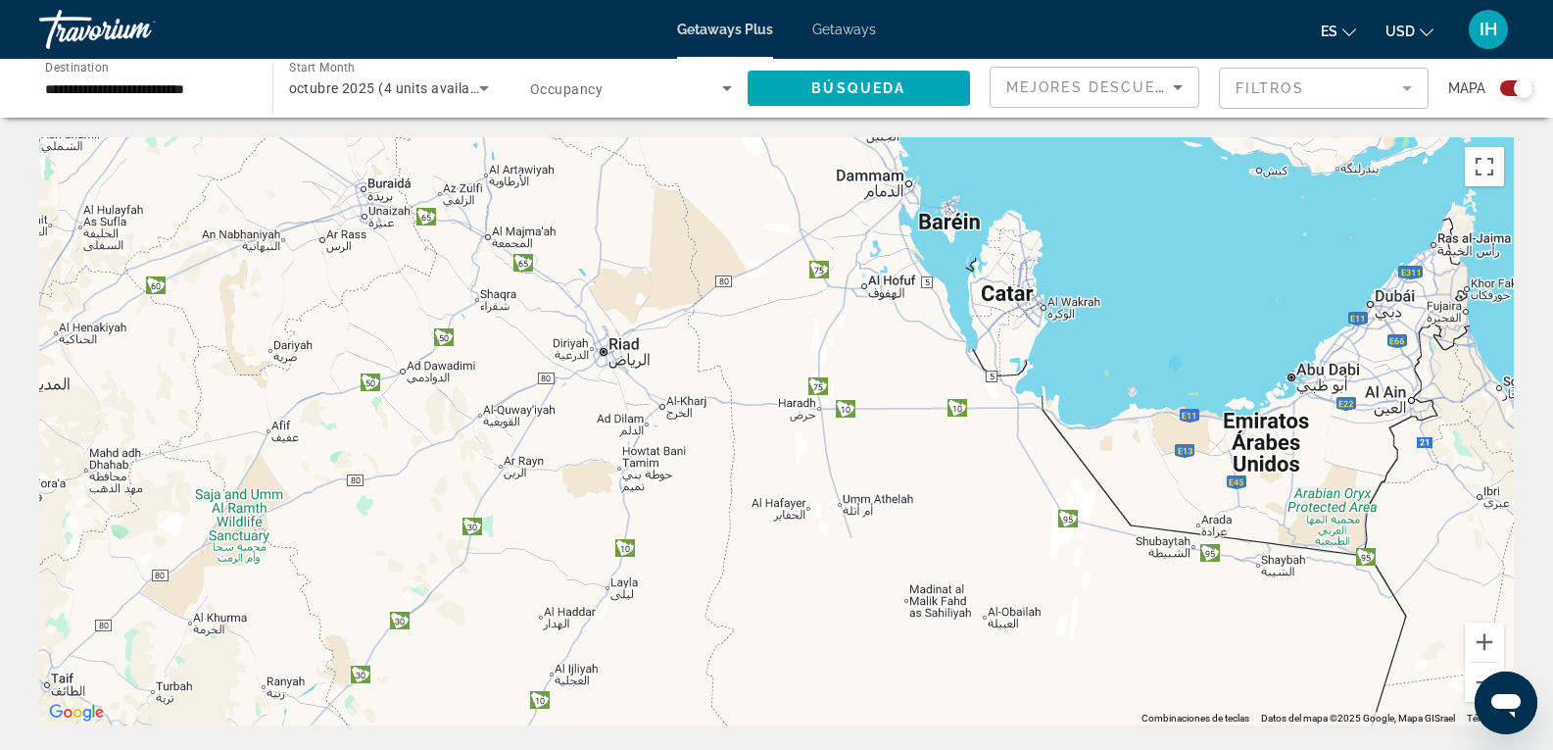
drag, startPoint x: 1088, startPoint y: 433, endPoint x: 543, endPoint y: 453, distance: 545.1
click at [543, 453] on div "Main content" at bounding box center [776, 431] width 1475 height 588
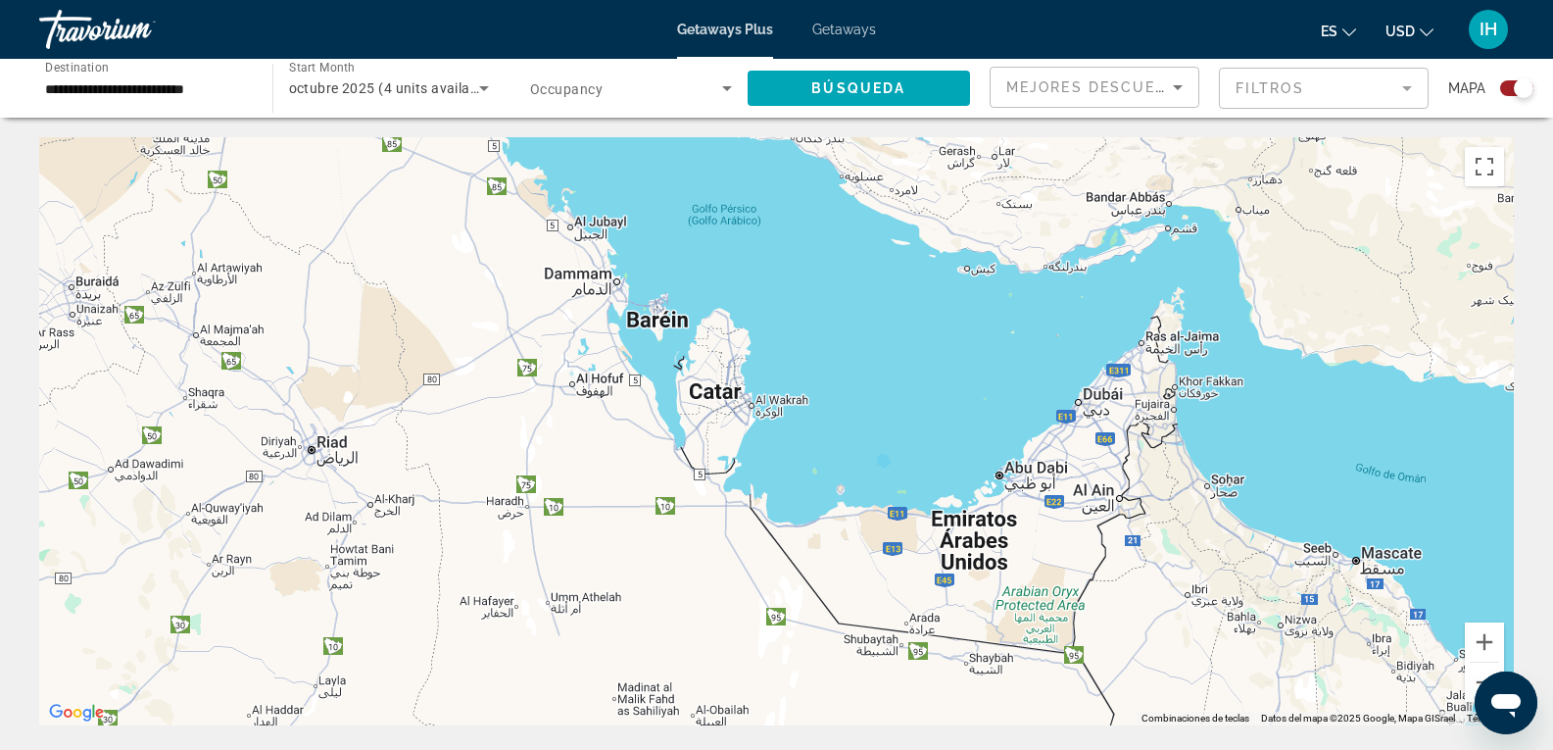
drag, startPoint x: 1299, startPoint y: 463, endPoint x: 1011, endPoint y: 562, distance: 304.6
click at [1011, 562] on div "Main content" at bounding box center [776, 431] width 1475 height 588
click at [1101, 401] on div "Main content" at bounding box center [776, 431] width 1475 height 588
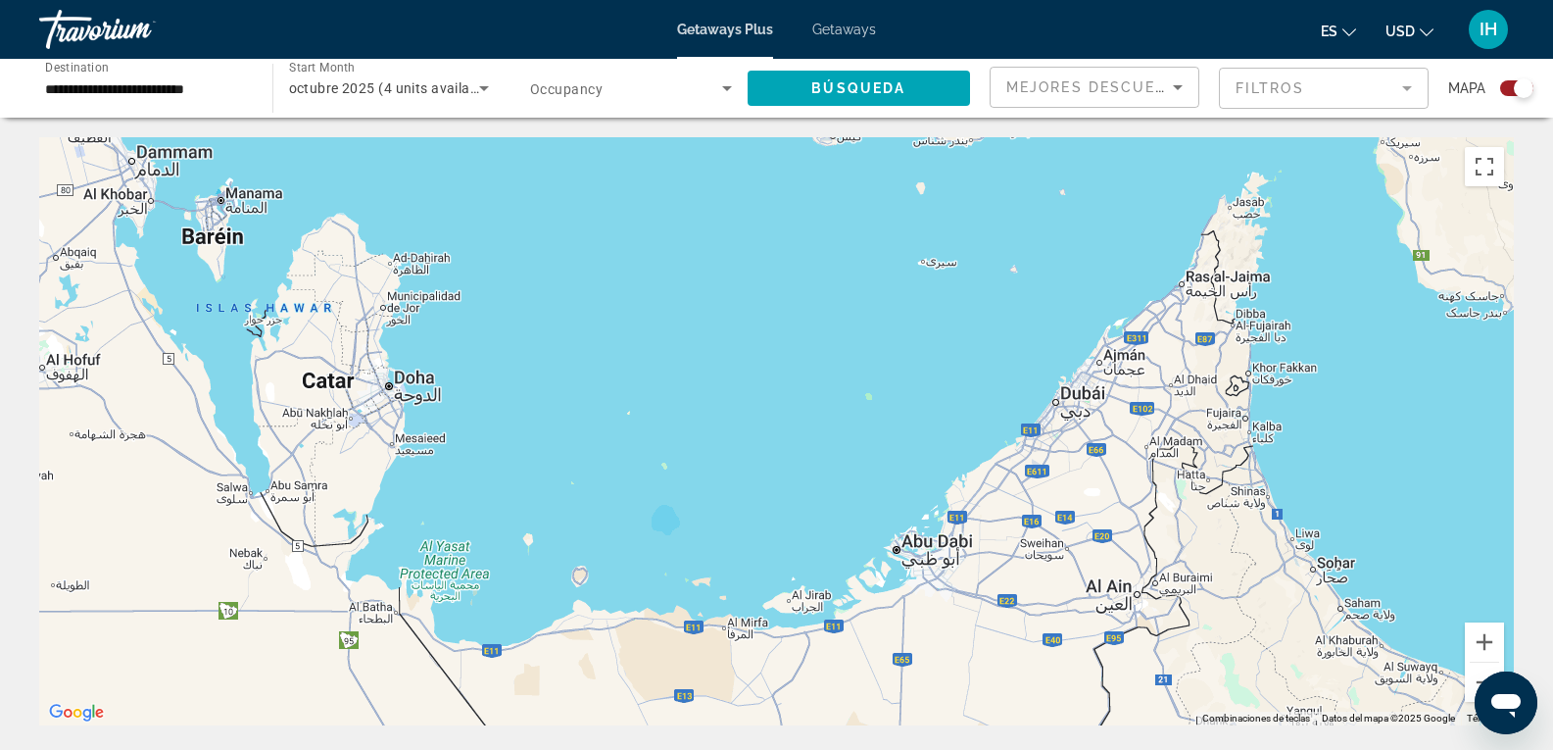
click at [1067, 399] on div "Main content" at bounding box center [776, 431] width 1475 height 588
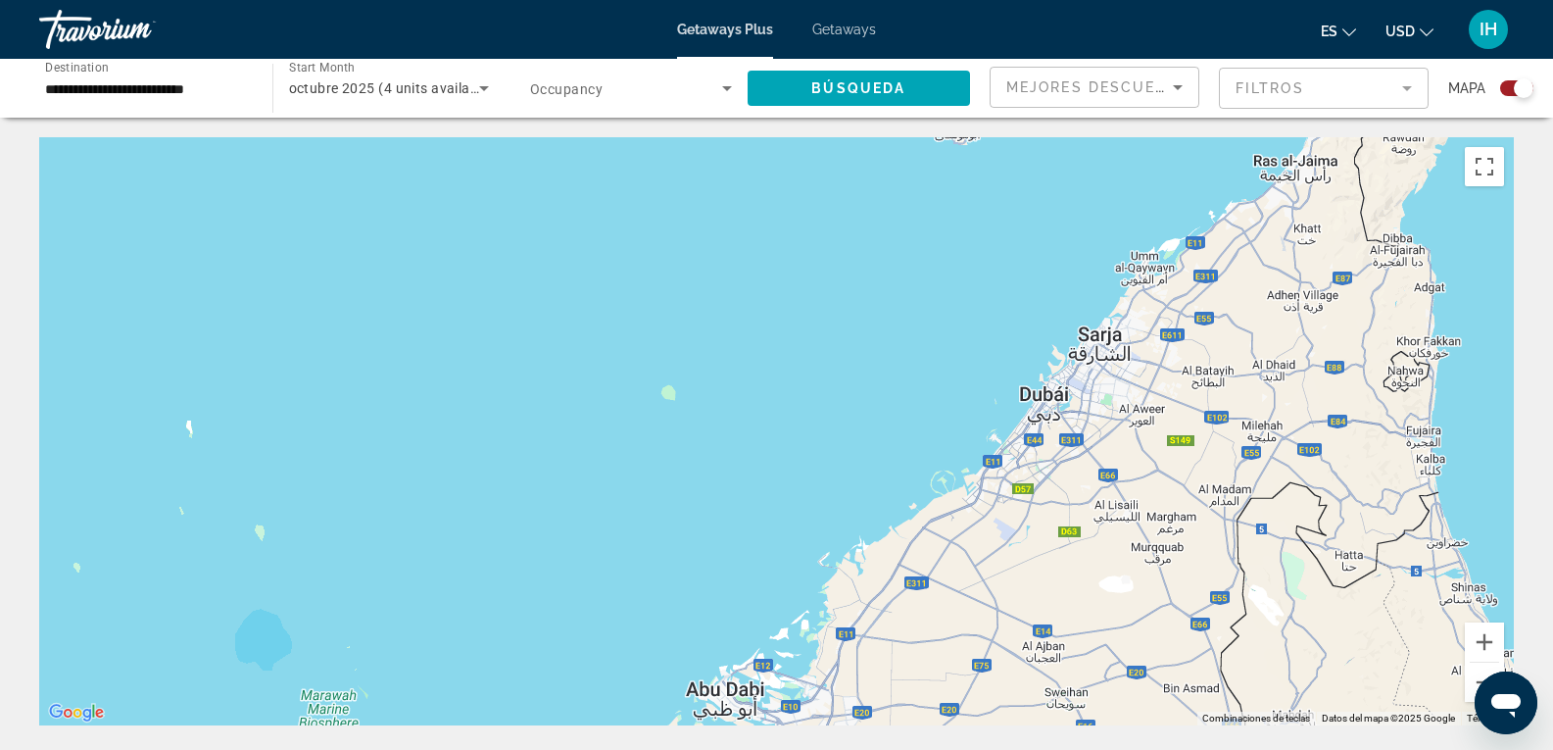
click at [1057, 392] on div "Main content" at bounding box center [776, 431] width 1475 height 588
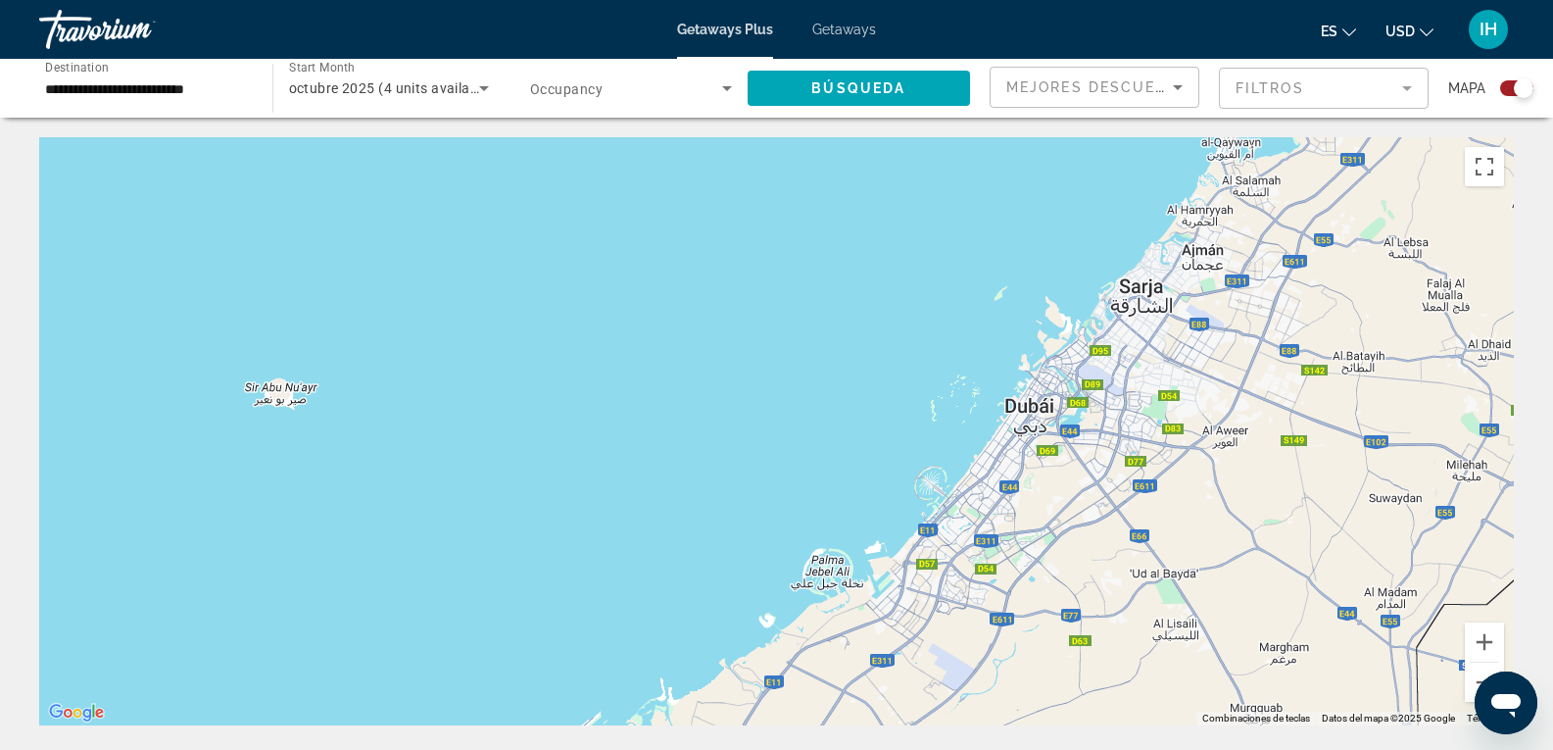
click at [1057, 392] on div "Main content" at bounding box center [776, 431] width 1475 height 588
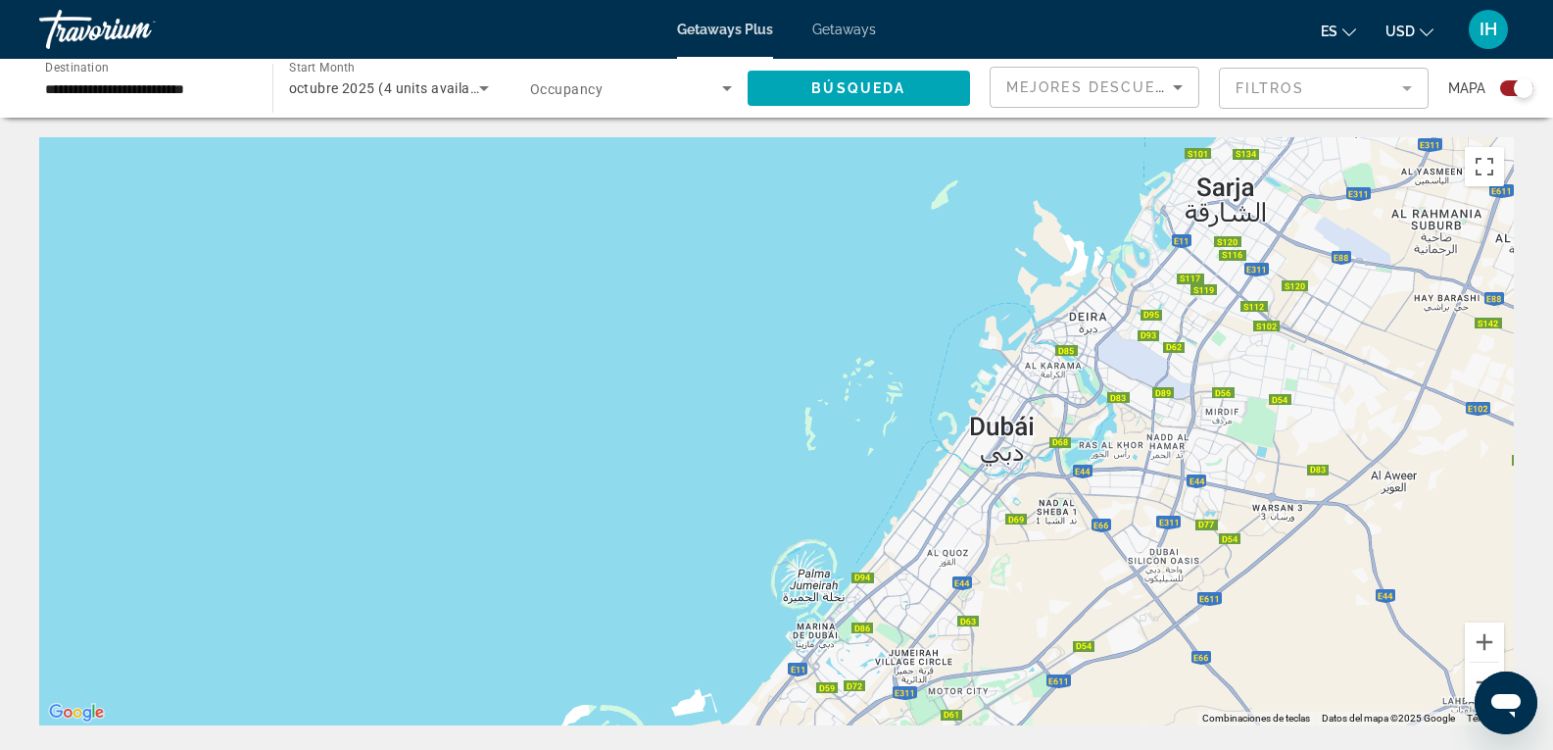
click at [1006, 446] on div "Main content" at bounding box center [776, 431] width 1475 height 588
click at [1001, 415] on div "Main content" at bounding box center [776, 431] width 1475 height 588
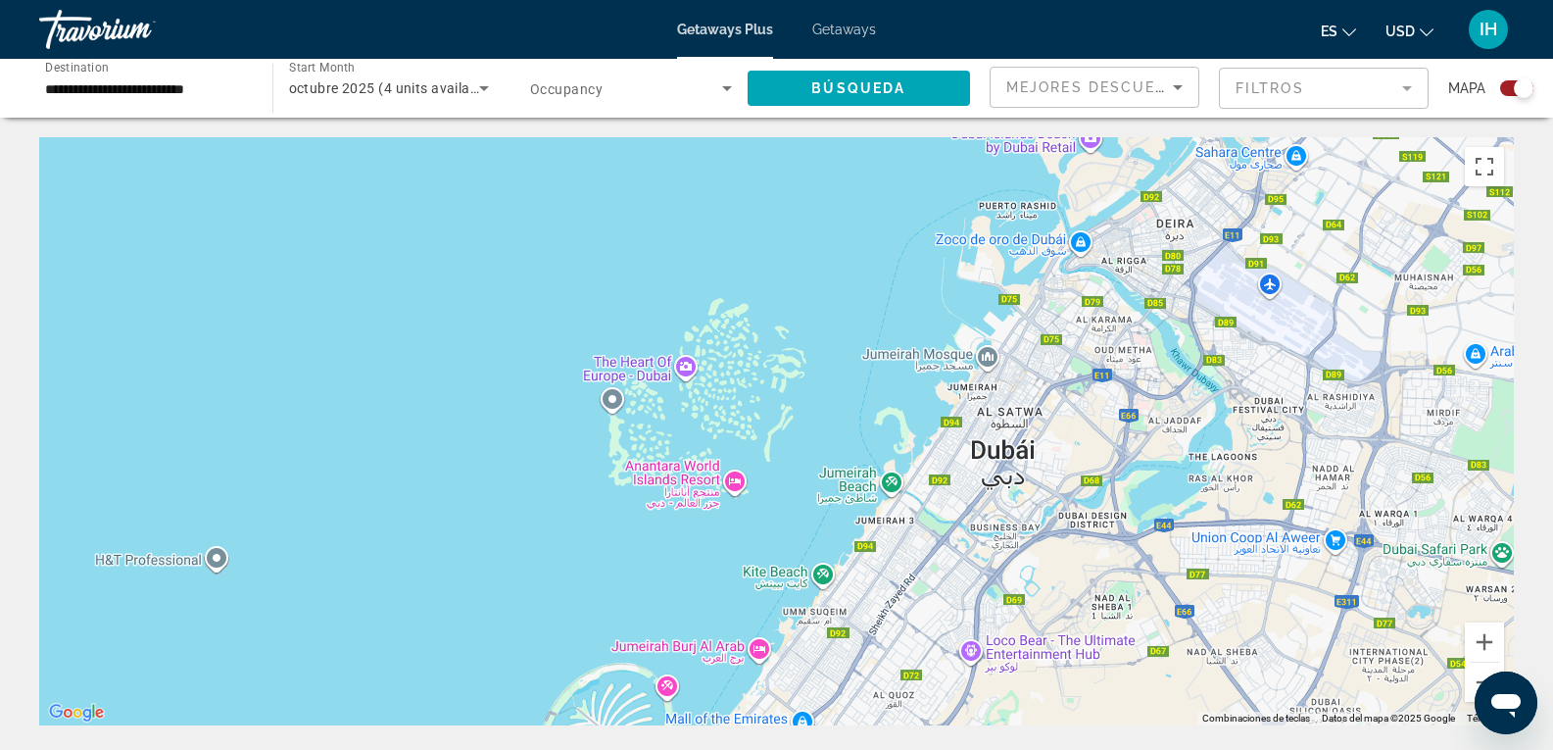
click at [1013, 443] on div "Main content" at bounding box center [776, 431] width 1475 height 588
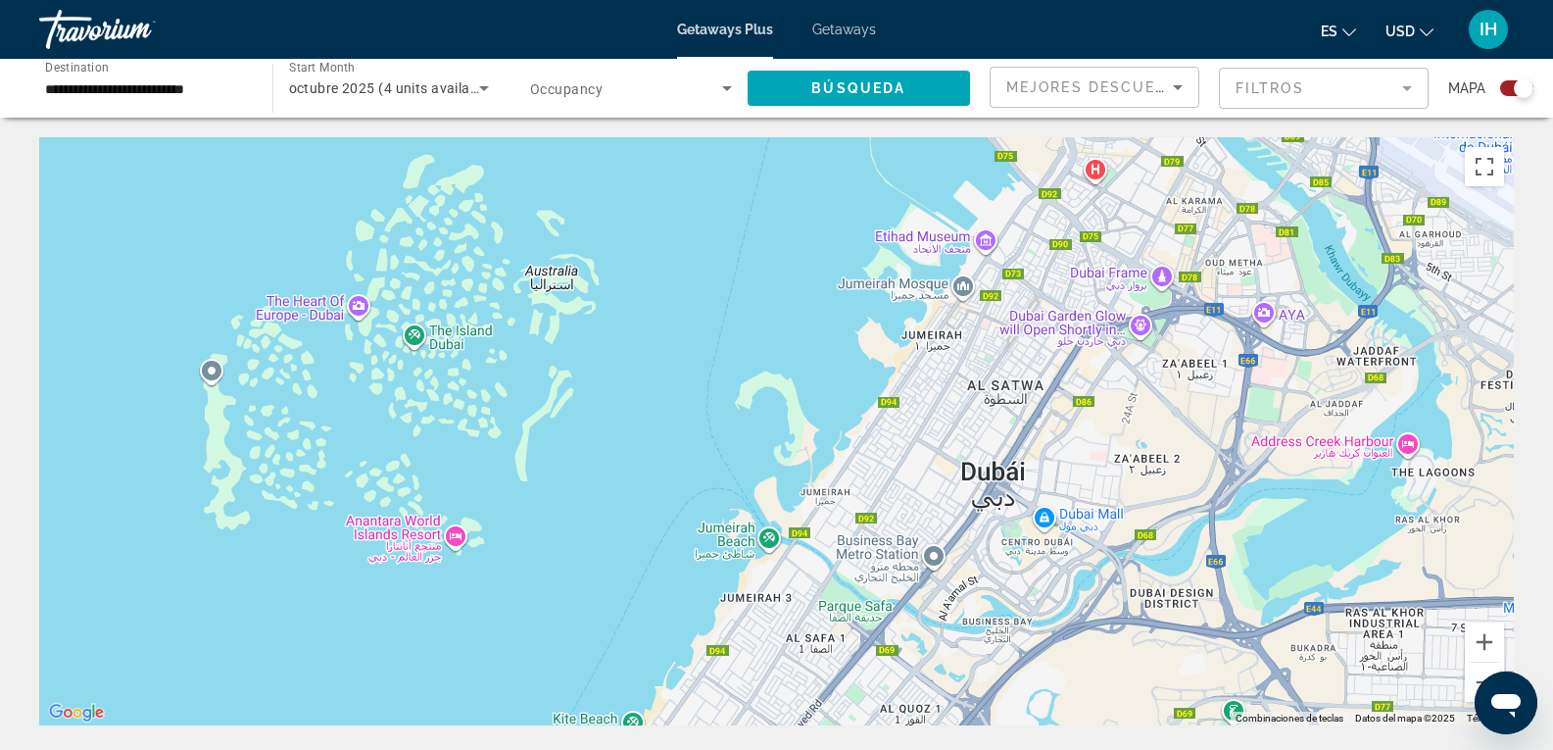
click at [995, 478] on div "Main content" at bounding box center [776, 431] width 1475 height 588
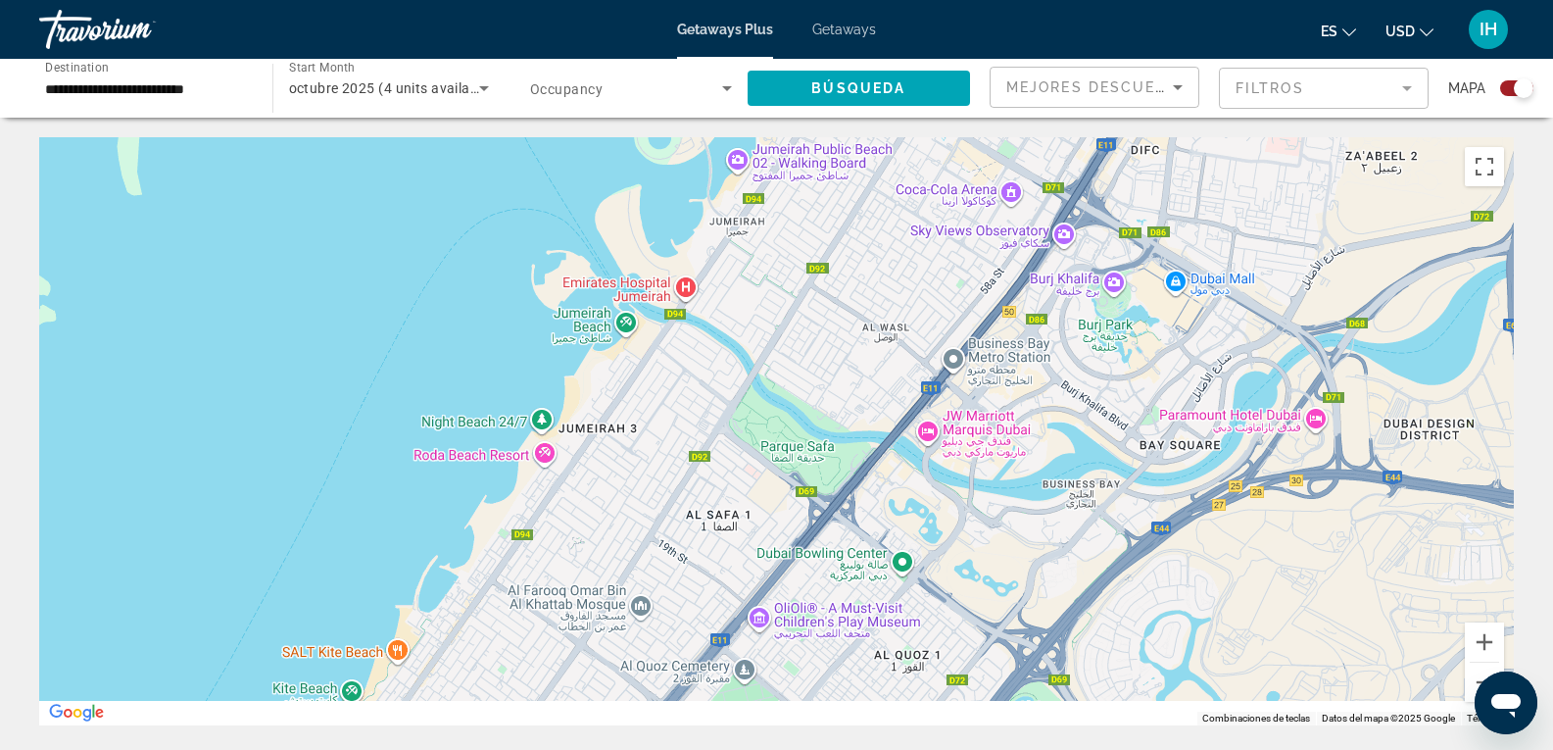
drag, startPoint x: 995, startPoint y: 478, endPoint x: 1091, endPoint y: 146, distance: 345.7
click at [1091, 146] on div "Main content" at bounding box center [776, 431] width 1475 height 588
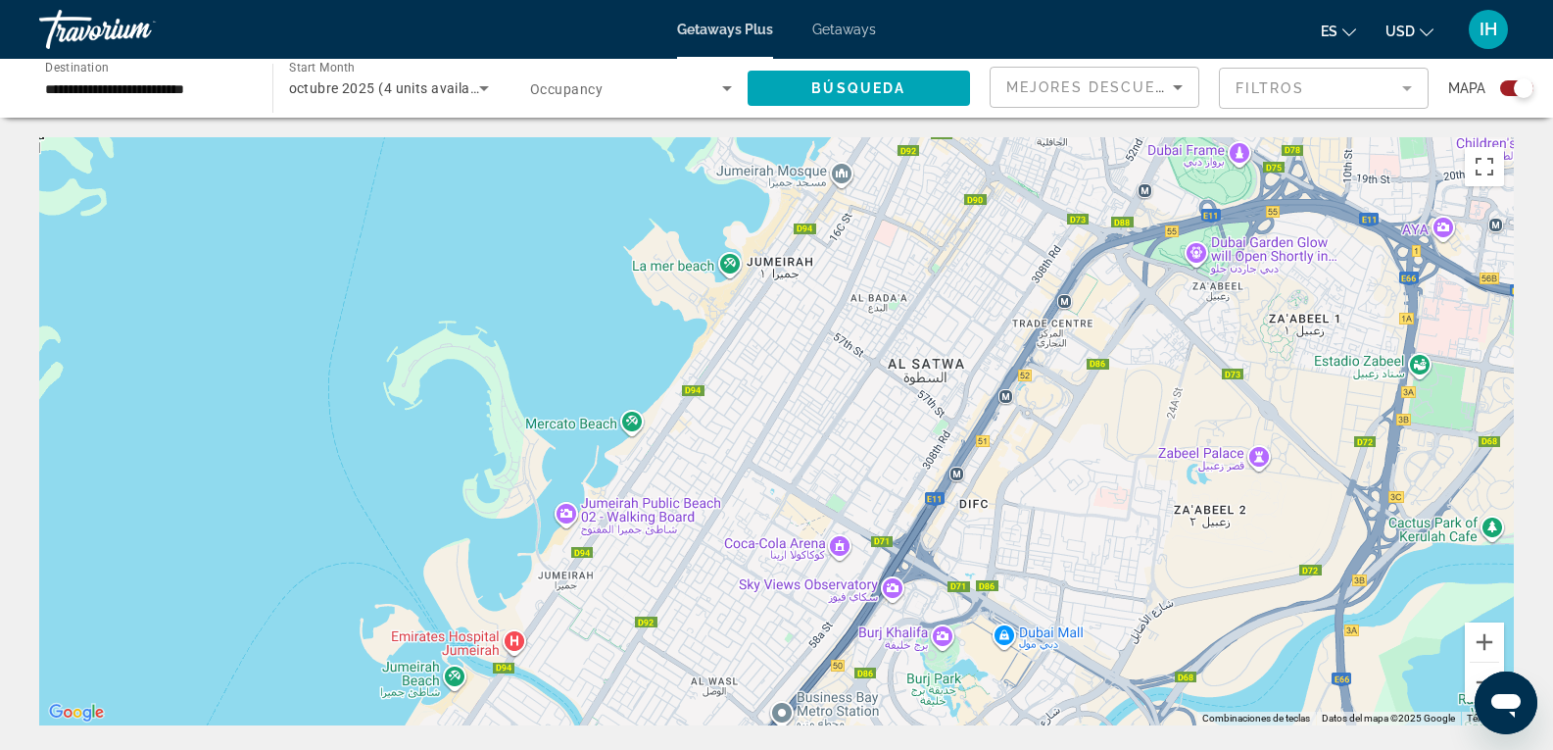
drag, startPoint x: 735, startPoint y: 436, endPoint x: 564, endPoint y: 796, distance: 397.9
click at [564, 749] on html "**********" at bounding box center [776, 375] width 1553 height 750
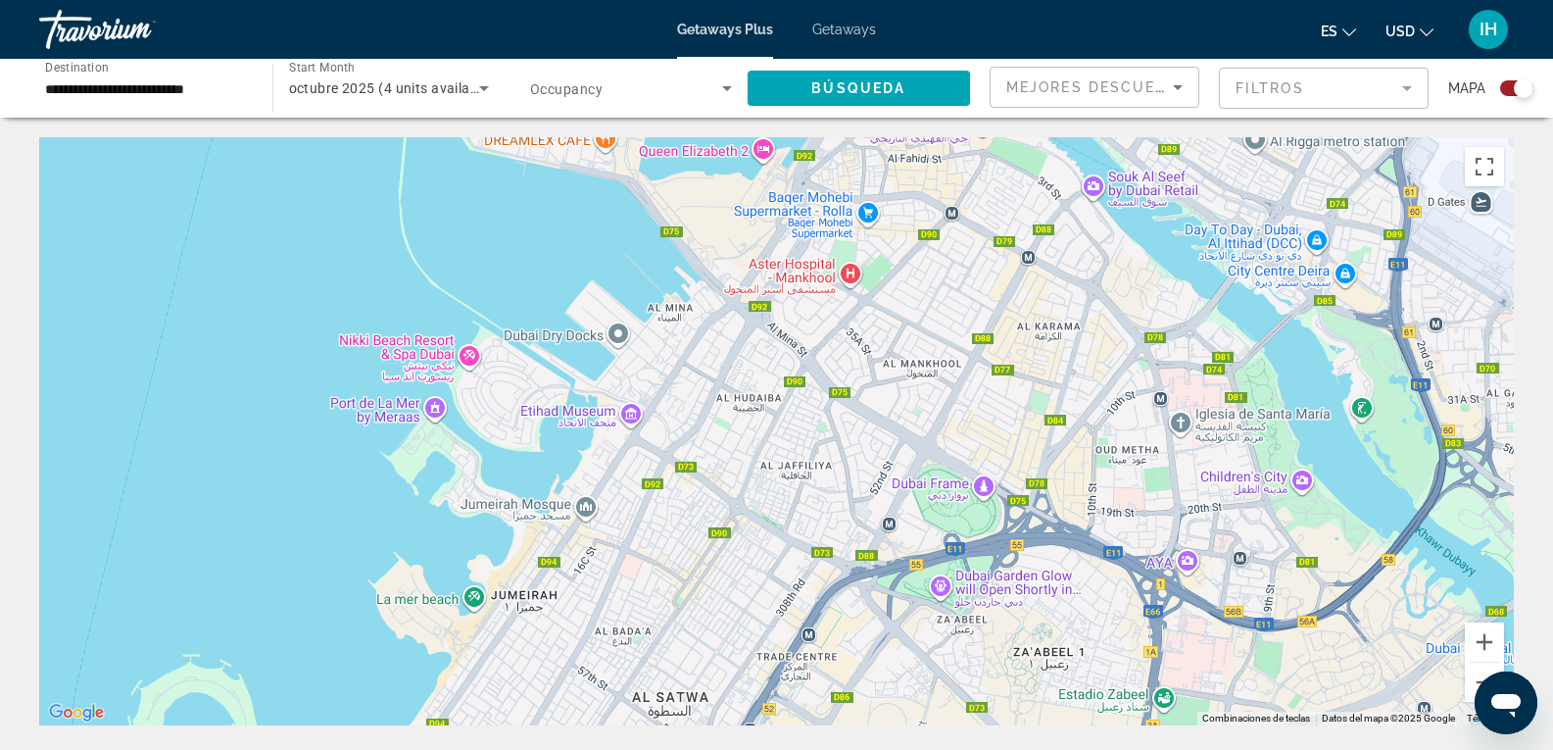
drag, startPoint x: 877, startPoint y: 442, endPoint x: 614, endPoint y: 780, distance: 428.0
click at [614, 749] on html "**********" at bounding box center [776, 375] width 1553 height 750
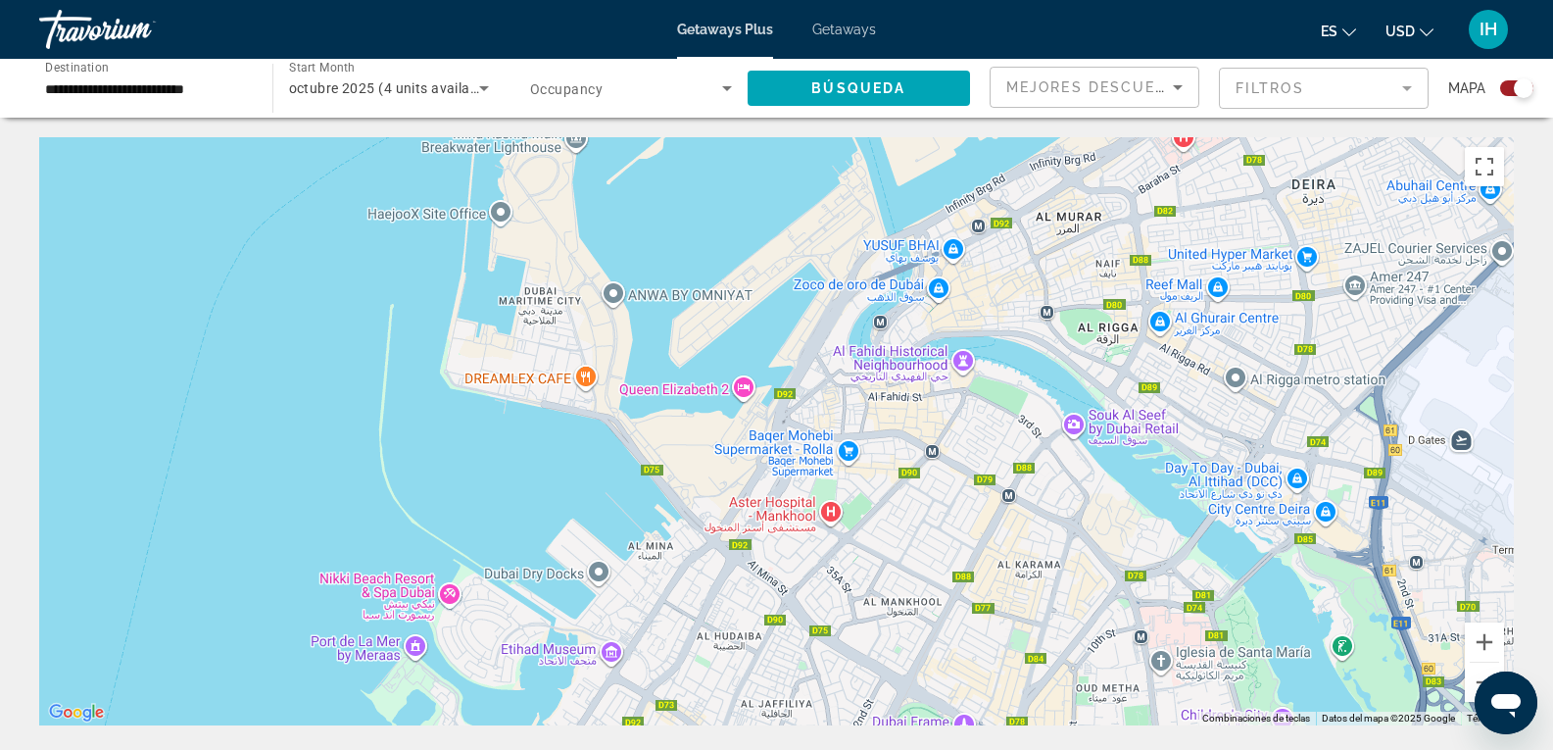
drag, startPoint x: 818, startPoint y: 355, endPoint x: 799, endPoint y: 599, distance: 244.8
click at [799, 599] on div "Main content" at bounding box center [776, 431] width 1475 height 588
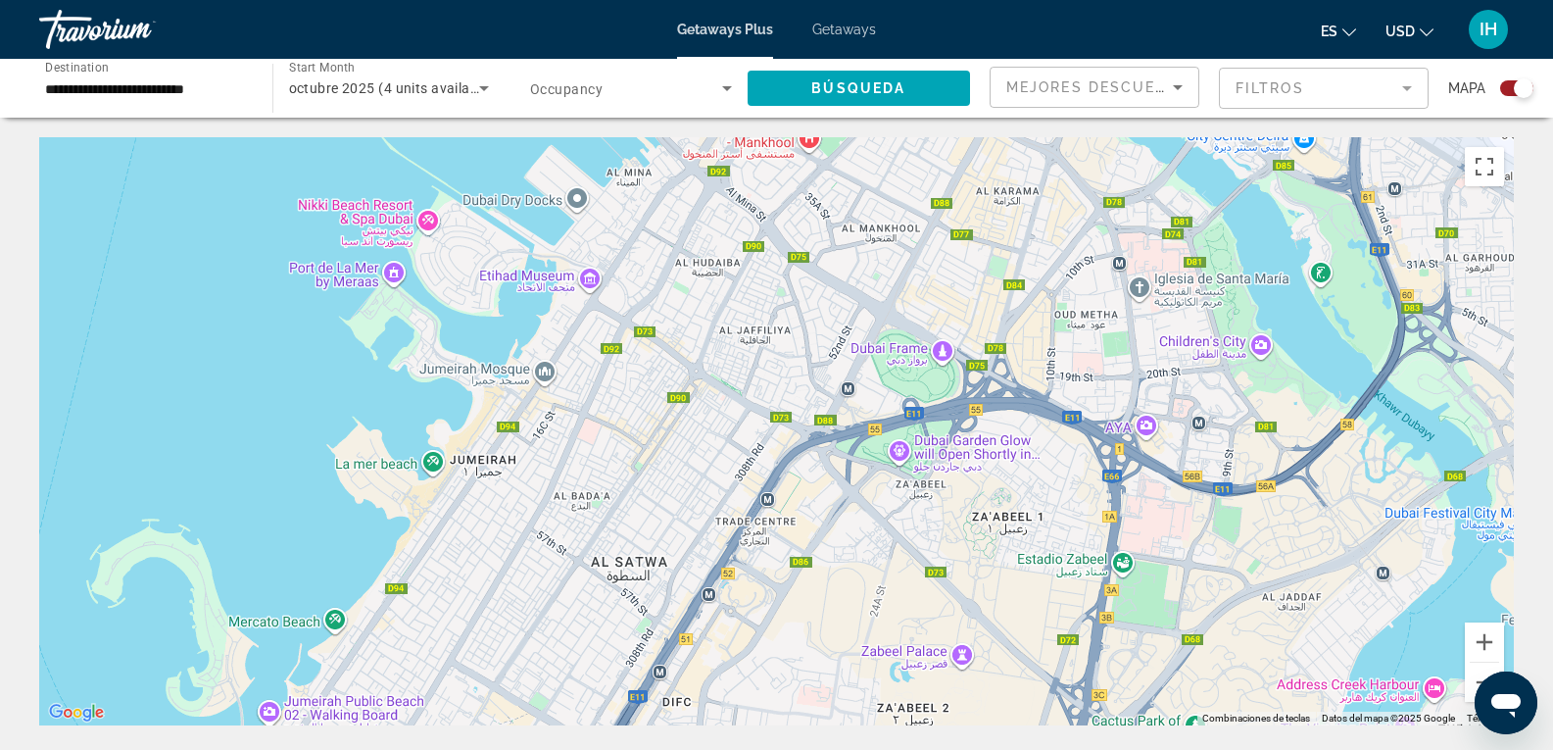
drag, startPoint x: 941, startPoint y: 350, endPoint x: 919, endPoint y: -18, distance: 368.1
click at [919, 0] on html "**********" at bounding box center [776, 375] width 1553 height 750
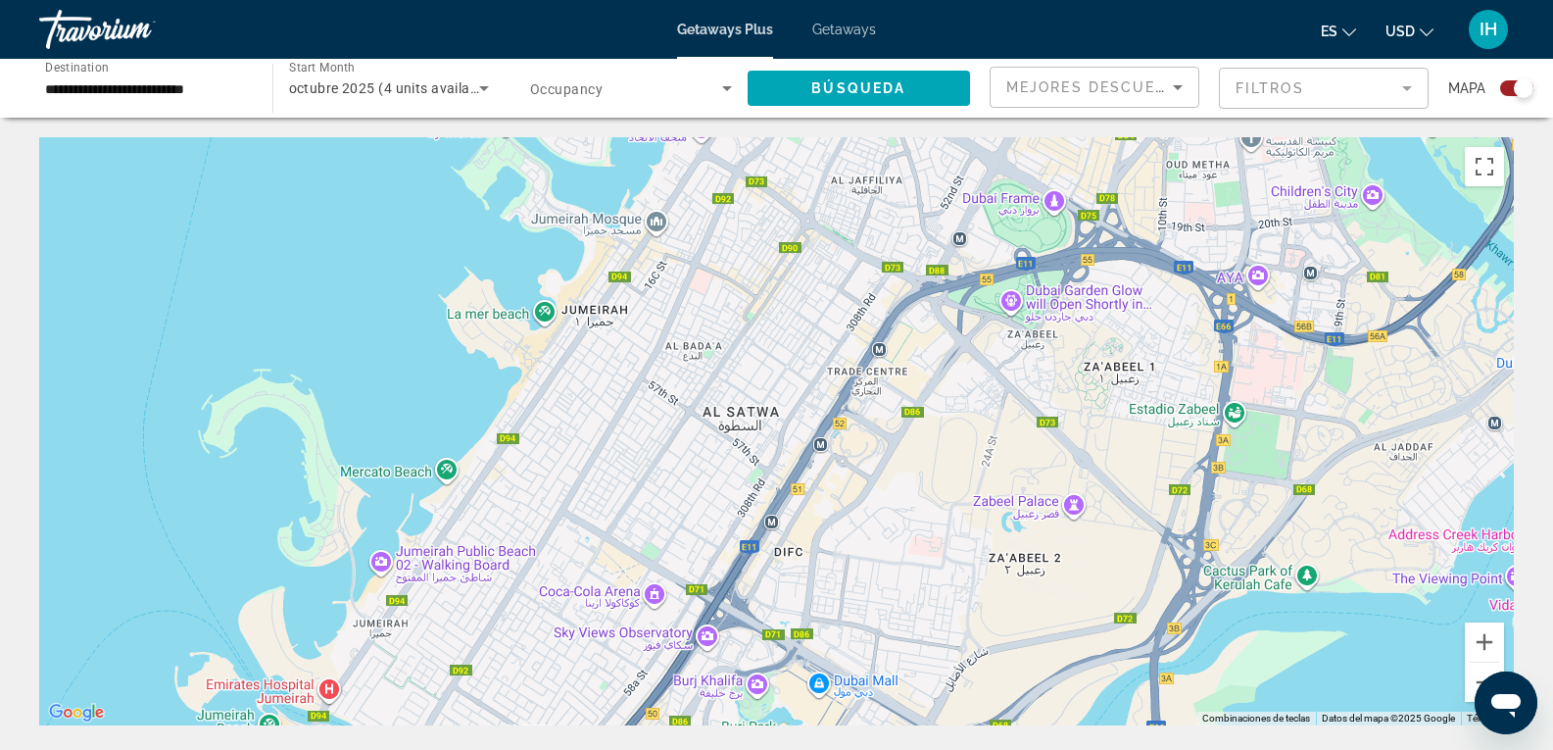
drag, startPoint x: 756, startPoint y: 401, endPoint x: 870, endPoint y: 251, distance: 188.1
click at [870, 251] on div "Main content" at bounding box center [776, 431] width 1475 height 588
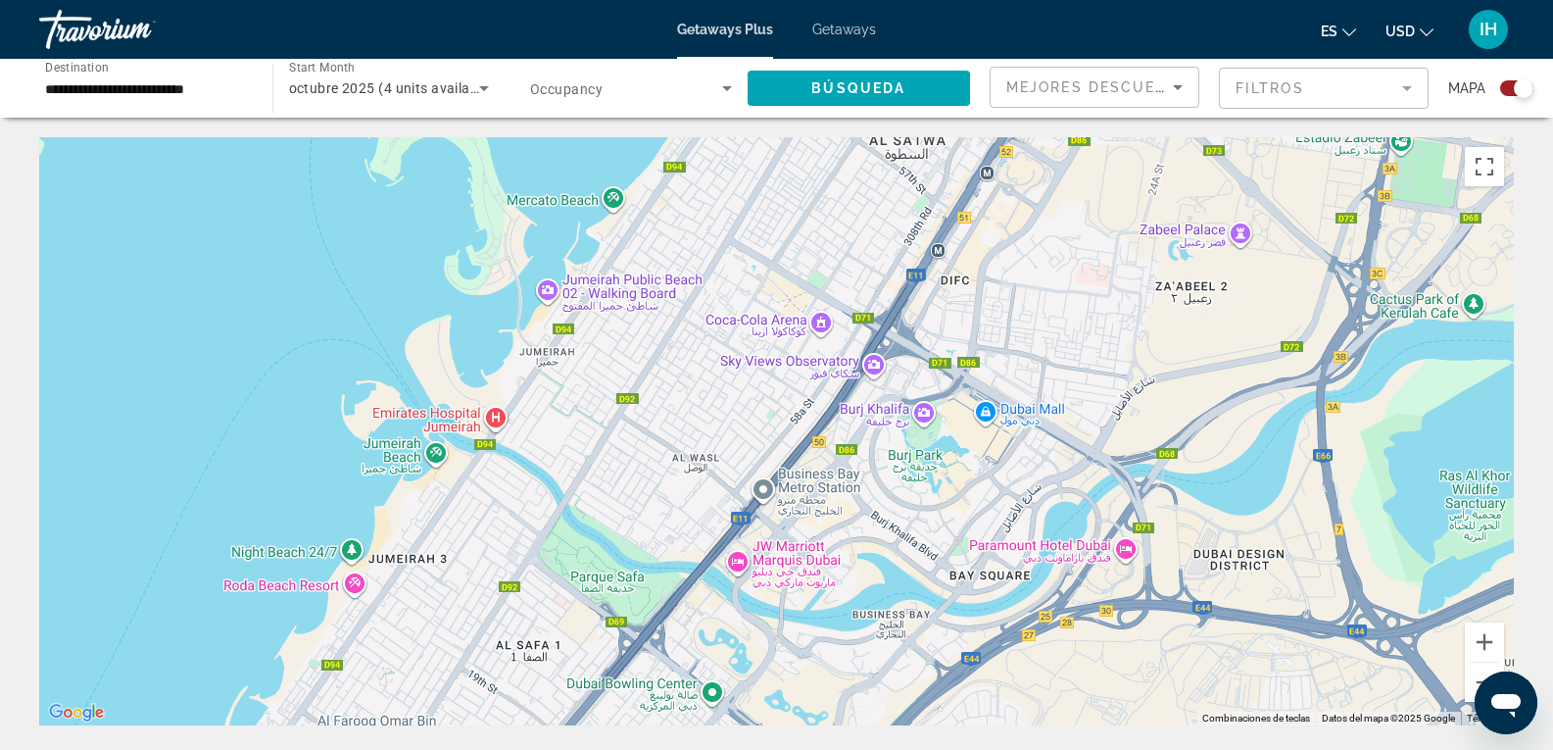
drag, startPoint x: 541, startPoint y: 562, endPoint x: 712, endPoint y: 281, distance: 329.3
click at [712, 281] on div "Main content" at bounding box center [776, 431] width 1475 height 588
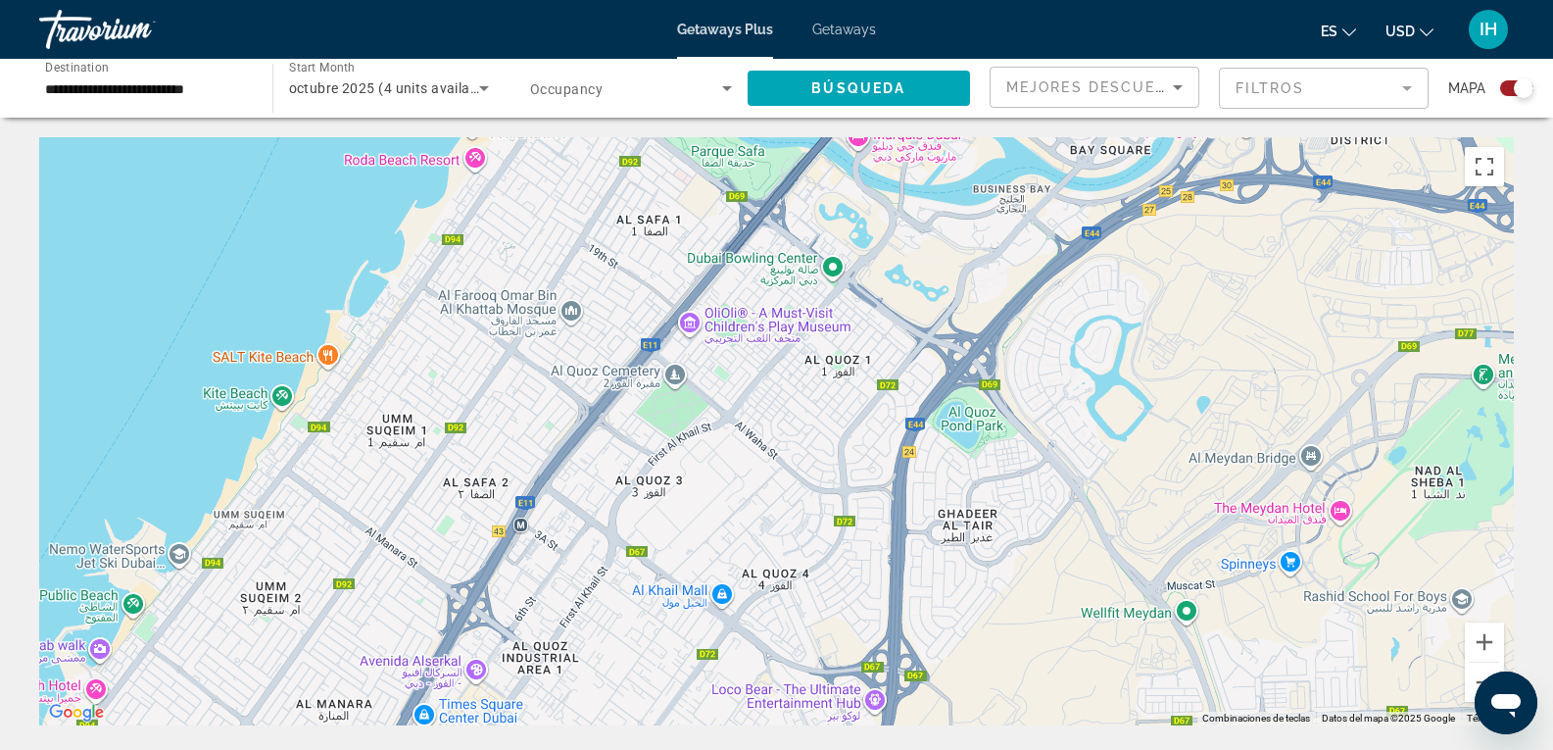
drag, startPoint x: 588, startPoint y: 553, endPoint x: 181, endPoint y: 722, distance: 440.5
click at [181, 722] on div "Main content" at bounding box center [776, 431] width 1475 height 588
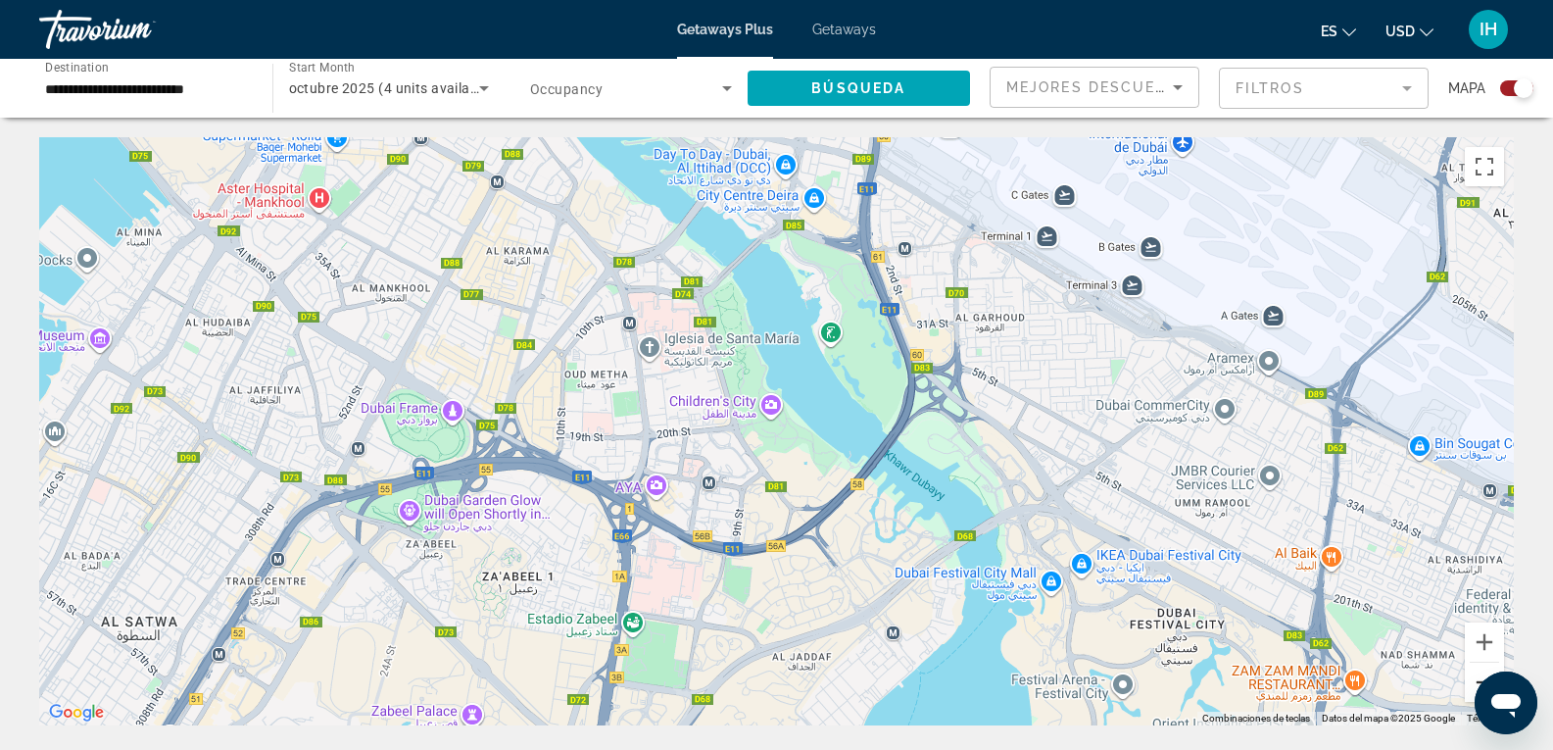
click at [1468, 683] on button "Reducir" at bounding box center [1484, 681] width 39 height 39
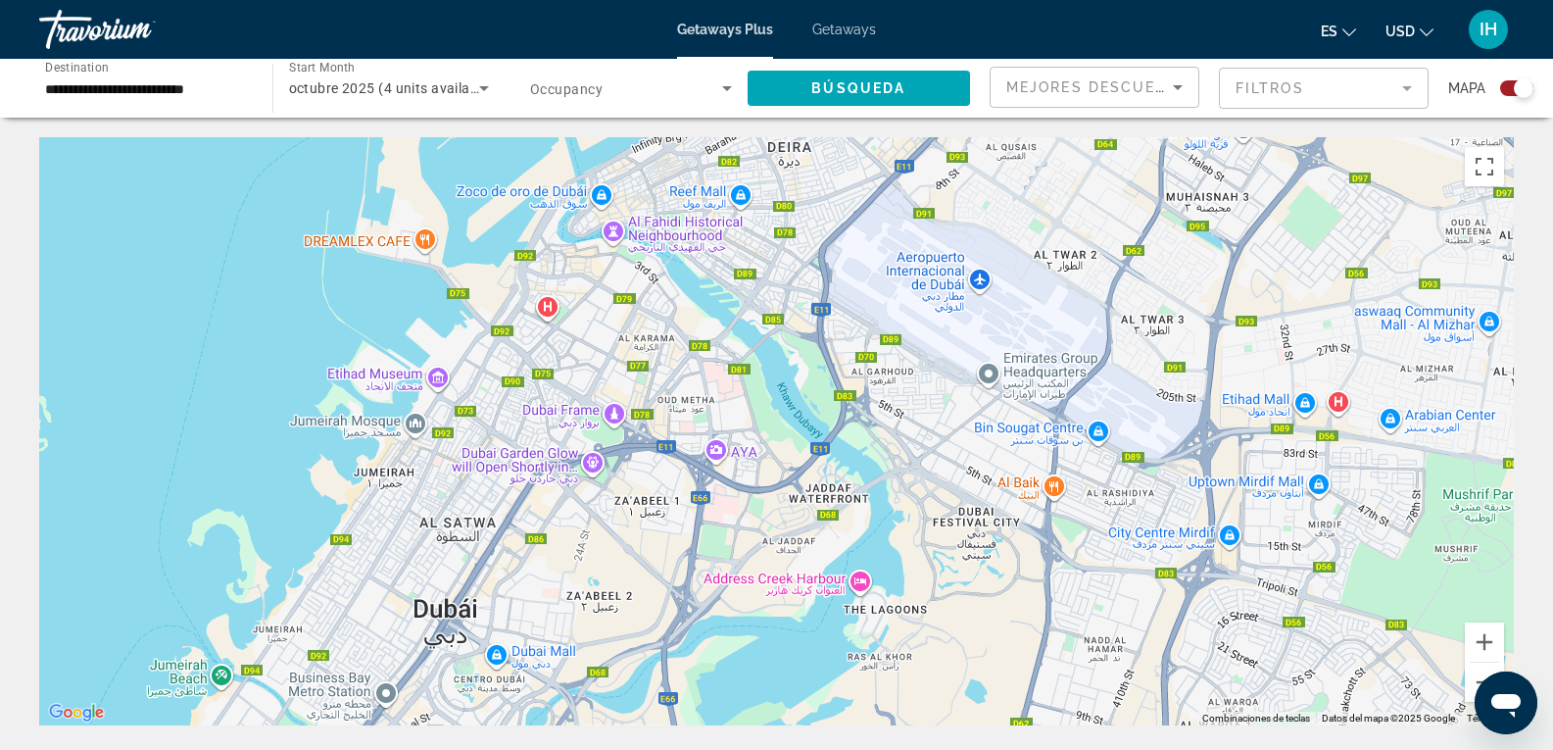
click at [484, 604] on div "Main content" at bounding box center [776, 431] width 1475 height 588
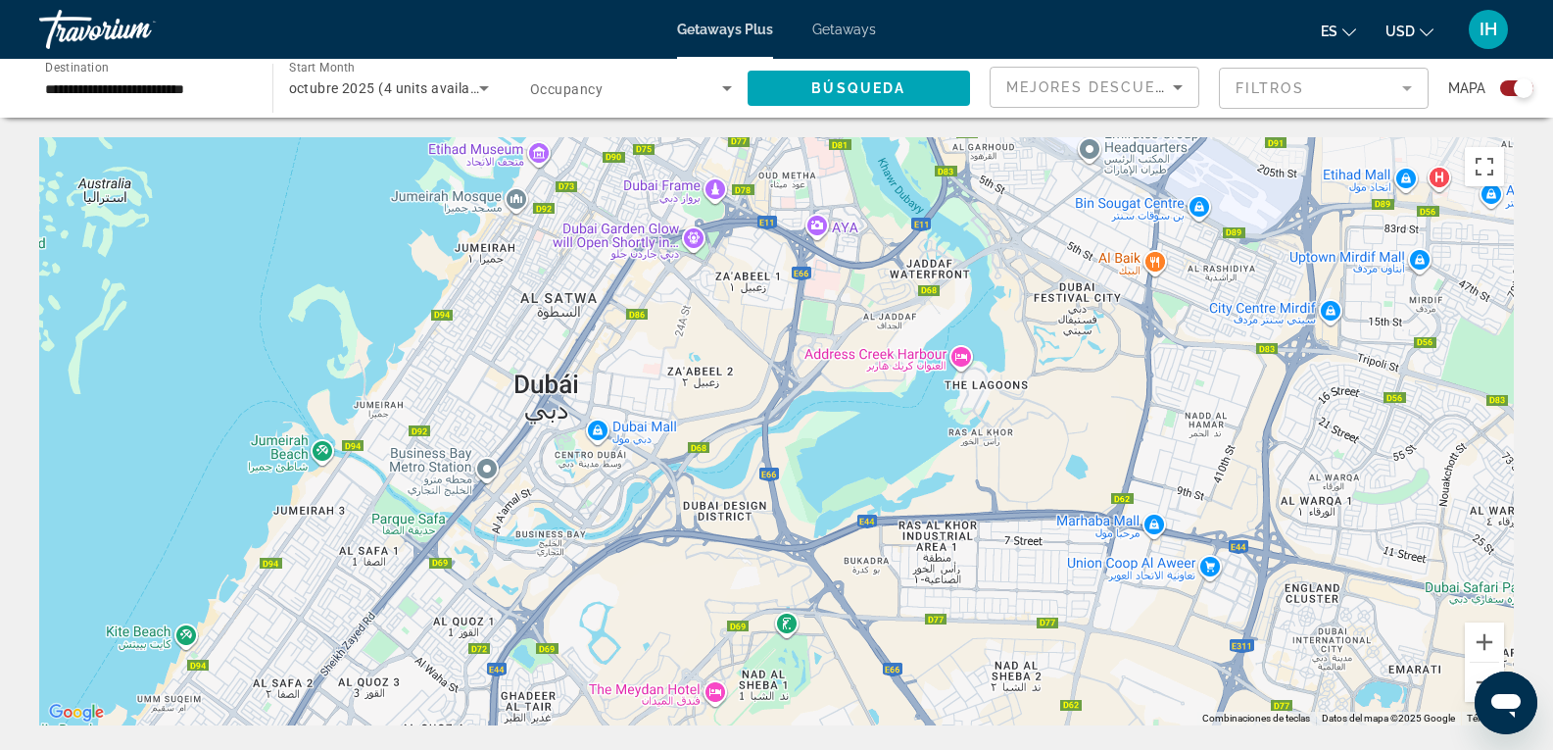
drag, startPoint x: 537, startPoint y: 513, endPoint x: 654, endPoint y: 245, distance: 293.1
click at [654, 245] on div "Main content" at bounding box center [776, 431] width 1475 height 588
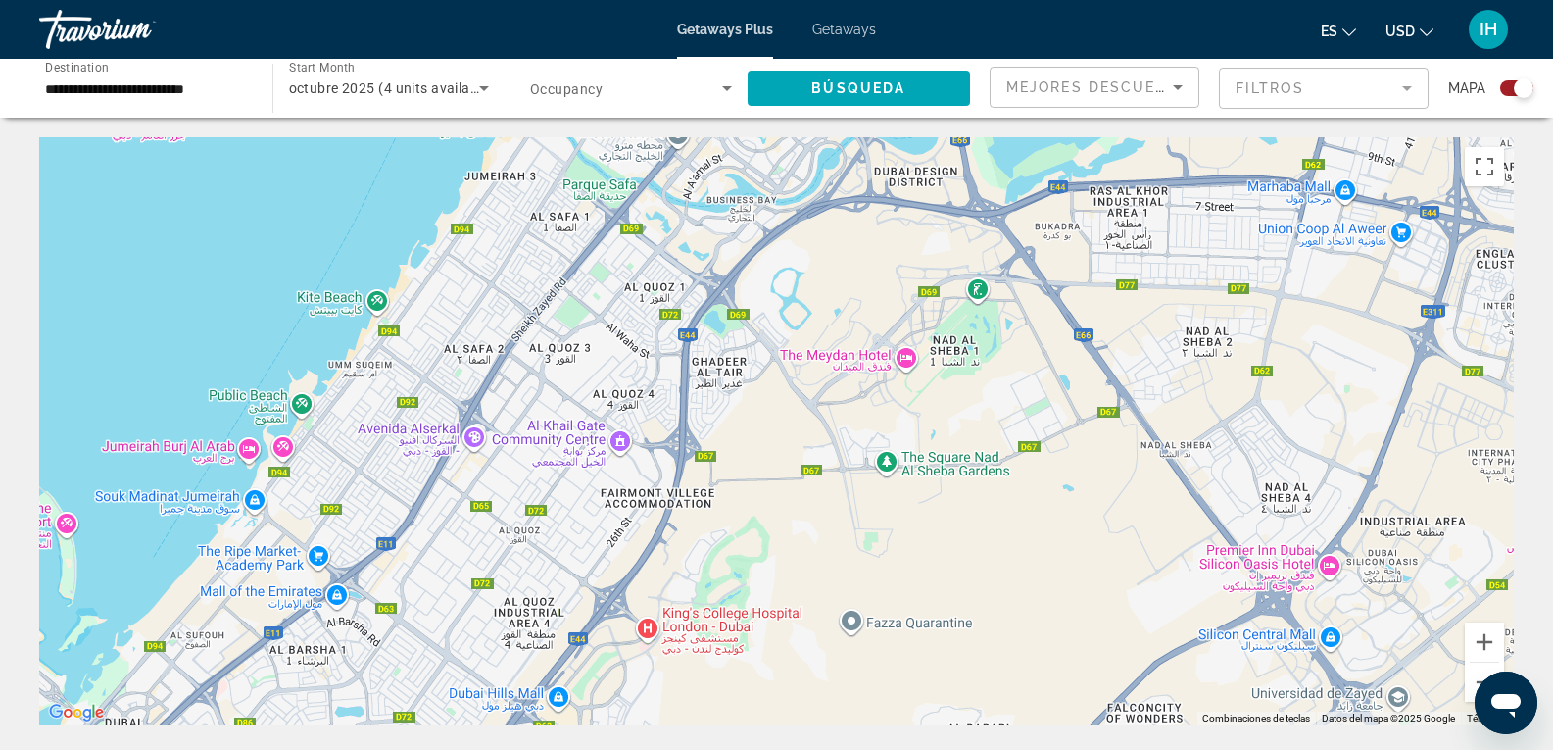
drag, startPoint x: 444, startPoint y: 465, endPoint x: 642, endPoint y: 169, distance: 356.8
click at [642, 169] on div "Main content" at bounding box center [776, 431] width 1475 height 588
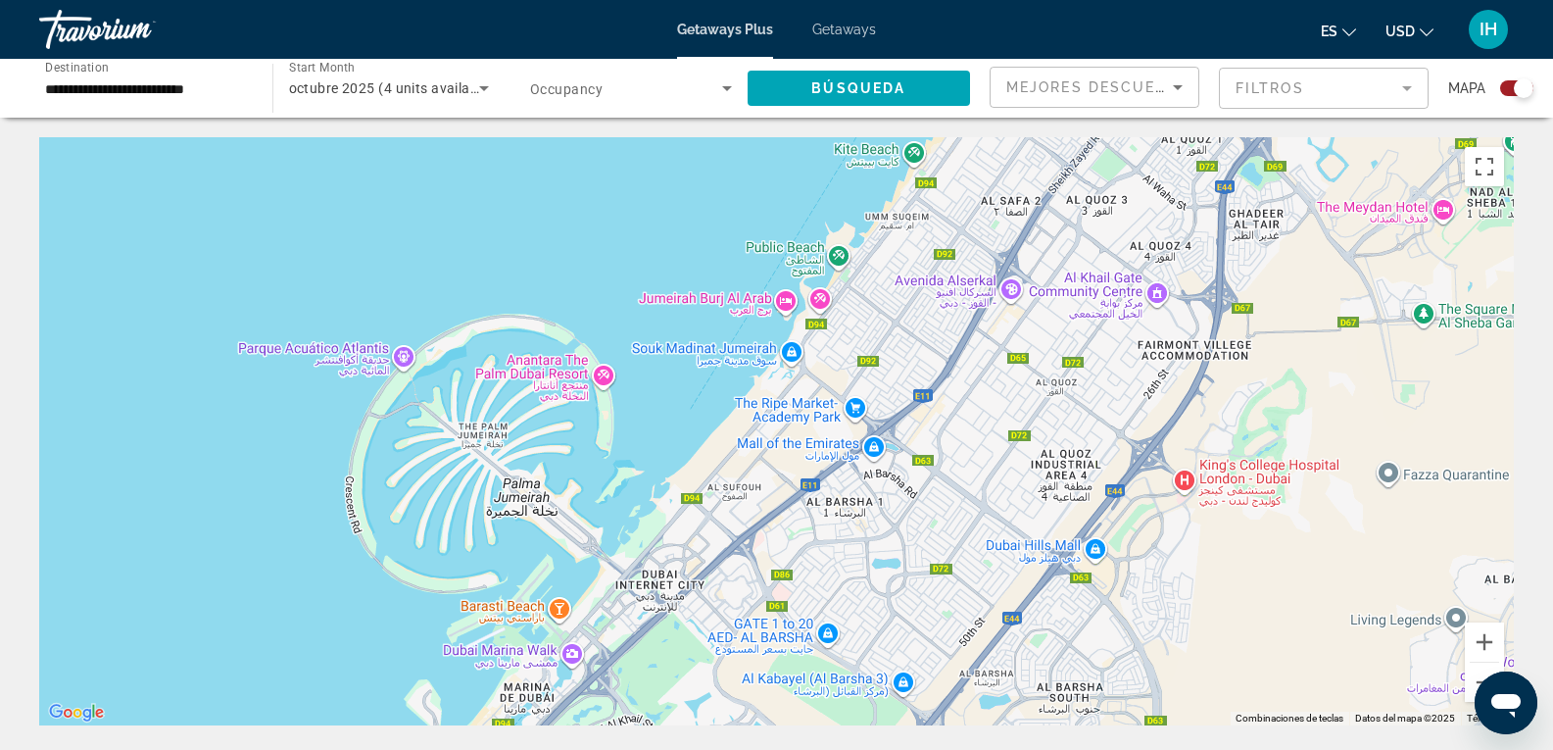
drag, startPoint x: 328, startPoint y: 506, endPoint x: 900, endPoint y: 343, distance: 594.9
click at [900, 343] on div "Main content" at bounding box center [776, 431] width 1475 height 588
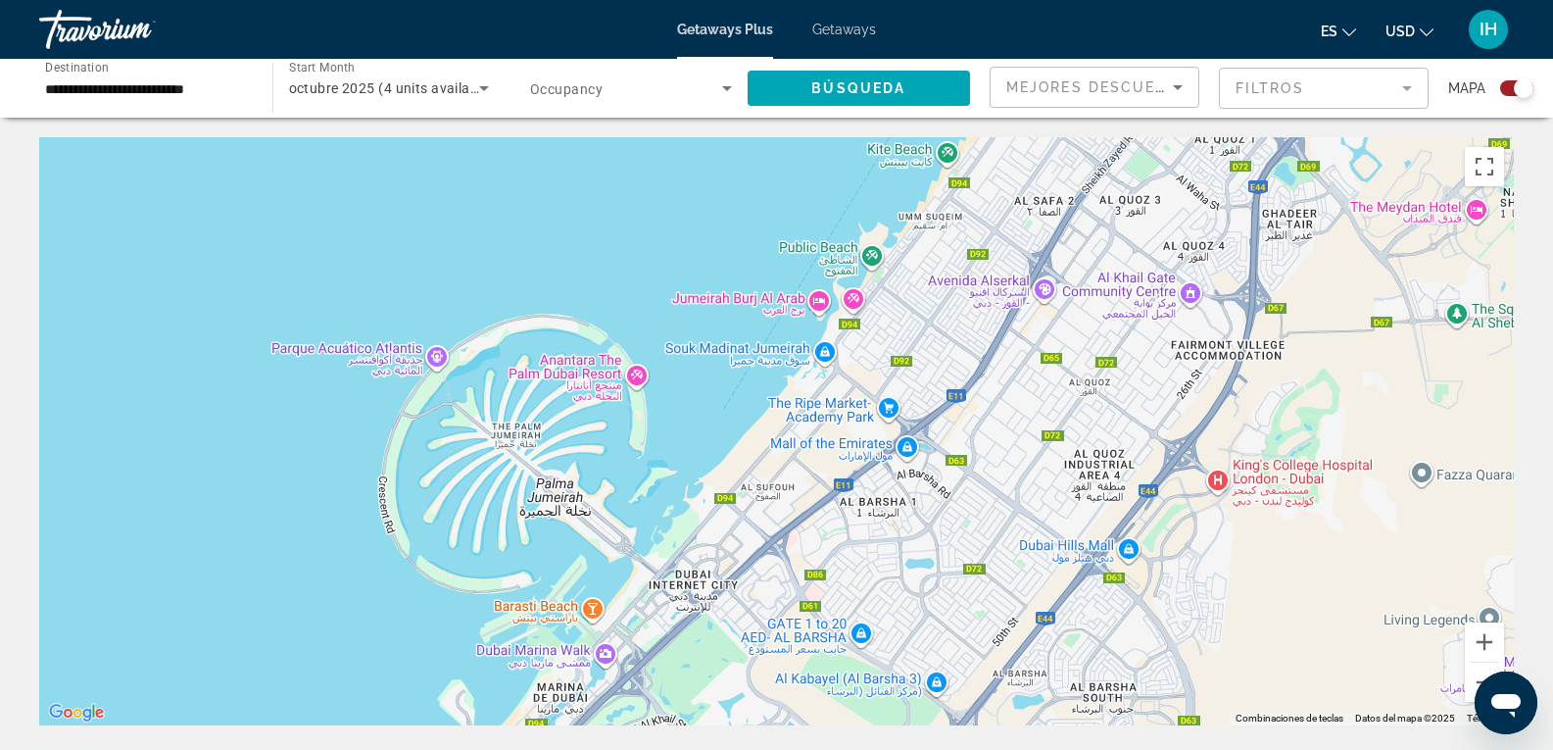
click at [599, 374] on div "Main content" at bounding box center [776, 431] width 1475 height 588
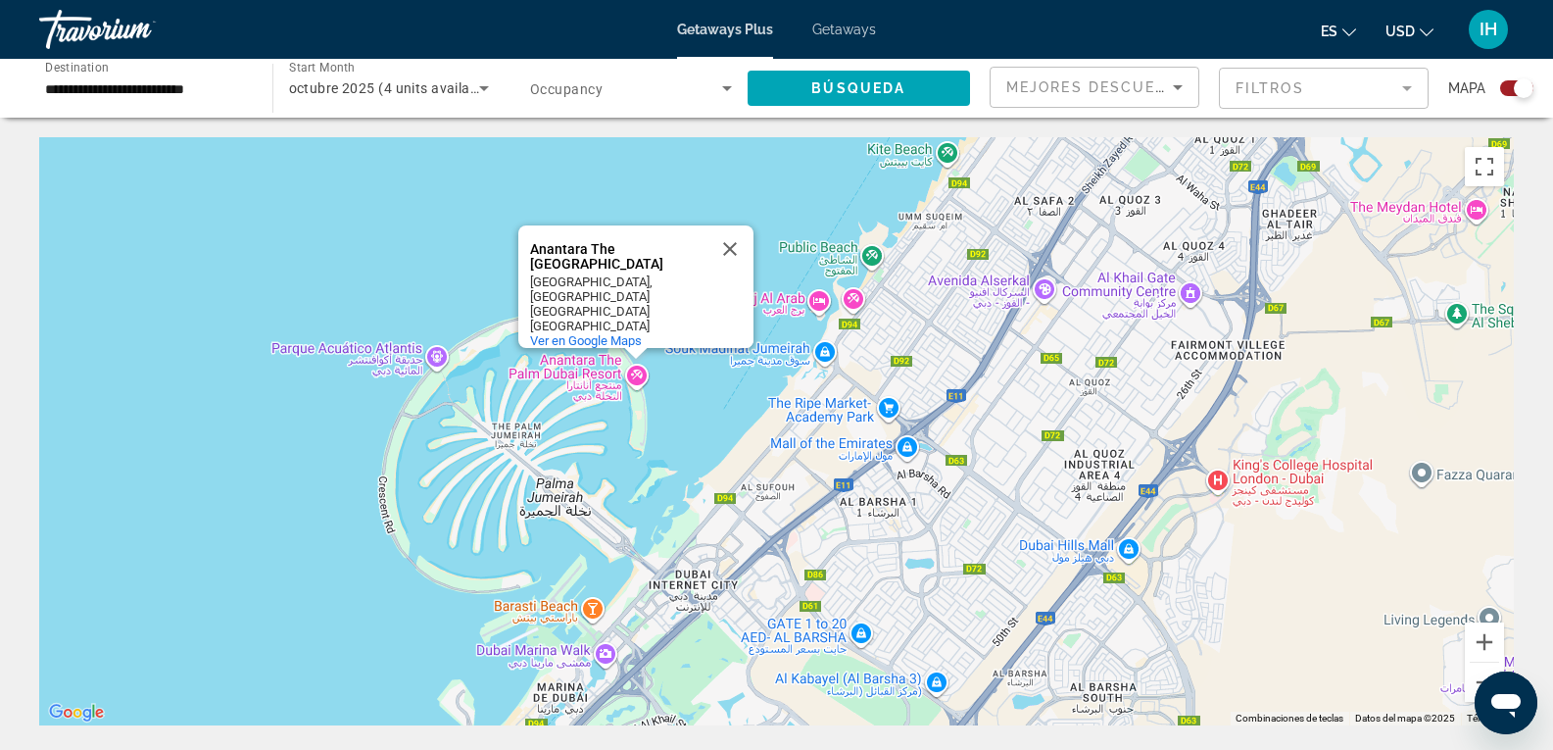
click at [547, 247] on div "Anantara The [GEOGRAPHIC_DATA]" at bounding box center [618, 256] width 176 height 29
click at [602, 353] on div "Anantara The [GEOGRAPHIC_DATA] [GEOGRAPHIC_DATA] [GEOGRAPHIC_DATA], [GEOGRAPHIC…" at bounding box center [776, 431] width 1475 height 588
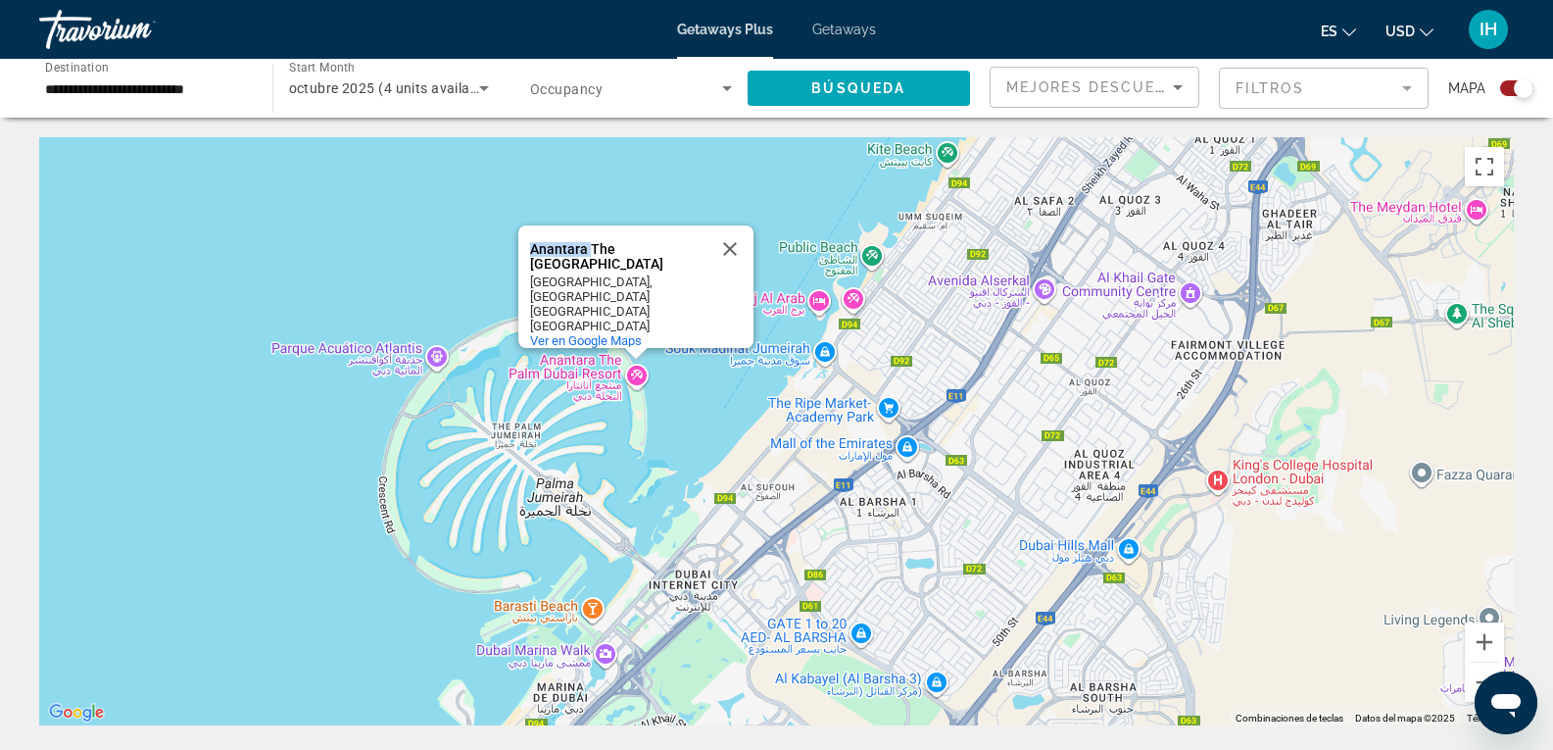
click at [602, 353] on div "Anantara The [GEOGRAPHIC_DATA] [GEOGRAPHIC_DATA] [GEOGRAPHIC_DATA], [GEOGRAPHIC…" at bounding box center [776, 431] width 1475 height 588
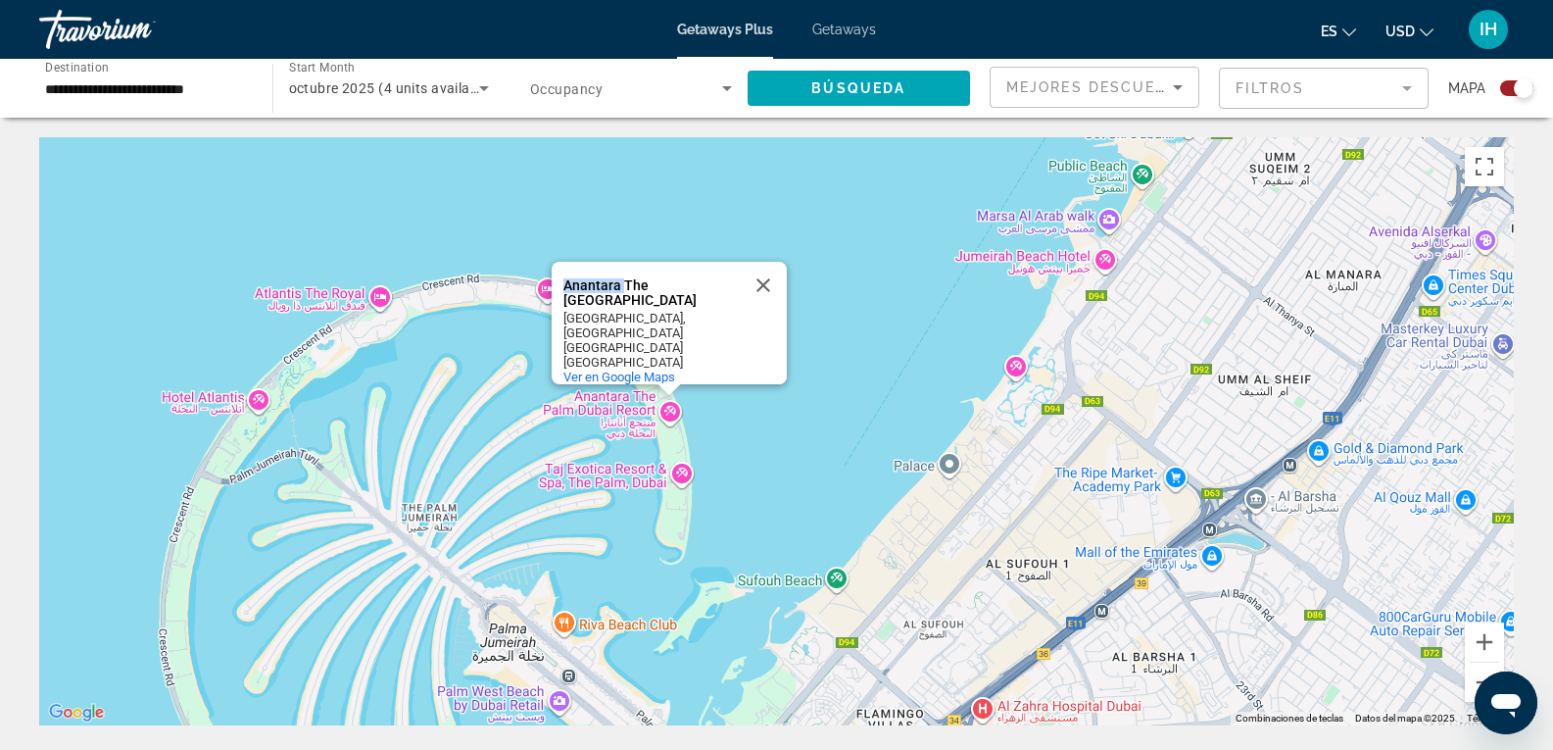
click at [633, 410] on div "Anantara The [GEOGRAPHIC_DATA] [GEOGRAPHIC_DATA] [GEOGRAPHIC_DATA], [GEOGRAPHIC…" at bounding box center [776, 431] width 1475 height 588
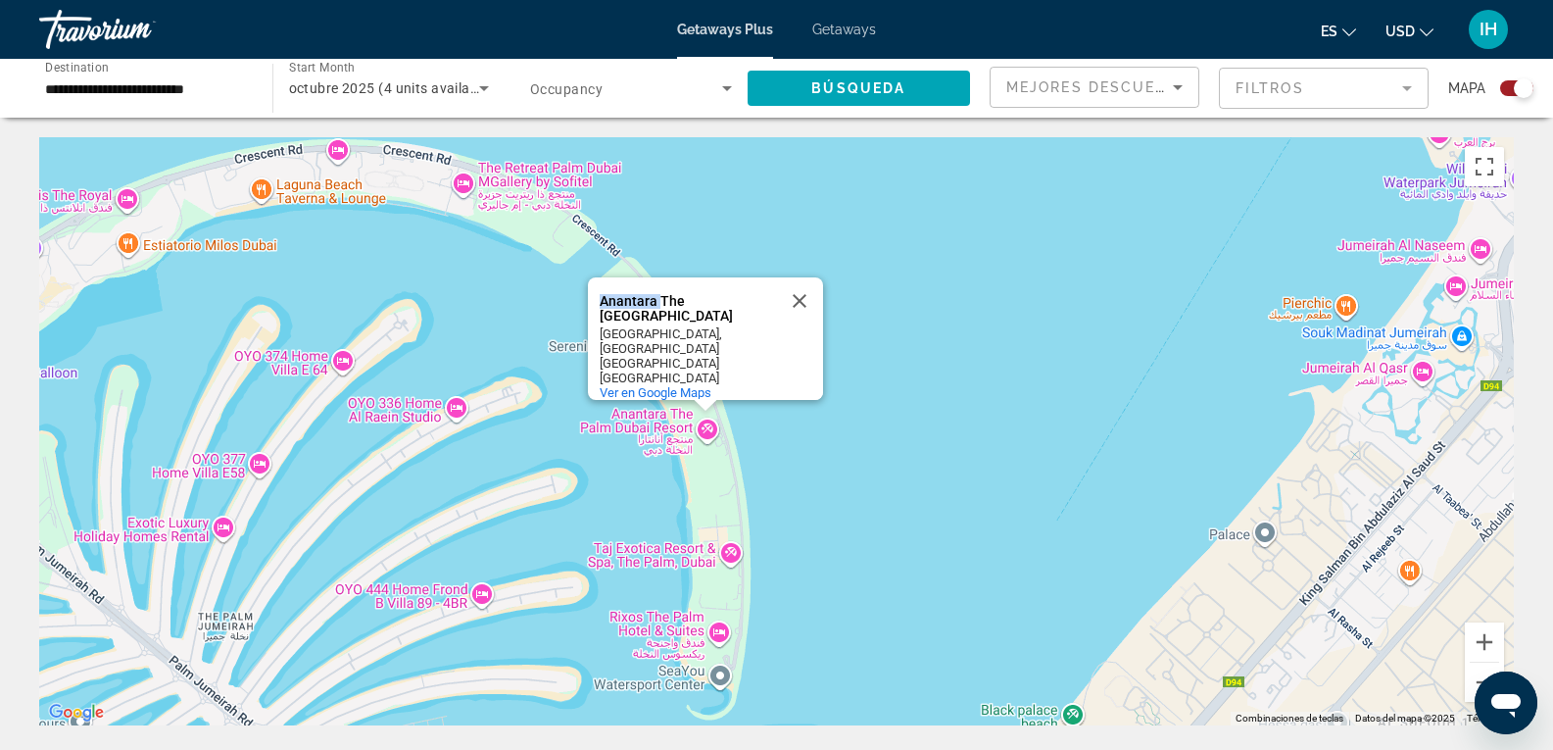
click at [633, 410] on div "Anantara The [GEOGRAPHIC_DATA] [GEOGRAPHIC_DATA] [GEOGRAPHIC_DATA], [GEOGRAPHIC…" at bounding box center [776, 431] width 1475 height 588
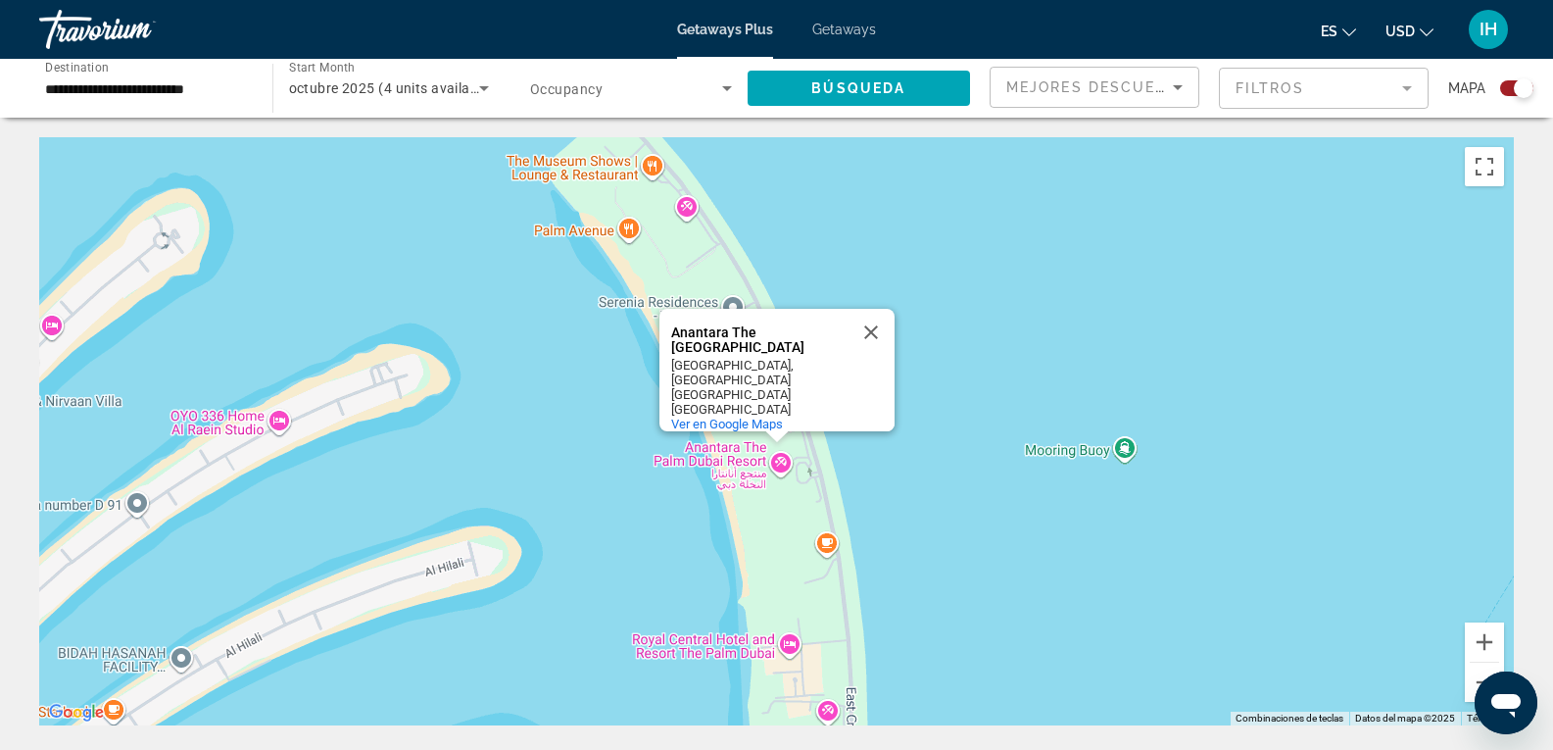
click at [699, 387] on div "[GEOGRAPHIC_DATA]" at bounding box center [759, 394] width 176 height 15
click at [720, 416] on span "Ver en Google Maps" at bounding box center [727, 423] width 112 height 15
